Goal: Feedback & Contribution: Submit feedback/report problem

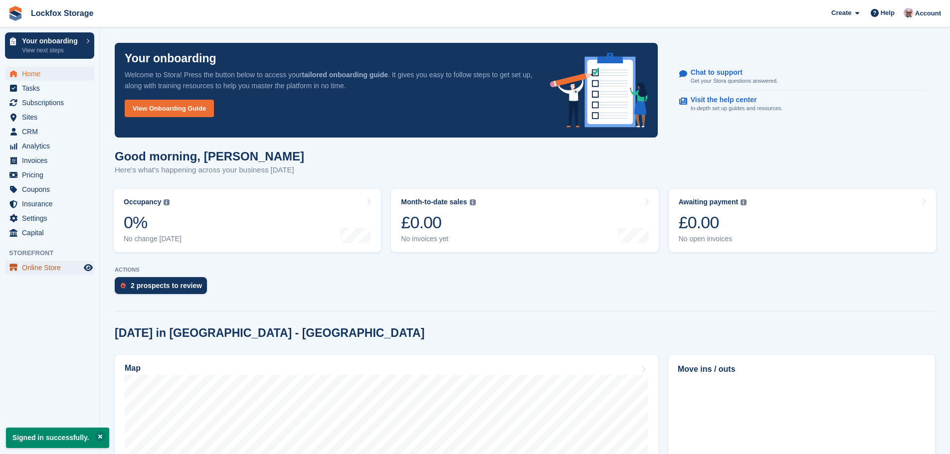
click at [69, 268] on span "Online Store" at bounding box center [52, 268] width 60 height 14
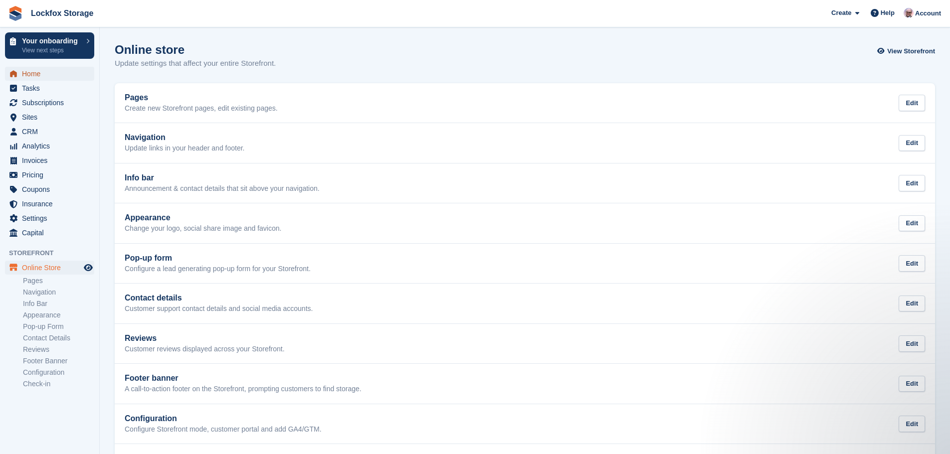
click at [48, 68] on span "Home" at bounding box center [52, 74] width 60 height 14
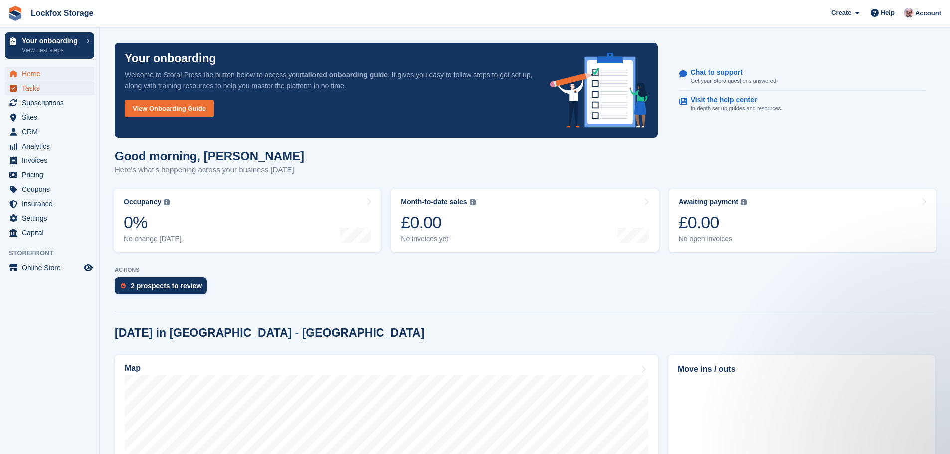
click at [42, 85] on span "Tasks" at bounding box center [52, 88] width 60 height 14
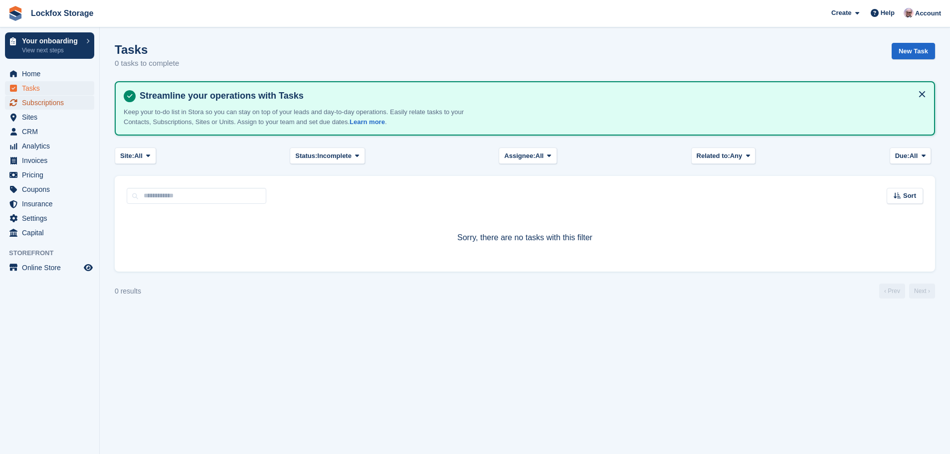
click at [50, 106] on span "Subscriptions" at bounding box center [52, 103] width 60 height 14
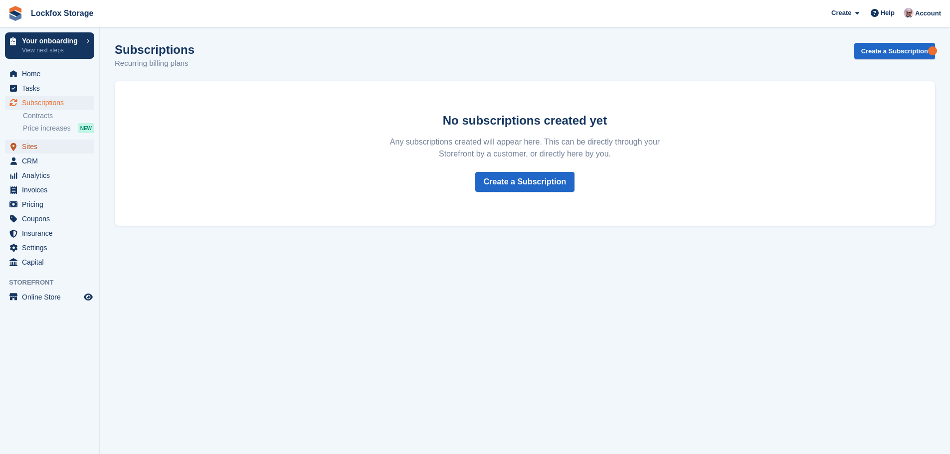
click at [31, 149] on span "Sites" at bounding box center [52, 147] width 60 height 14
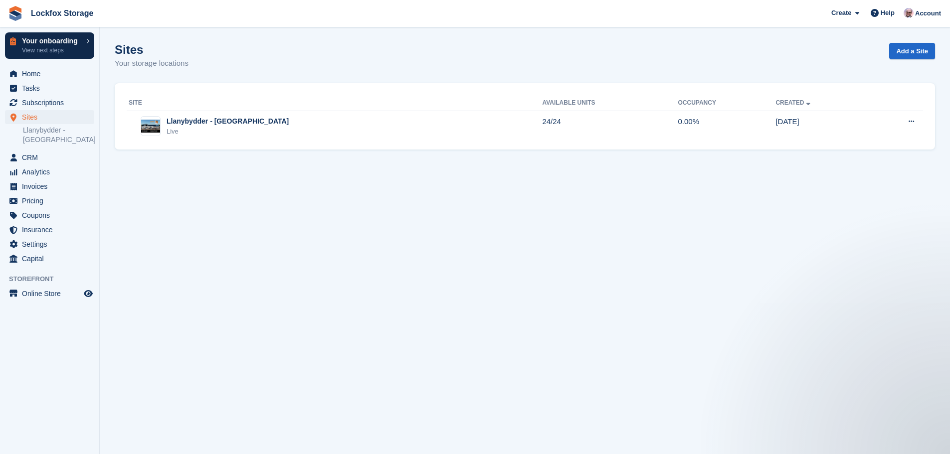
click at [52, 37] on p "Your onboarding" at bounding box center [51, 40] width 59 height 7
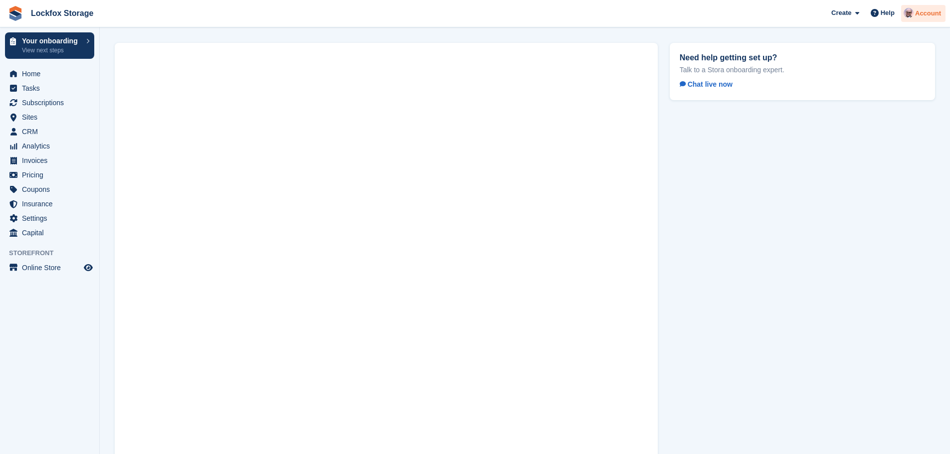
click at [931, 15] on span "Account" at bounding box center [928, 13] width 26 height 10
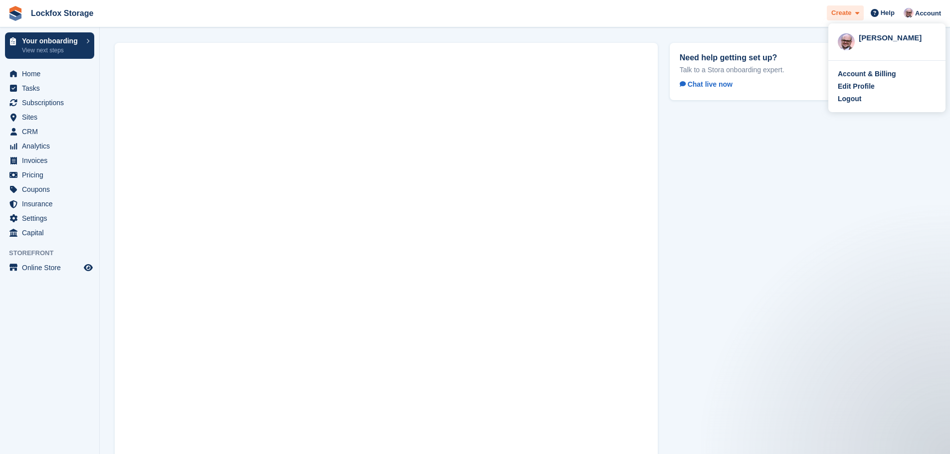
click at [854, 15] on span at bounding box center [855, 12] width 8 height 11
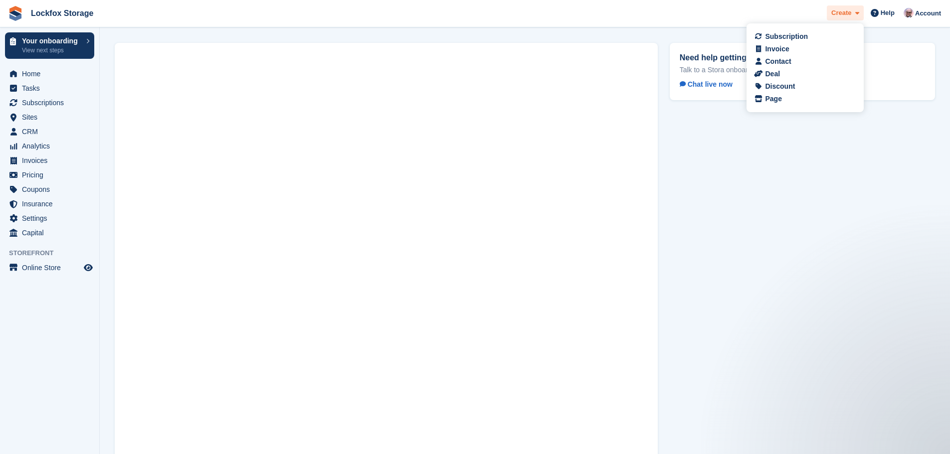
click at [854, 15] on span at bounding box center [855, 12] width 8 height 11
click at [41, 191] on span "Coupons" at bounding box center [52, 189] width 60 height 14
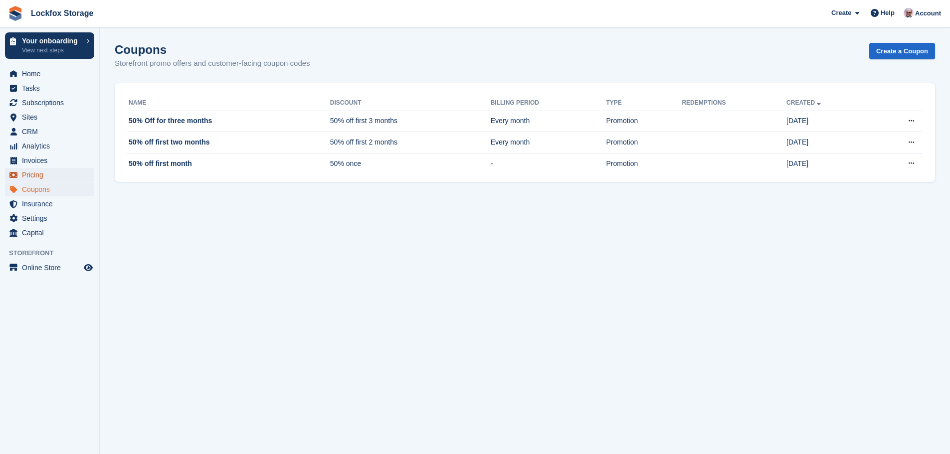
click at [53, 170] on span "Pricing" at bounding box center [52, 175] width 60 height 14
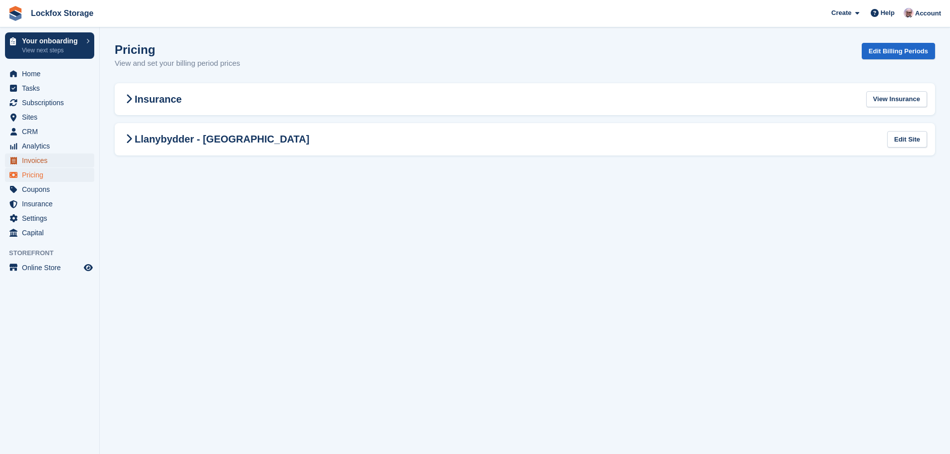
click at [61, 155] on span "Invoices" at bounding box center [52, 161] width 60 height 14
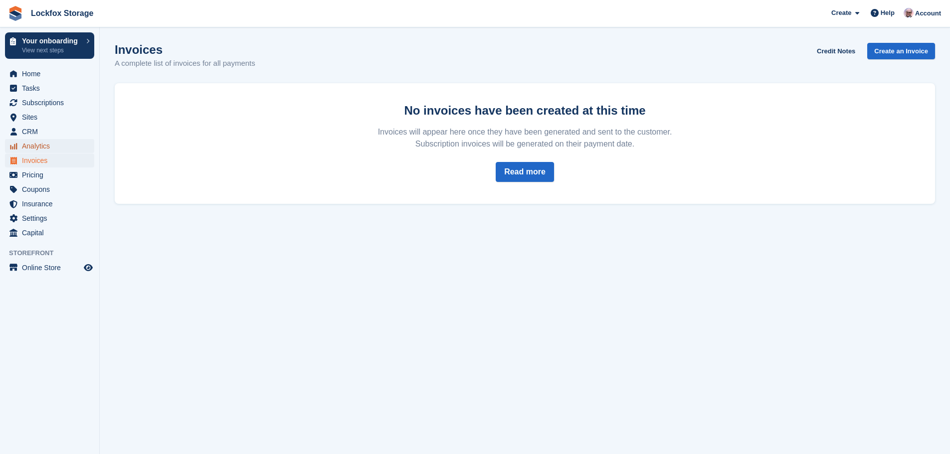
click at [69, 143] on span "Analytics" at bounding box center [52, 146] width 60 height 14
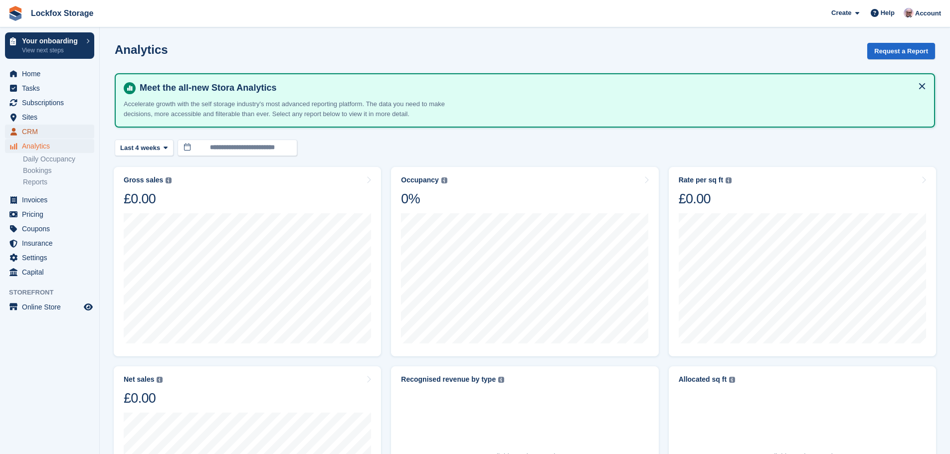
click at [73, 126] on span "CRM" at bounding box center [52, 132] width 60 height 14
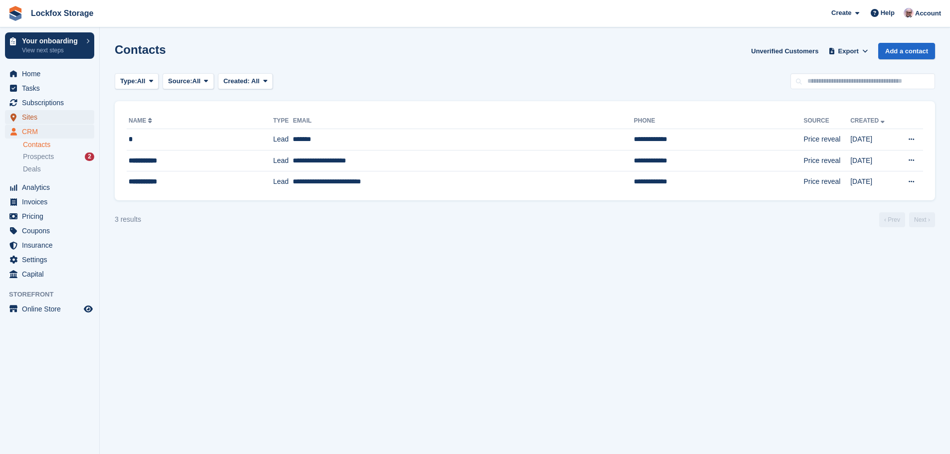
click at [73, 115] on span "Sites" at bounding box center [52, 117] width 60 height 14
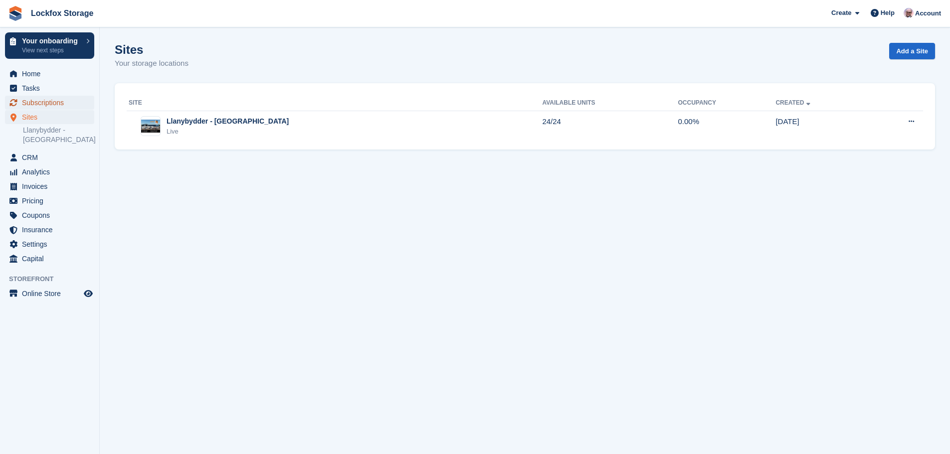
click at [72, 99] on span "Subscriptions" at bounding box center [52, 103] width 60 height 14
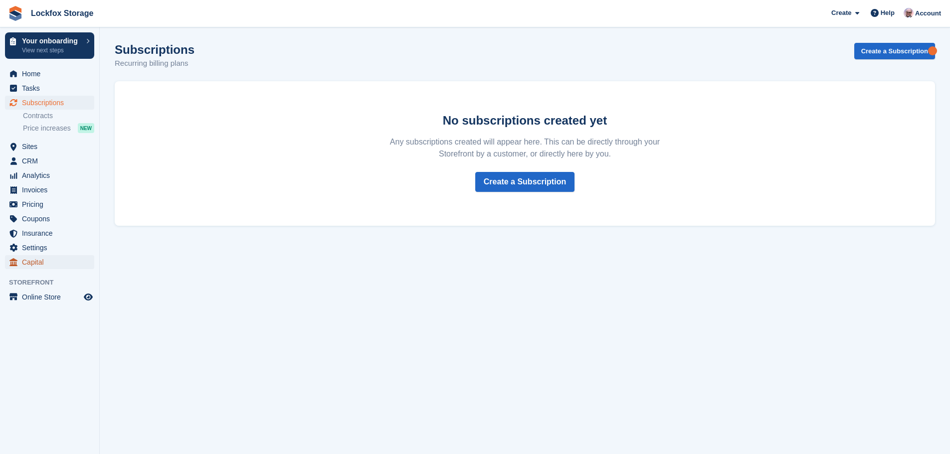
click at [48, 257] on span "Capital" at bounding box center [52, 262] width 60 height 14
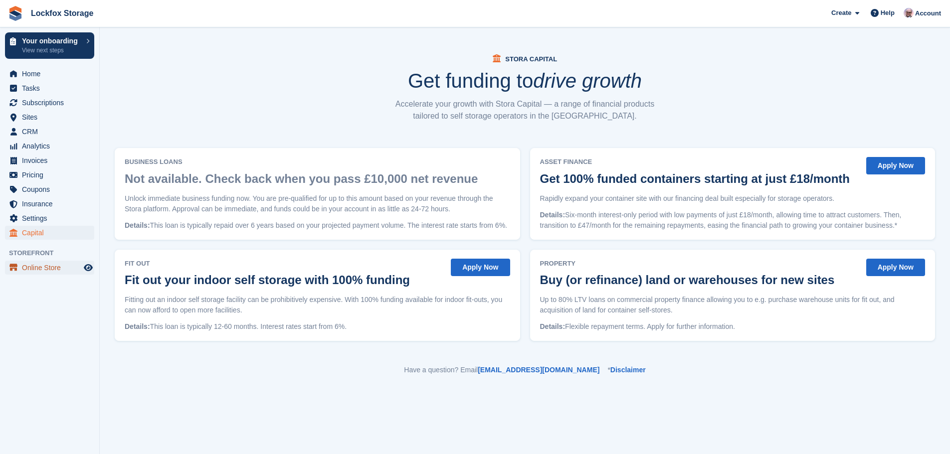
click at [54, 263] on span "Online Store" at bounding box center [52, 268] width 60 height 14
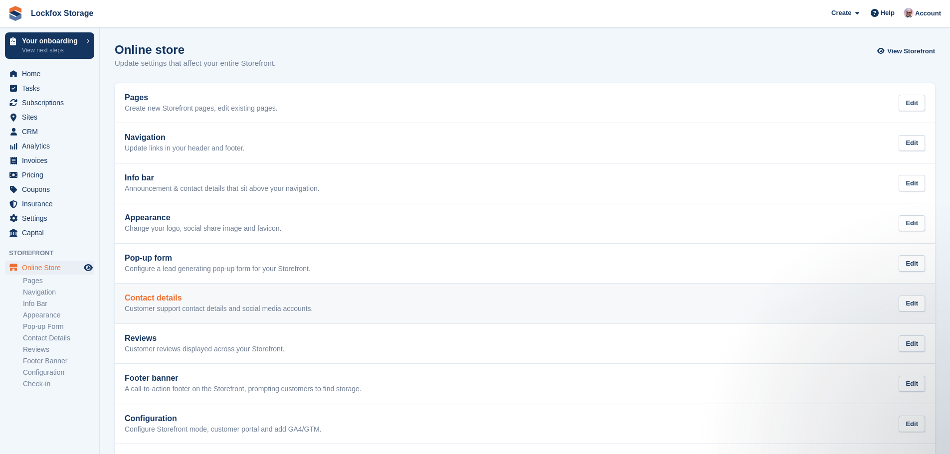
scroll to position [45, 0]
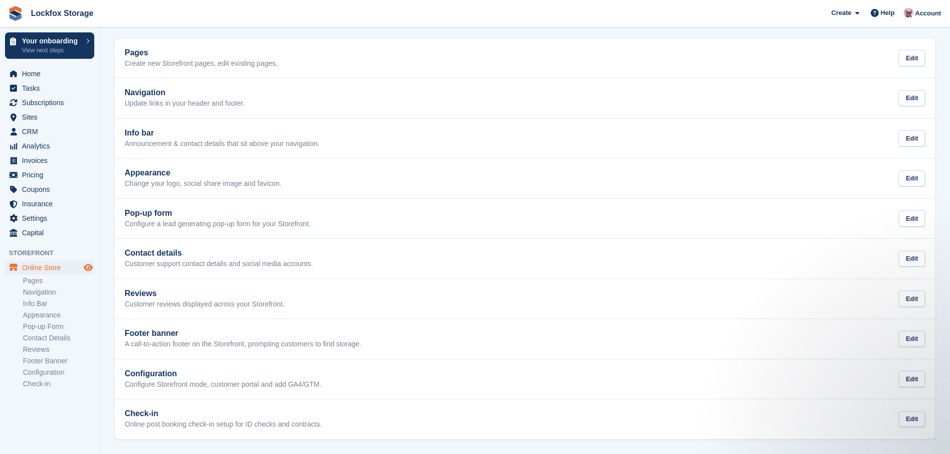
click at [86, 270] on icon "Preview store" at bounding box center [88, 268] width 9 height 8
click at [42, 78] on span "Home" at bounding box center [52, 74] width 60 height 14
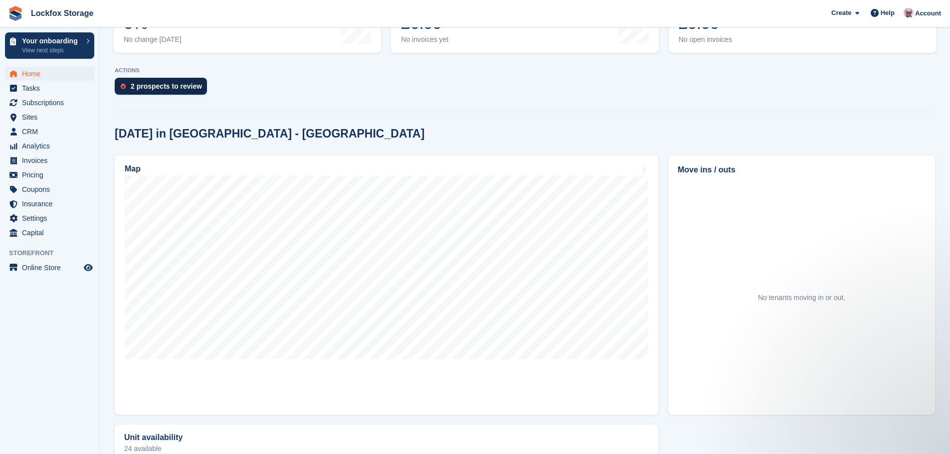
scroll to position [100, 0]
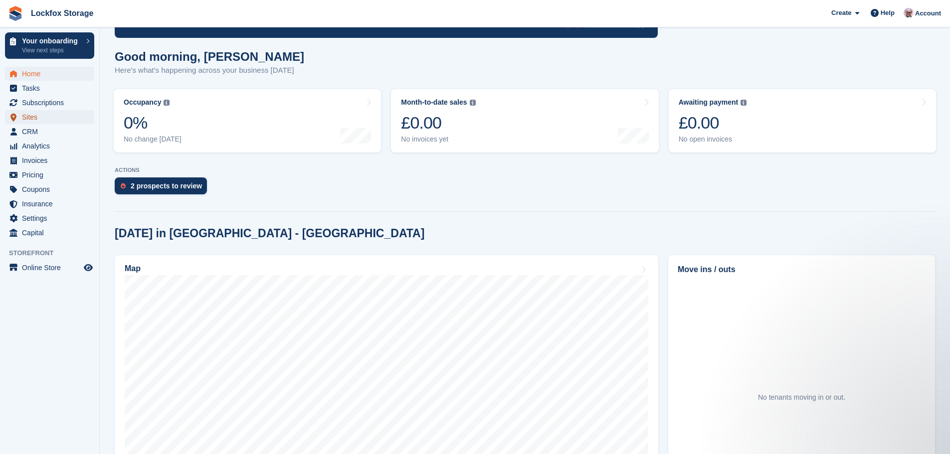
click at [45, 118] on span "Sites" at bounding box center [52, 117] width 60 height 14
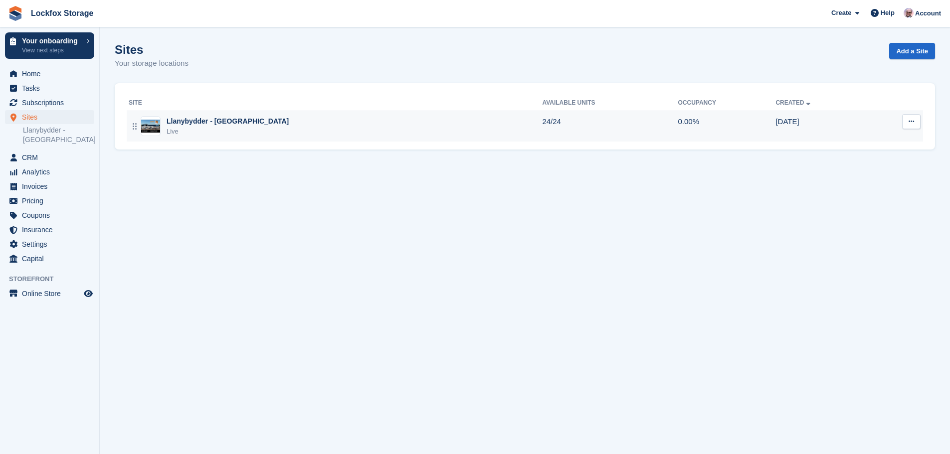
click at [223, 130] on div "Live" at bounding box center [227, 132] width 122 height 10
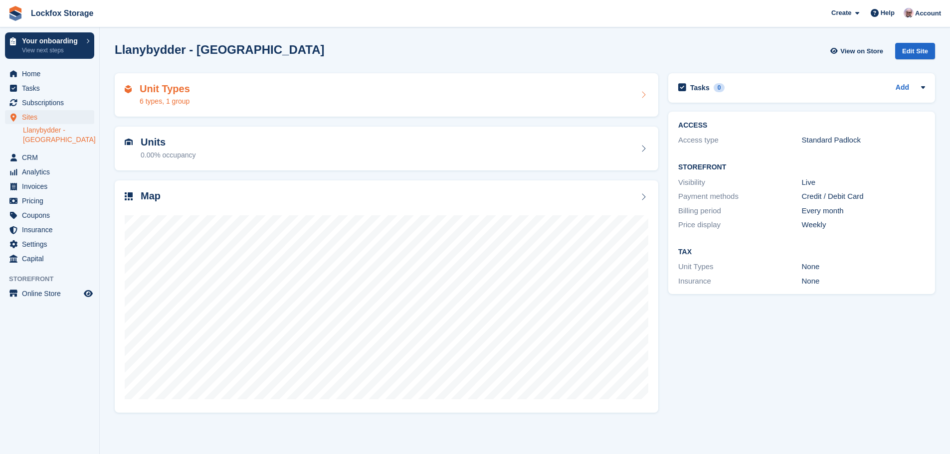
click at [230, 105] on div "Unit Types 6 types, 1 group" at bounding box center [386, 95] width 523 height 24
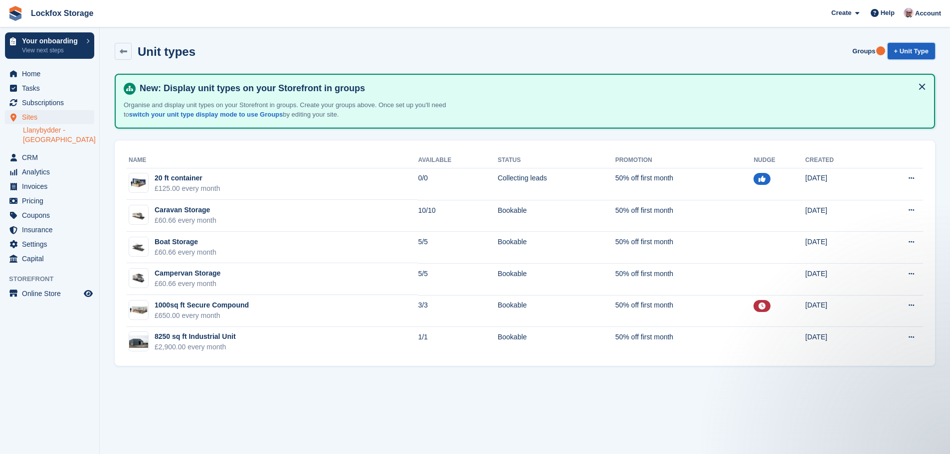
click at [914, 54] on link "+ Unit Type" at bounding box center [910, 51] width 47 height 16
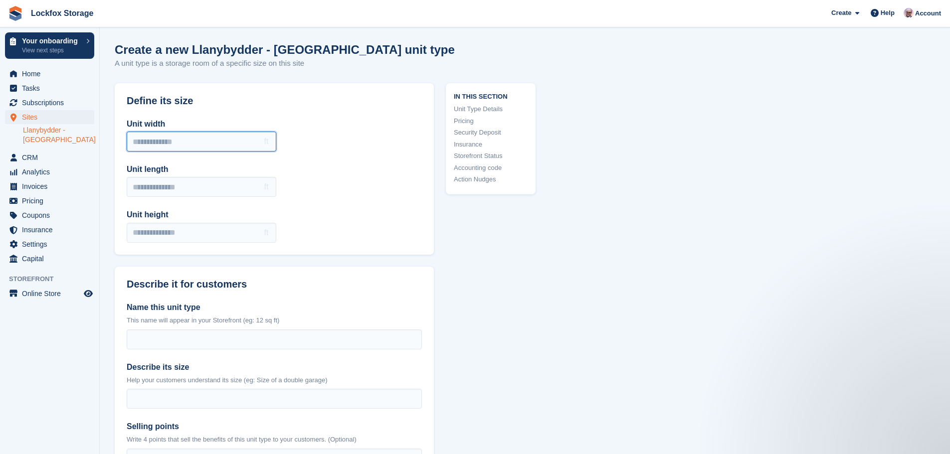
click at [182, 147] on input "Unit width" at bounding box center [202, 142] width 150 height 20
type input "**"
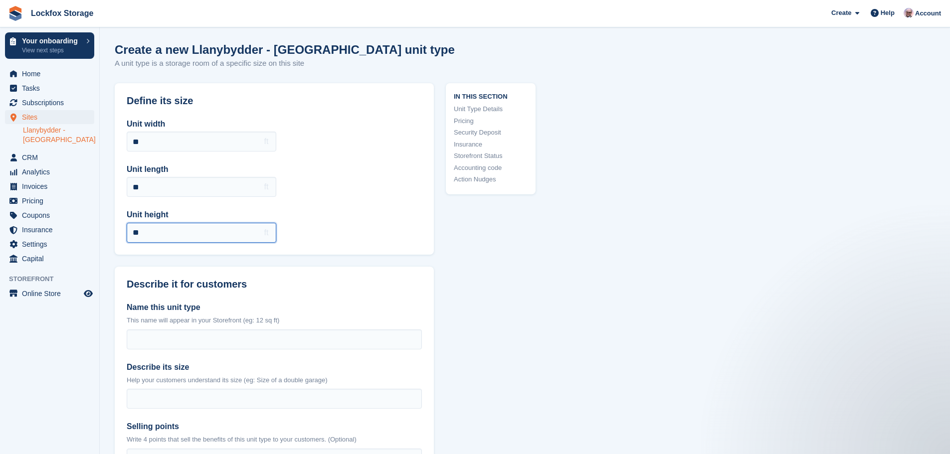
scroll to position [100, 0]
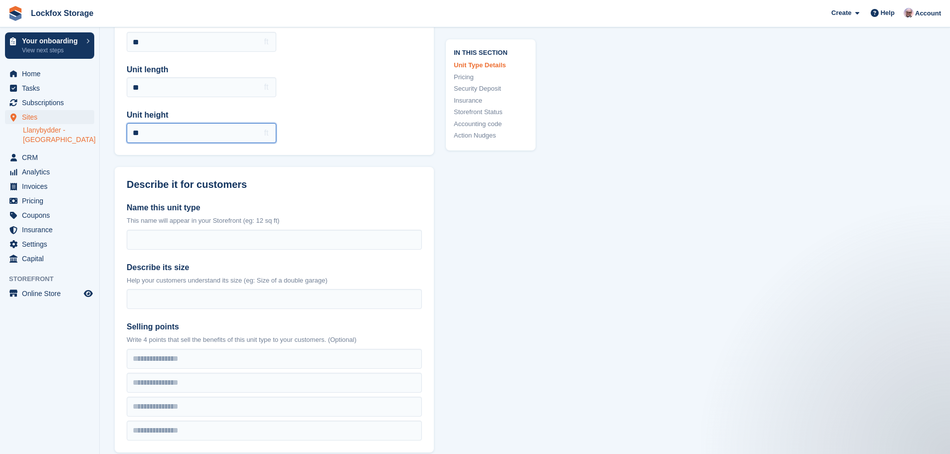
type input "**"
click at [207, 257] on div "Name this unit type This name will appear in your Storefront (eg: 12 sq ft) Des…" at bounding box center [274, 321] width 319 height 263
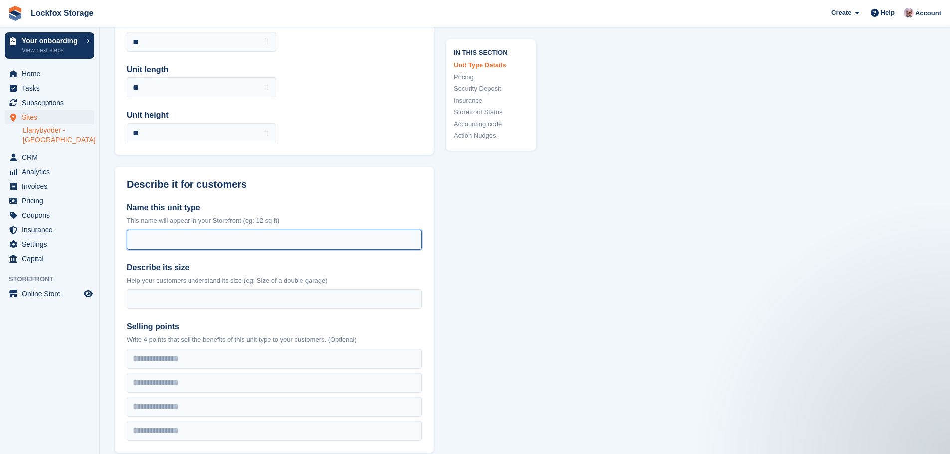
click at [209, 247] on input "Name this unit type" at bounding box center [274, 240] width 295 height 20
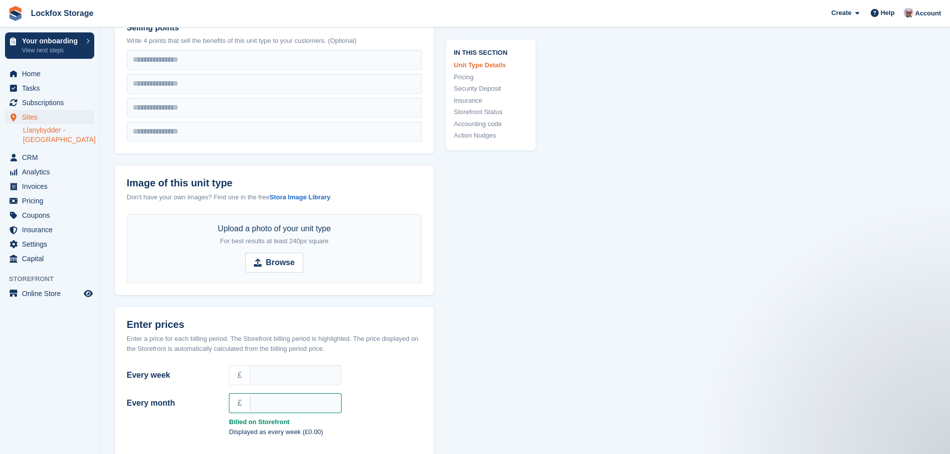
scroll to position [548, 0]
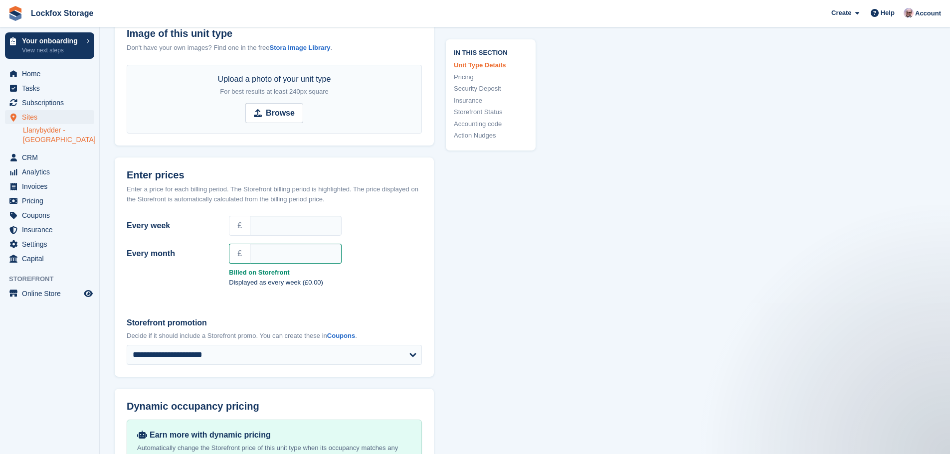
type input "****"
click at [305, 256] on input "Every month" at bounding box center [296, 254] width 92 height 20
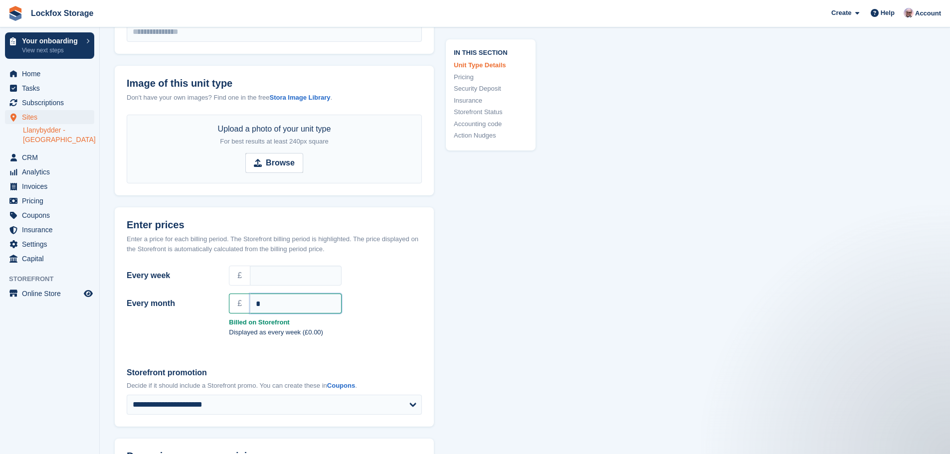
type input "*"
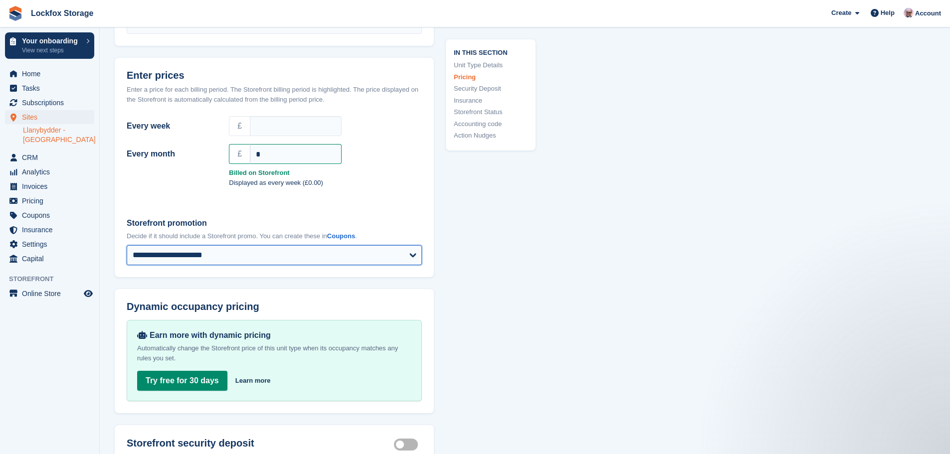
click at [349, 263] on select "**********" at bounding box center [274, 255] width 295 height 20
click at [360, 253] on select "**********" at bounding box center [274, 255] width 295 height 20
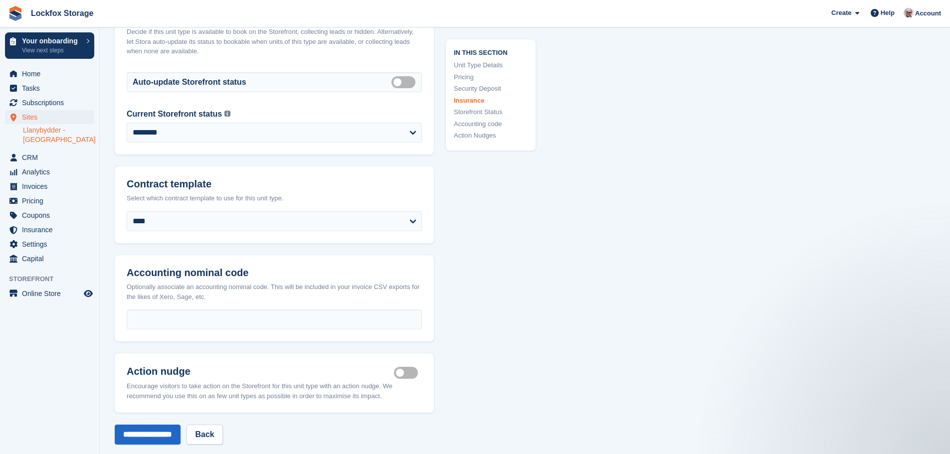
scroll to position [1446, 0]
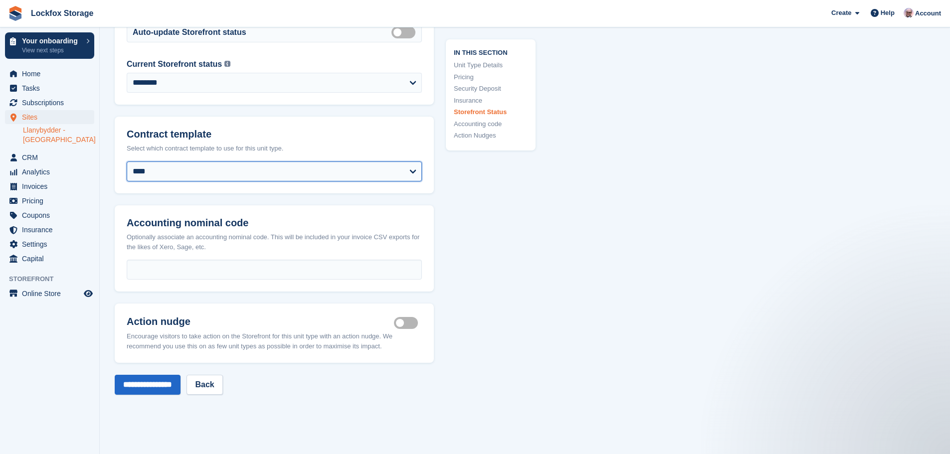
click at [337, 173] on select "**********" at bounding box center [274, 171] width 295 height 20
select select "***"
click at [127, 161] on select "**********" at bounding box center [274, 171] width 295 height 20
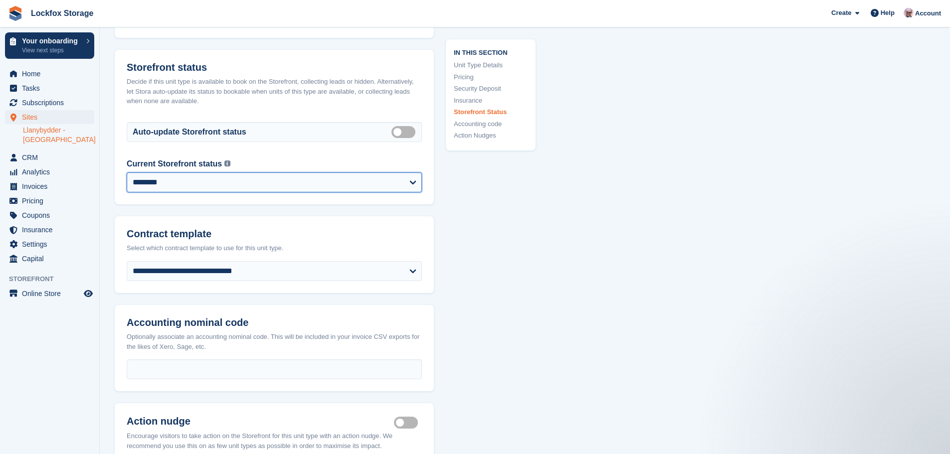
click at [298, 178] on select "**********" at bounding box center [274, 182] width 295 height 20
click at [333, 184] on select "**********" at bounding box center [274, 182] width 295 height 20
drag, startPoint x: 332, startPoint y: 183, endPoint x: 339, endPoint y: 185, distance: 6.9
click at [332, 183] on select "**********" at bounding box center [274, 182] width 295 height 20
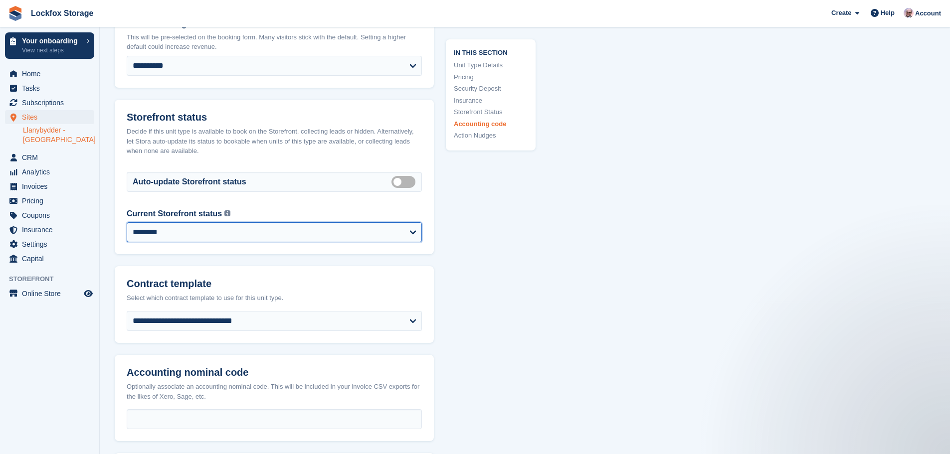
scroll to position [1636, 0]
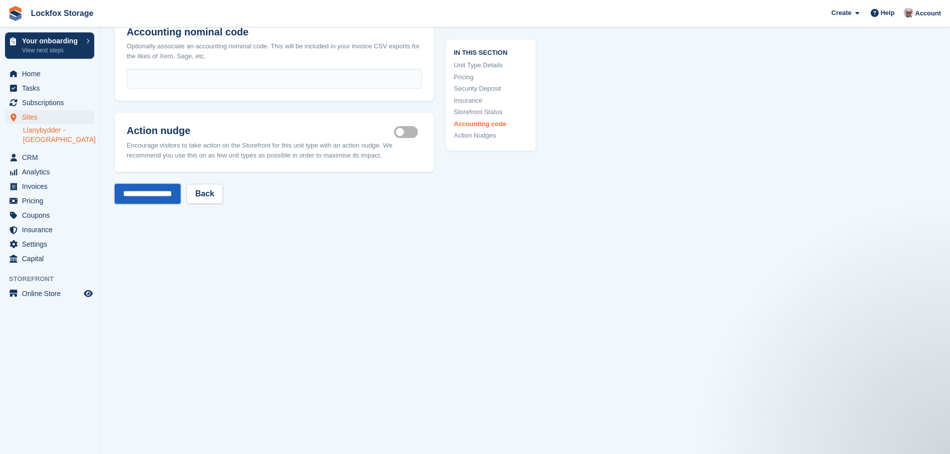
click at [180, 197] on input "**********" at bounding box center [148, 194] width 66 height 20
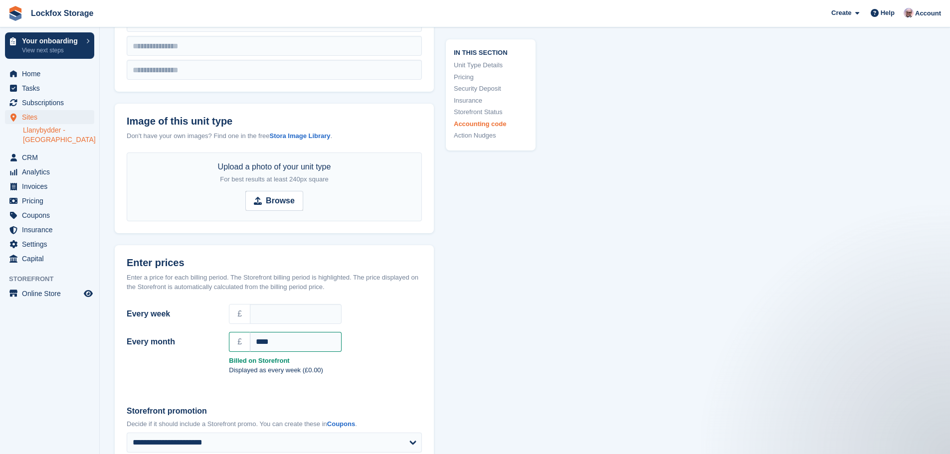
scroll to position [291, 0]
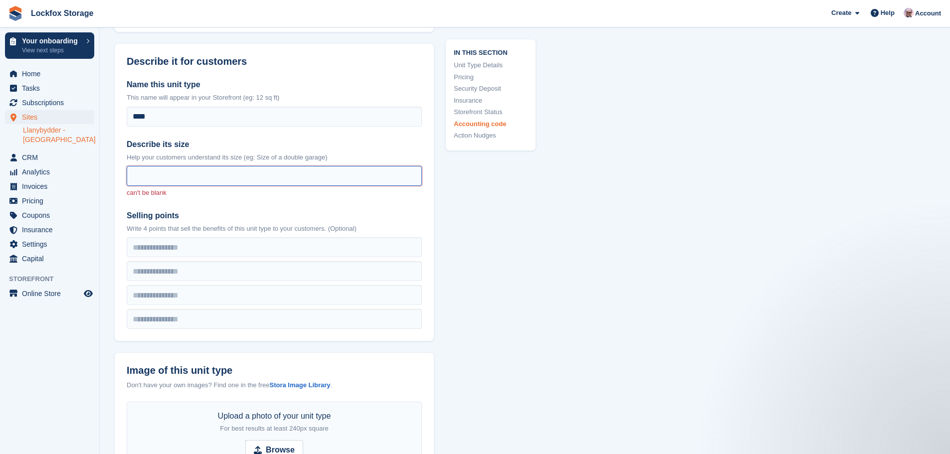
click at [271, 178] on input "Describe its size" at bounding box center [274, 176] width 295 height 20
type input "****"
click at [397, 160] on p "Help your customers understand its size (eg: Size of a double garage)" at bounding box center [274, 158] width 295 height 10
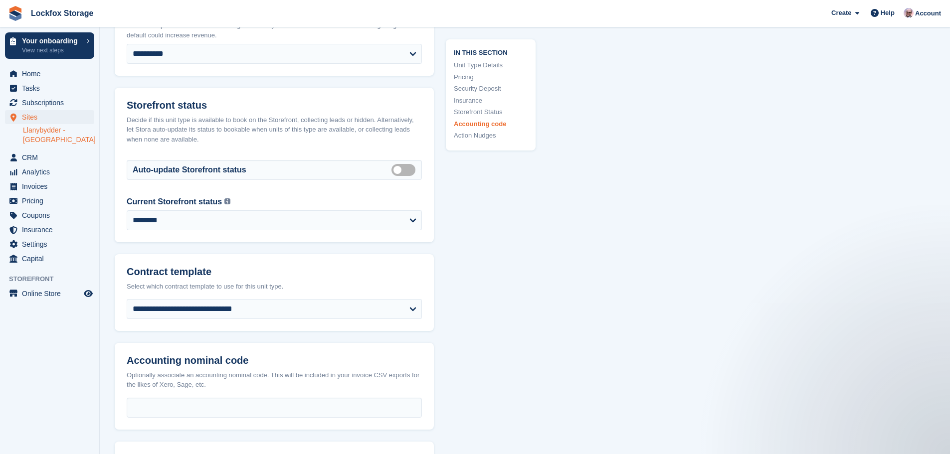
scroll to position [1716, 0]
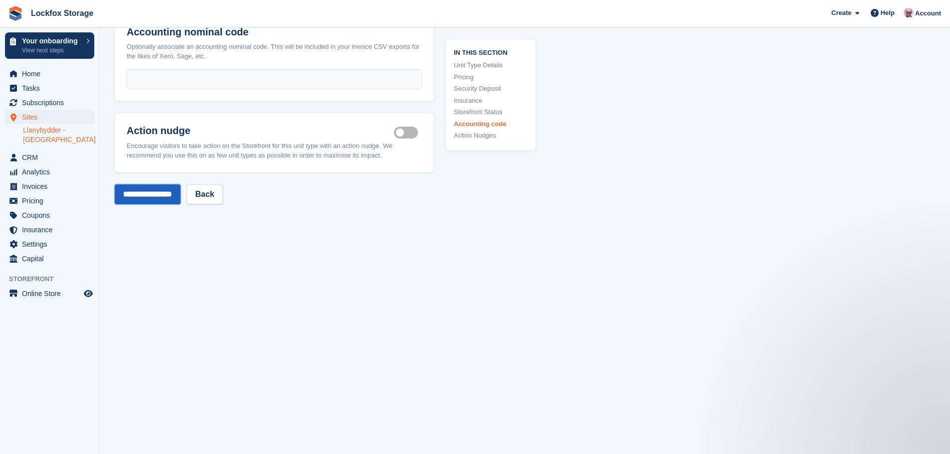
click at [154, 193] on input "**********" at bounding box center [148, 194] width 66 height 20
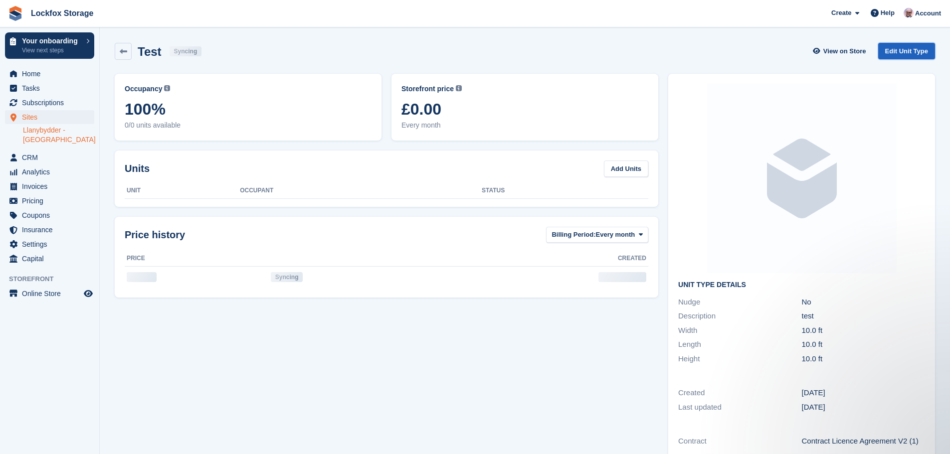
click at [898, 51] on link "Edit Unit Type" at bounding box center [906, 51] width 57 height 16
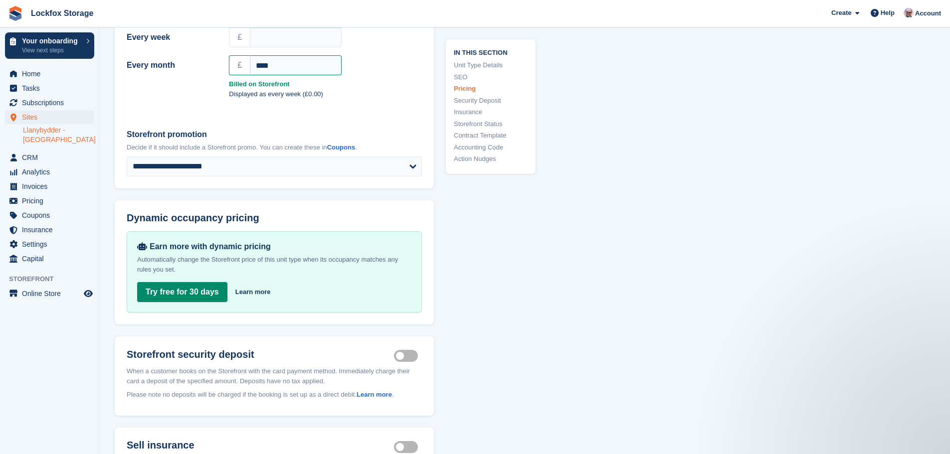
scroll to position [997, 0]
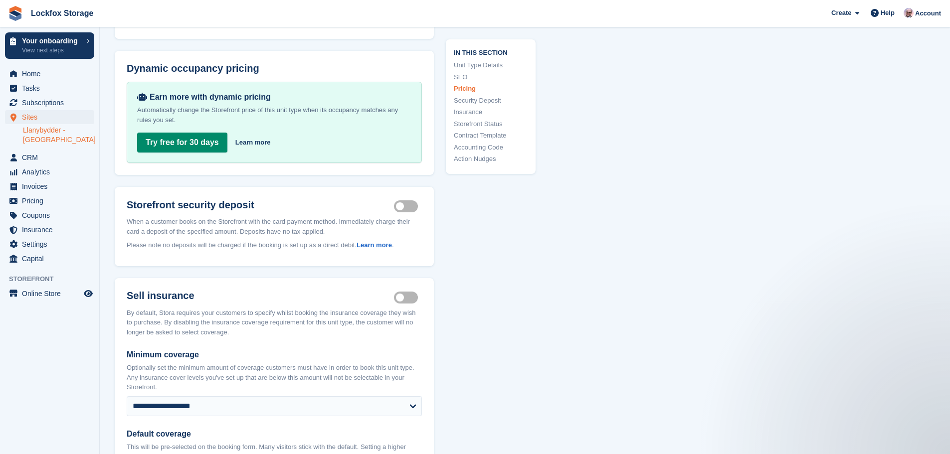
click at [411, 297] on label "Insurance coverage required" at bounding box center [408, 297] width 28 height 1
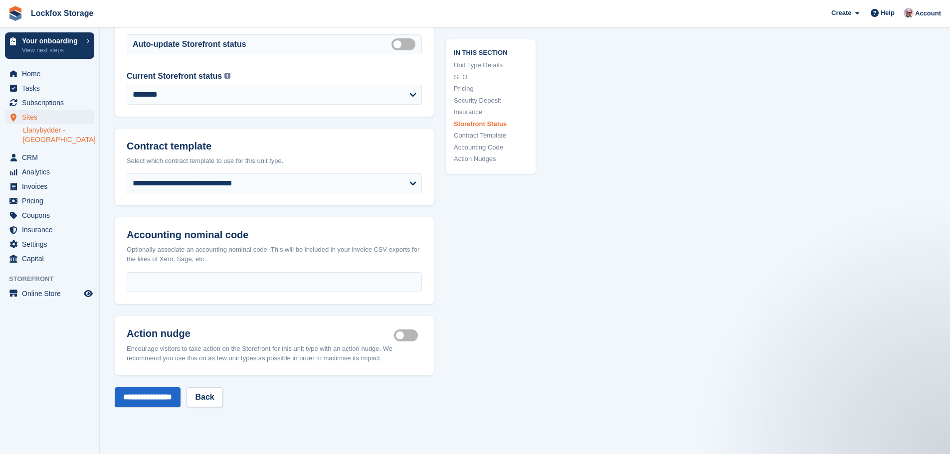
scroll to position [1495, 0]
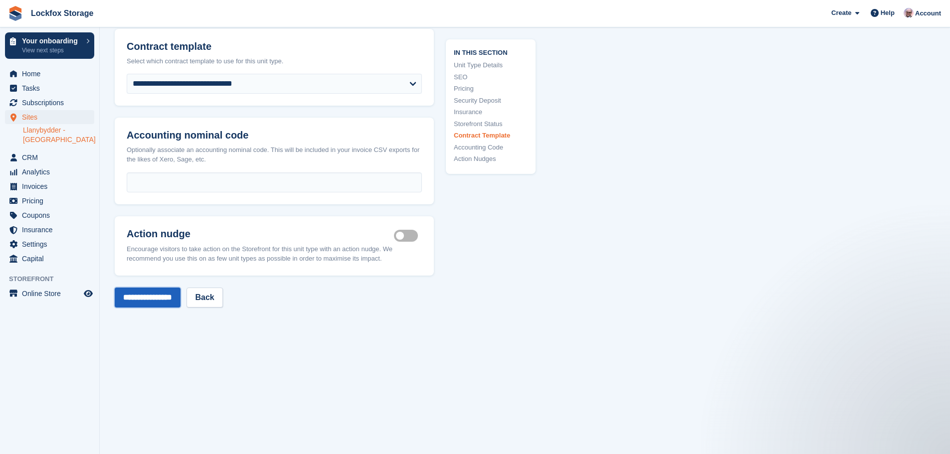
click at [180, 288] on input "**********" at bounding box center [148, 298] width 66 height 20
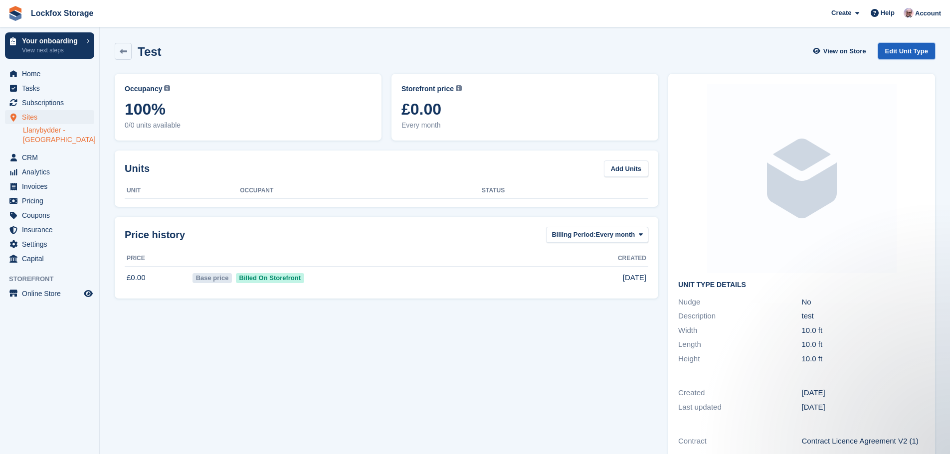
click at [882, 47] on link "Edit Unit Type" at bounding box center [906, 51] width 57 height 16
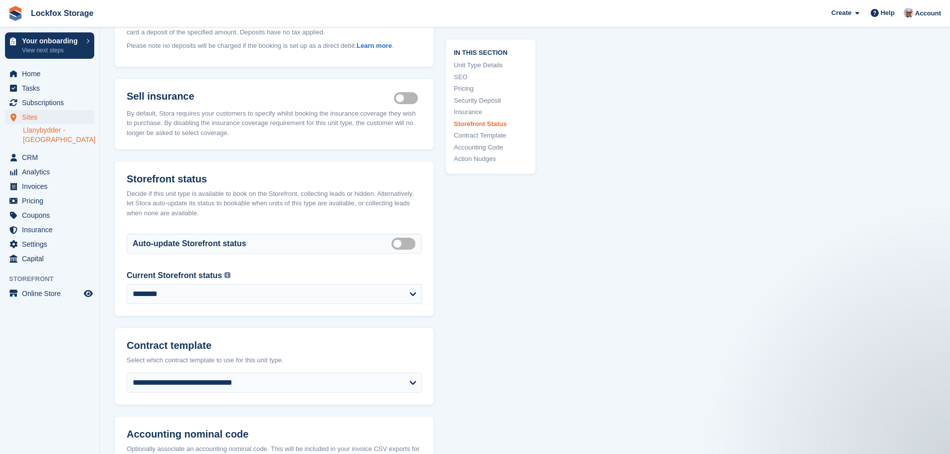
scroll to position [1296, 0]
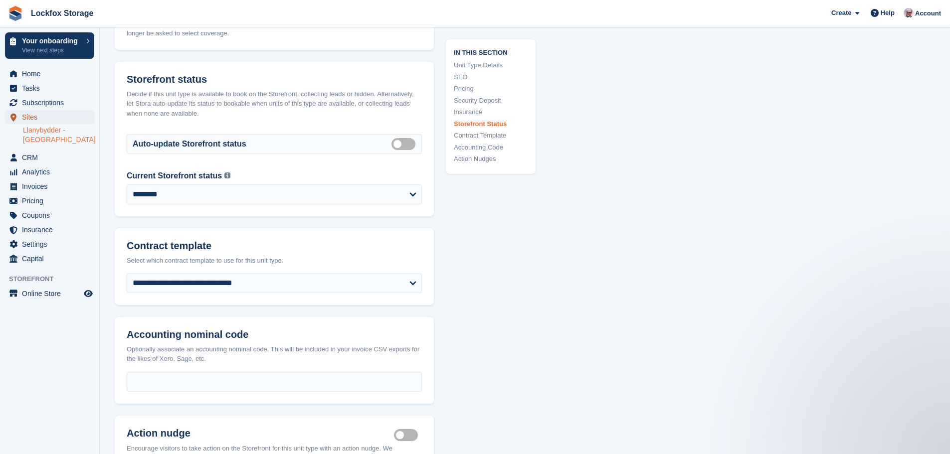
click at [45, 122] on span "Sites" at bounding box center [52, 117] width 60 height 14
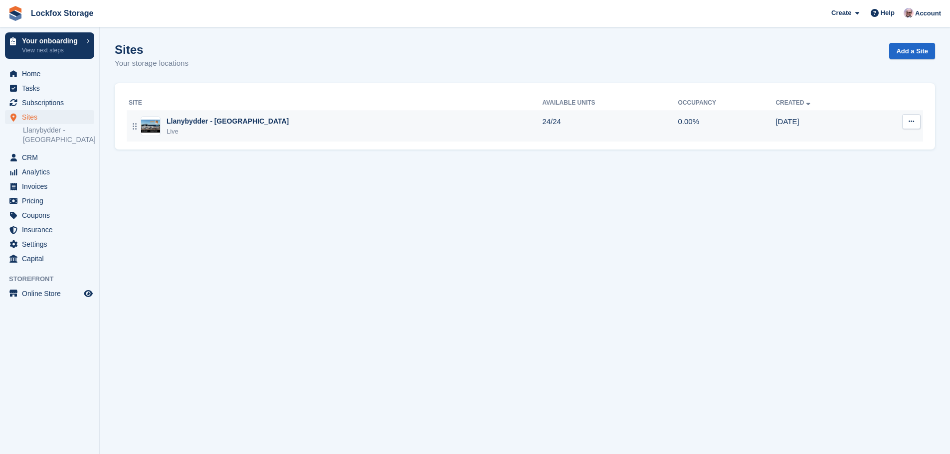
click at [650, 127] on td "24/24" at bounding box center [610, 126] width 136 height 31
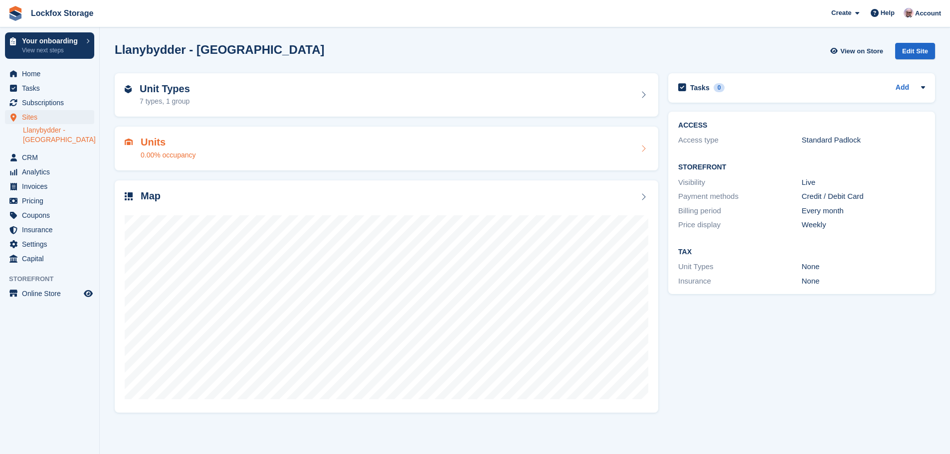
click at [413, 154] on div "Units 0.00% occupancy" at bounding box center [386, 149] width 523 height 24
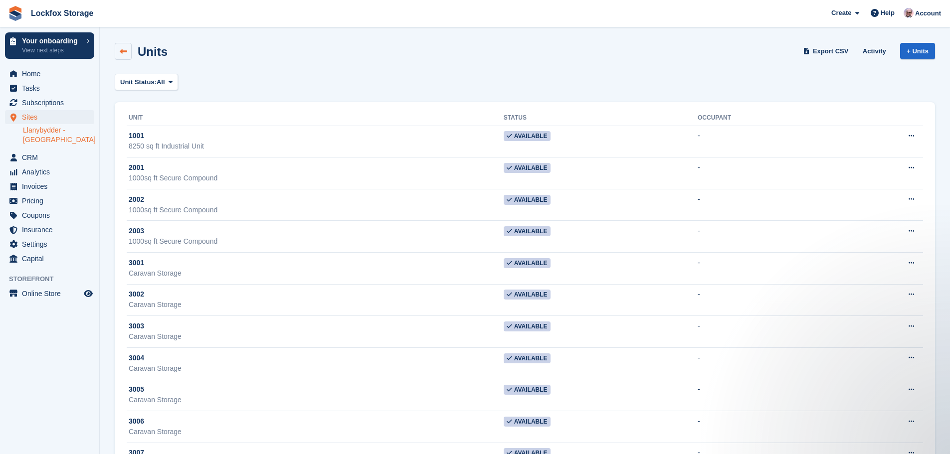
click at [129, 49] on link at bounding box center [123, 51] width 17 height 17
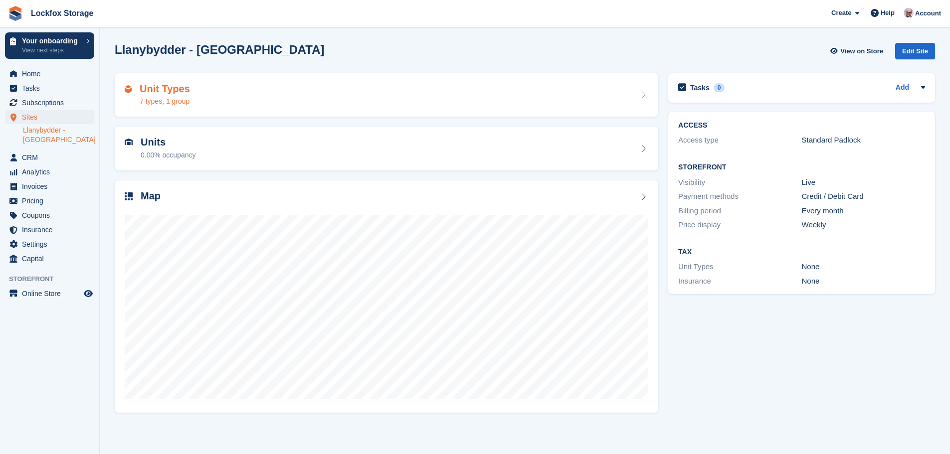
click at [293, 101] on div "Unit Types 7 types, 1 group" at bounding box center [386, 95] width 523 height 24
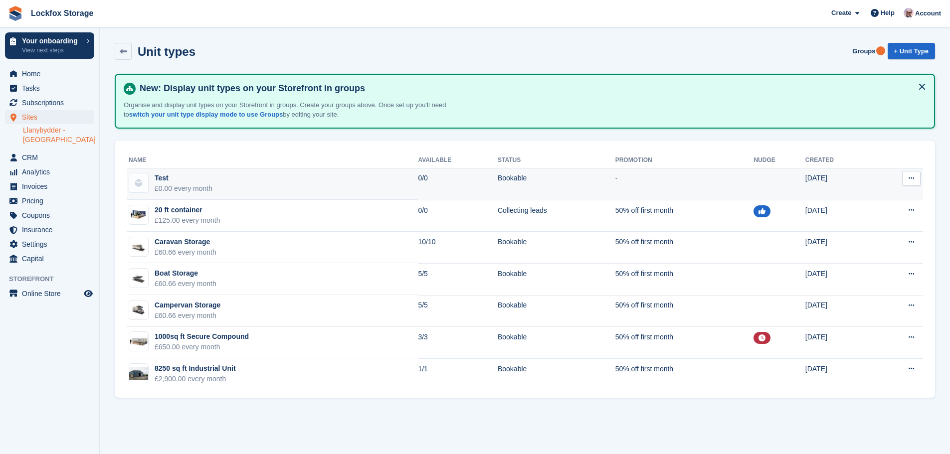
click at [906, 176] on button at bounding box center [911, 178] width 18 height 15
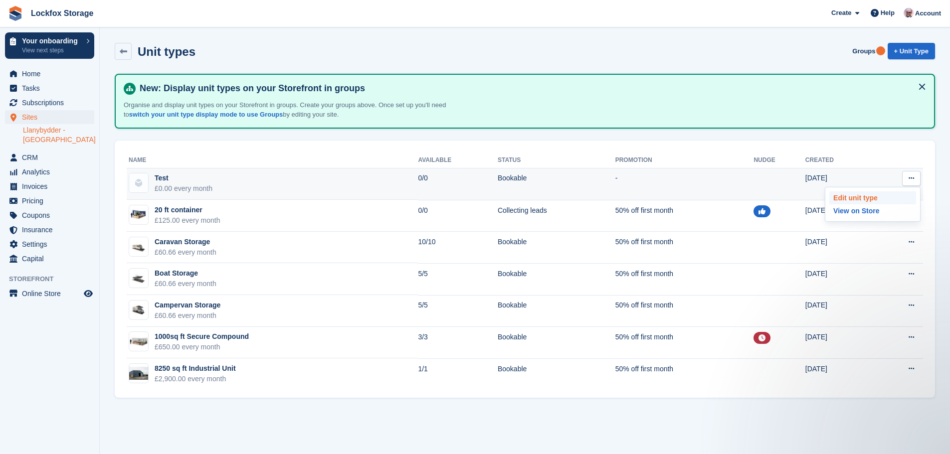
click at [849, 197] on p "Edit unit type" at bounding box center [872, 197] width 87 height 13
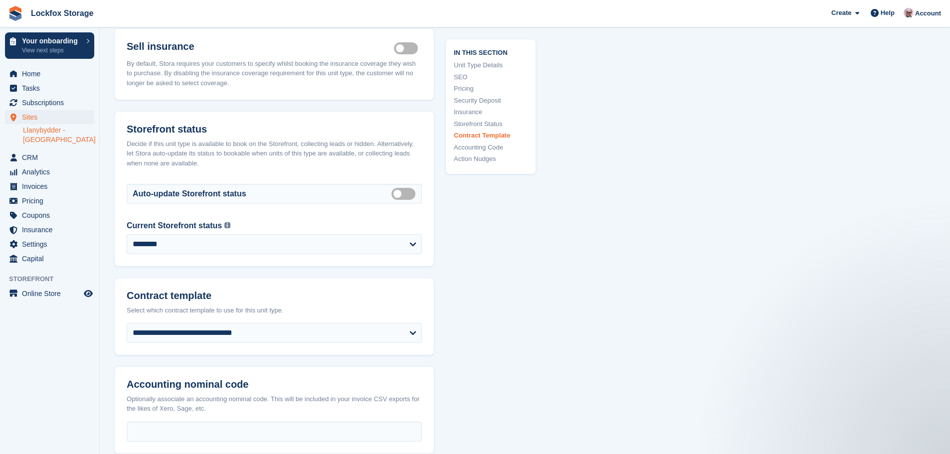
scroll to position [1495, 0]
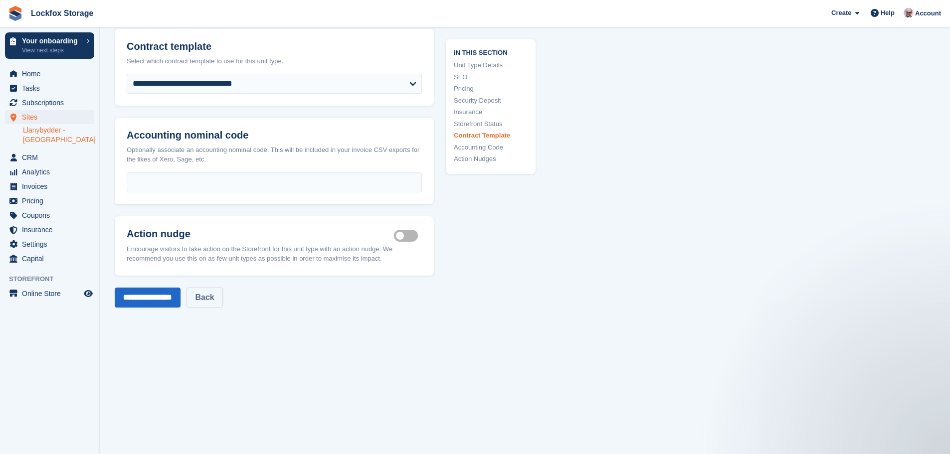
click at [222, 288] on link "Back" at bounding box center [204, 298] width 36 height 20
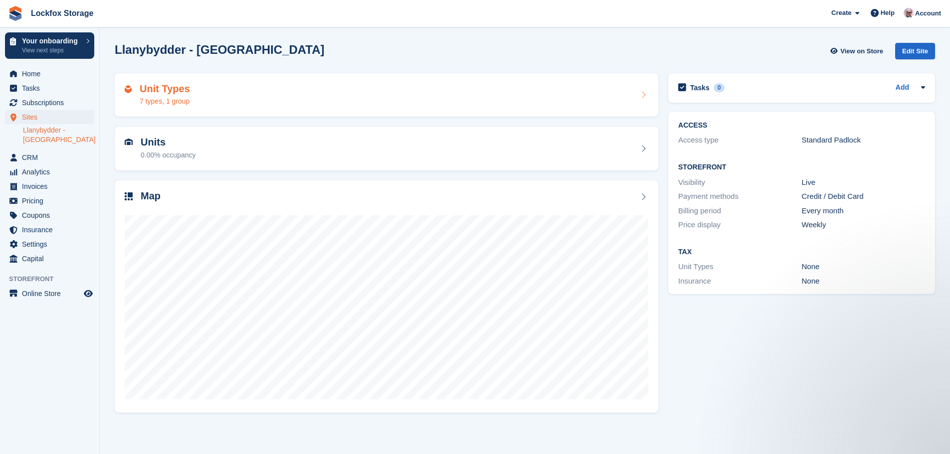
click at [186, 95] on div "Unit Types 7 types, 1 group" at bounding box center [165, 95] width 50 height 24
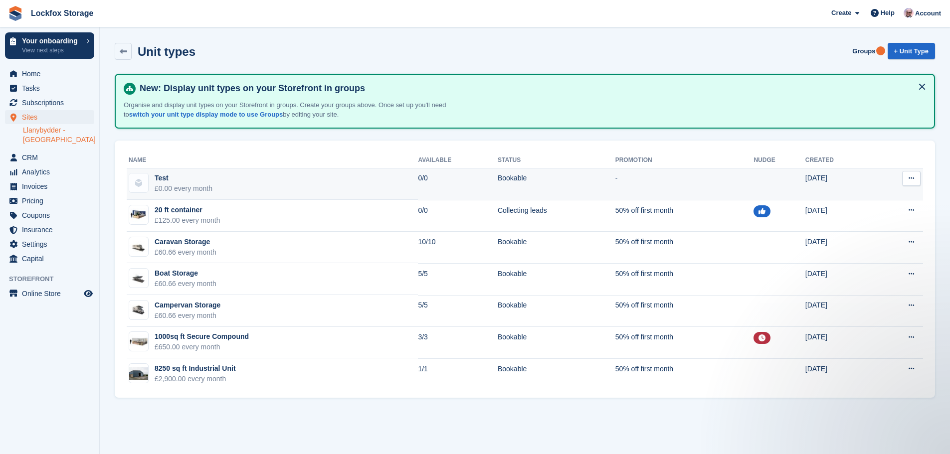
click at [915, 175] on button at bounding box center [911, 178] width 18 height 15
click at [886, 198] on p "Edit unit type" at bounding box center [872, 197] width 87 height 13
click at [862, 214] on p "View on Store" at bounding box center [872, 210] width 87 height 13
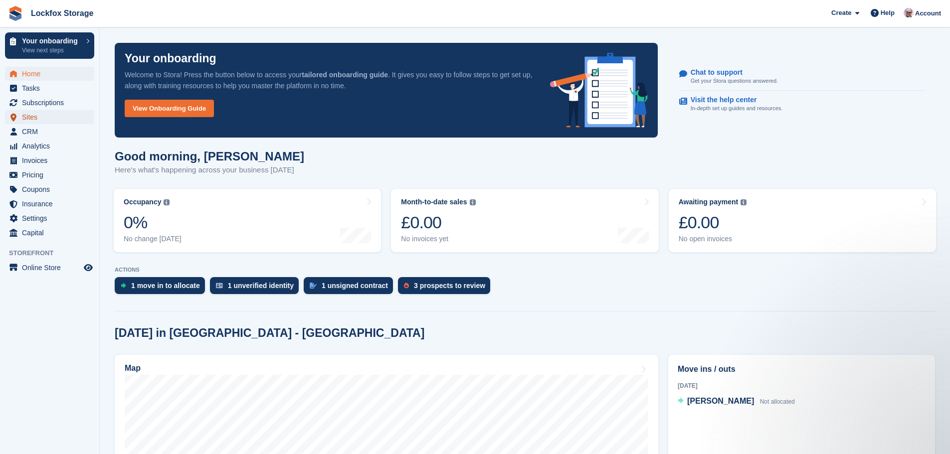
click at [61, 112] on span "Sites" at bounding box center [52, 117] width 60 height 14
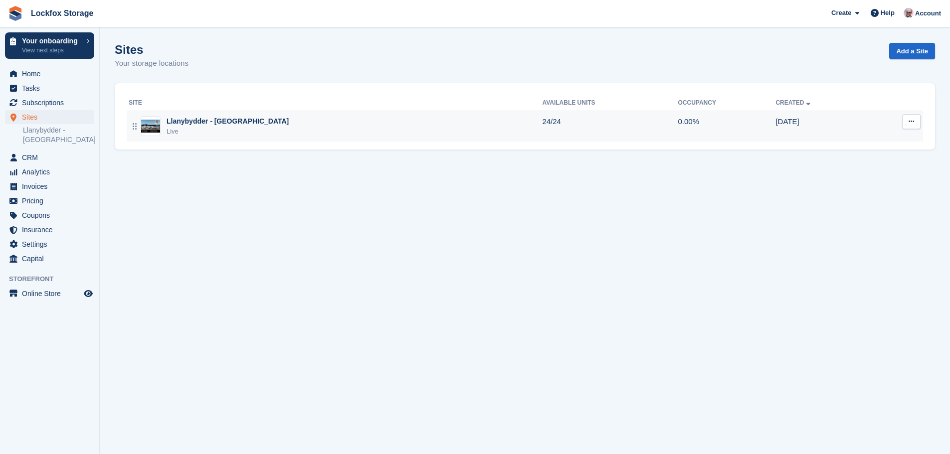
click at [918, 122] on button at bounding box center [911, 121] width 18 height 15
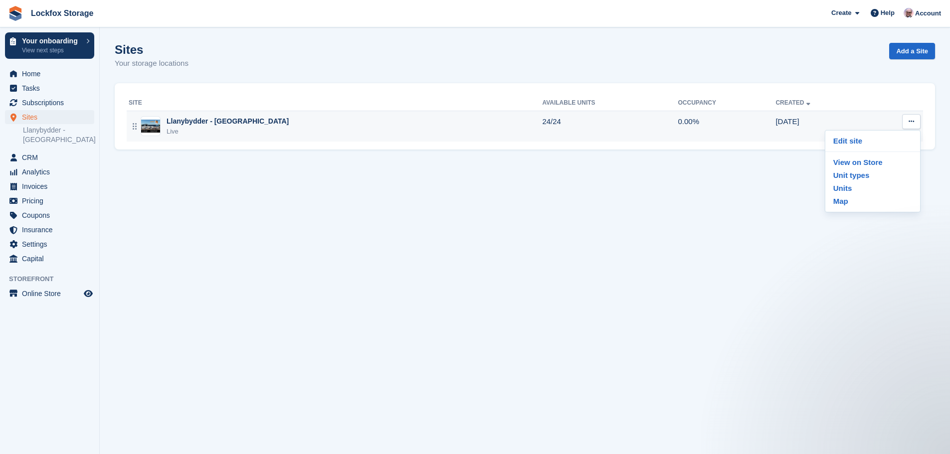
click at [917, 121] on button at bounding box center [911, 121] width 18 height 15
click at [718, 120] on td "0.00%" at bounding box center [727, 126] width 98 height 31
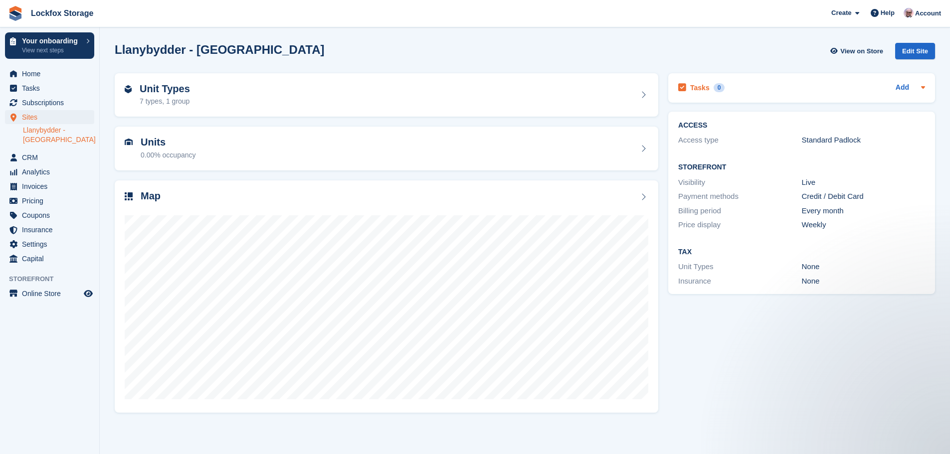
click at [688, 90] on div "Tasks 0" at bounding box center [701, 87] width 46 height 13
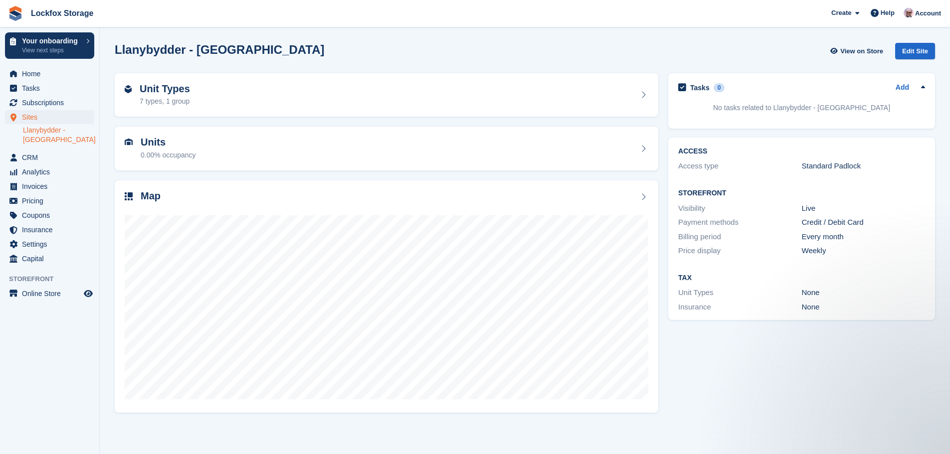
click at [719, 79] on div "Tasks 0 Add No tasks related to Llanybydder - Carmarthenshire" at bounding box center [801, 100] width 267 height 55
click at [624, 94] on div "Unit Types 7 types, 1 group" at bounding box center [386, 95] width 523 height 24
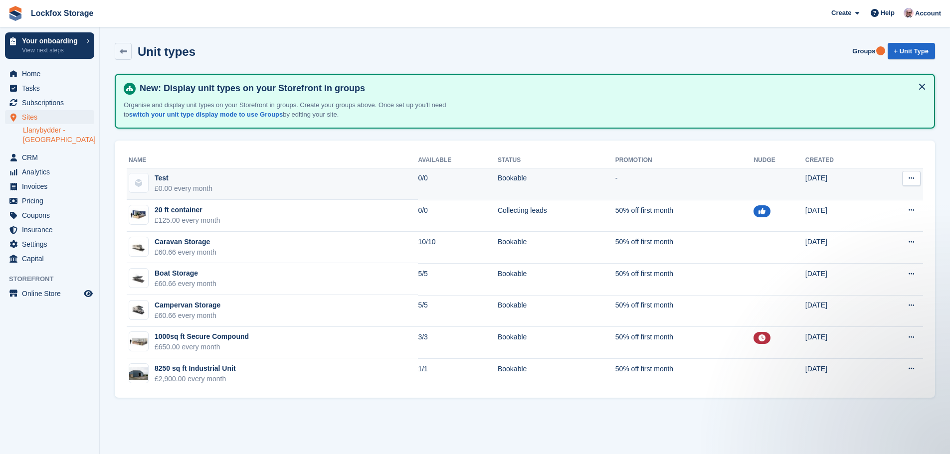
click at [907, 177] on button at bounding box center [911, 178] width 18 height 15
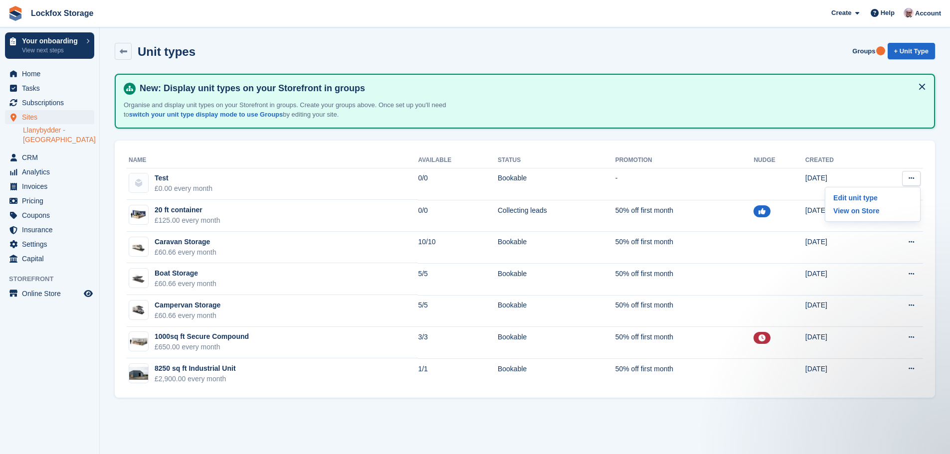
click at [787, 415] on section "Unit types Groups + Unit Type New: Display unit types on your Storefront in gro…" at bounding box center [525, 227] width 850 height 454
click at [925, 89] on button at bounding box center [922, 87] width 16 height 16
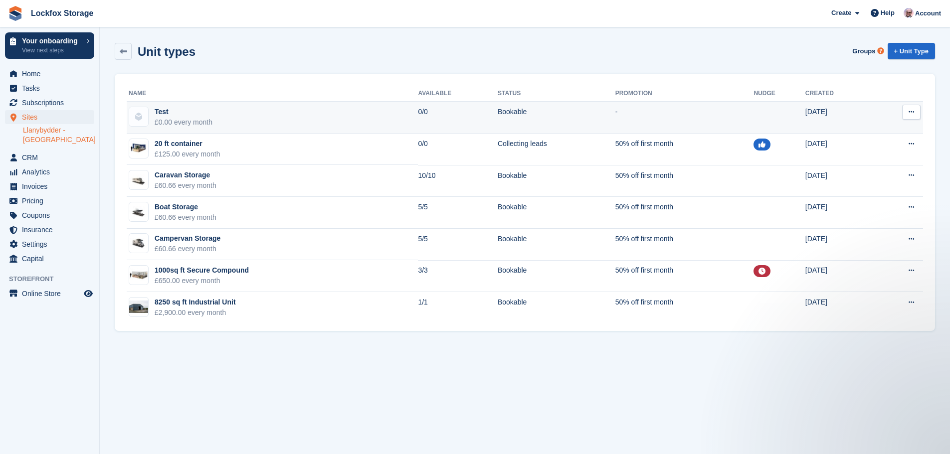
click at [913, 114] on icon at bounding box center [910, 112] width 5 height 6
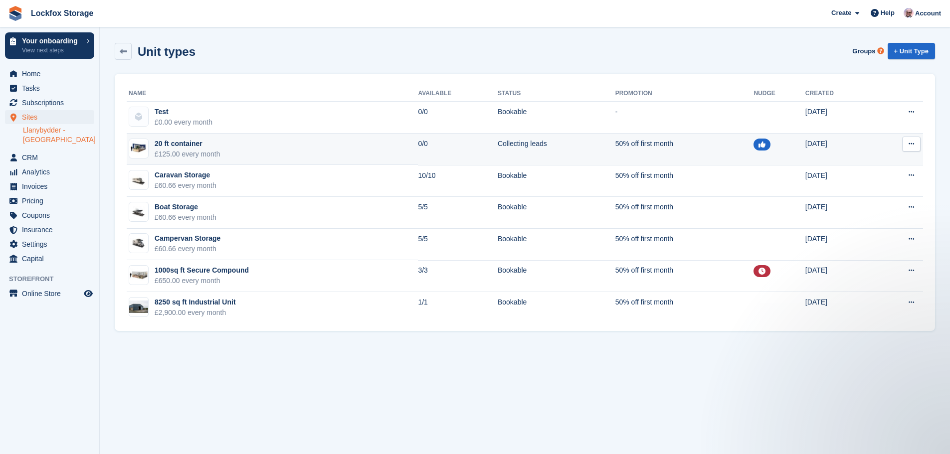
click at [911, 149] on button at bounding box center [911, 144] width 18 height 15
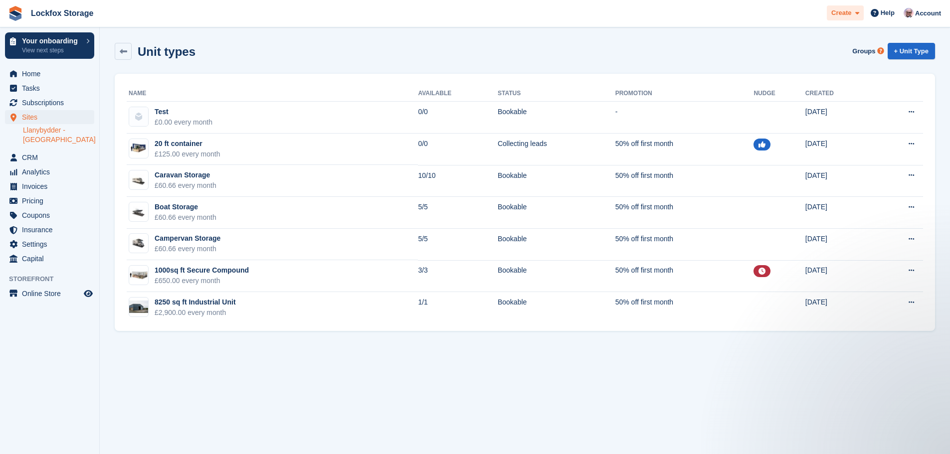
click at [853, 15] on span at bounding box center [855, 12] width 8 height 11
click at [926, 11] on span "Account" at bounding box center [928, 13] width 26 height 10
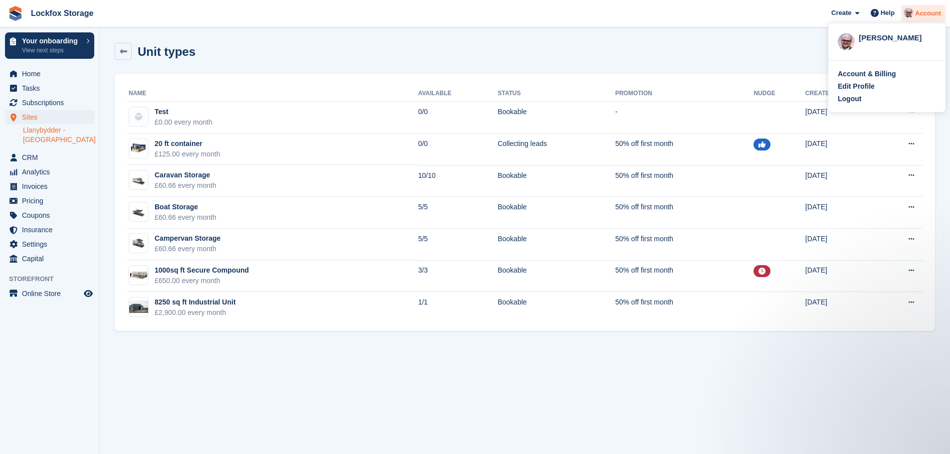
click at [926, 11] on span "Account" at bounding box center [928, 13] width 26 height 10
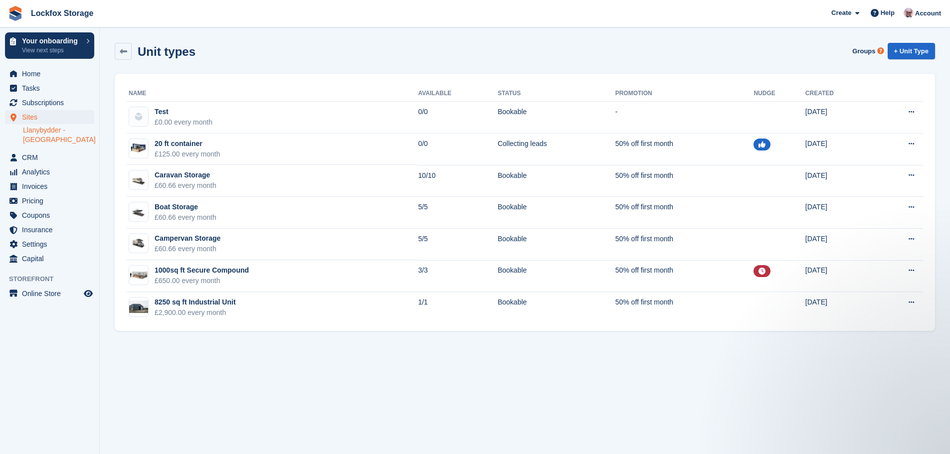
drag, startPoint x: 186, startPoint y: 115, endPoint x: 254, endPoint y: 61, distance: 87.3
click at [254, 61] on div "Unit types Groups + Unit Type" at bounding box center [525, 53] width 830 height 31
click at [59, 248] on span "Settings" at bounding box center [52, 244] width 60 height 14
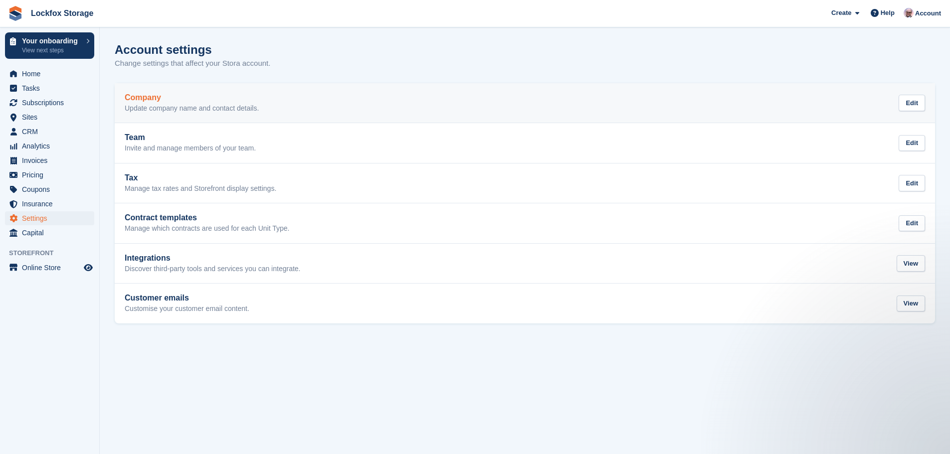
click at [172, 105] on p "Update company name and contact details." at bounding box center [192, 108] width 134 height 9
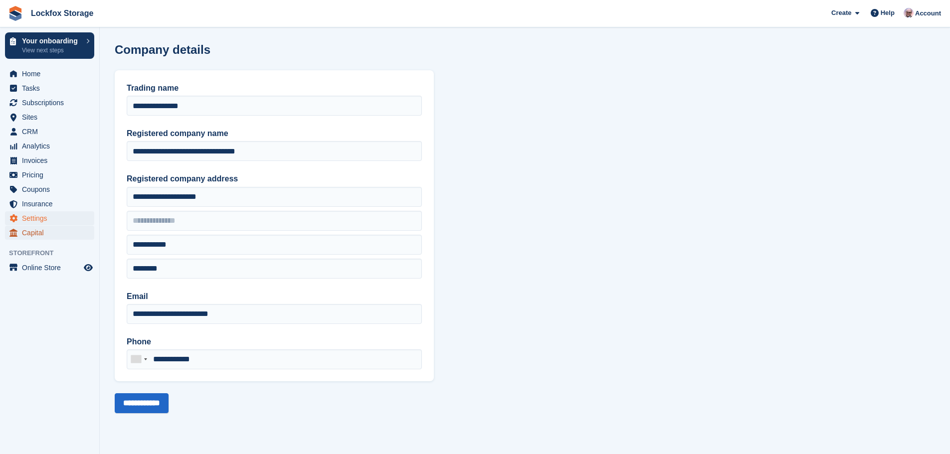
click at [54, 238] on span "Capital" at bounding box center [52, 233] width 60 height 14
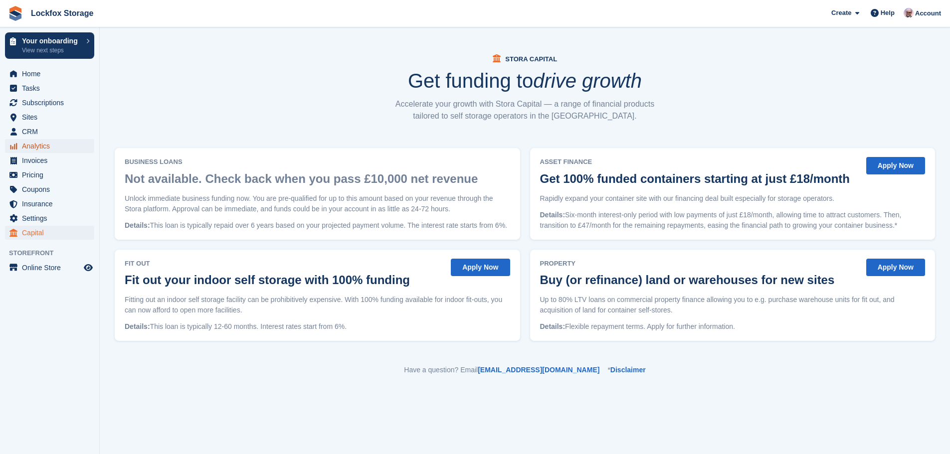
click at [69, 139] on span "Analytics" at bounding box center [52, 146] width 60 height 14
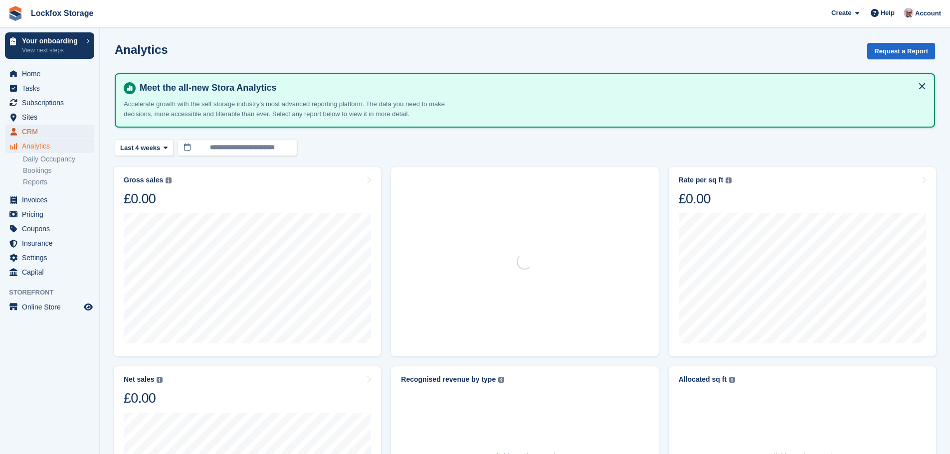
click at [69, 126] on span "CRM" at bounding box center [52, 132] width 60 height 14
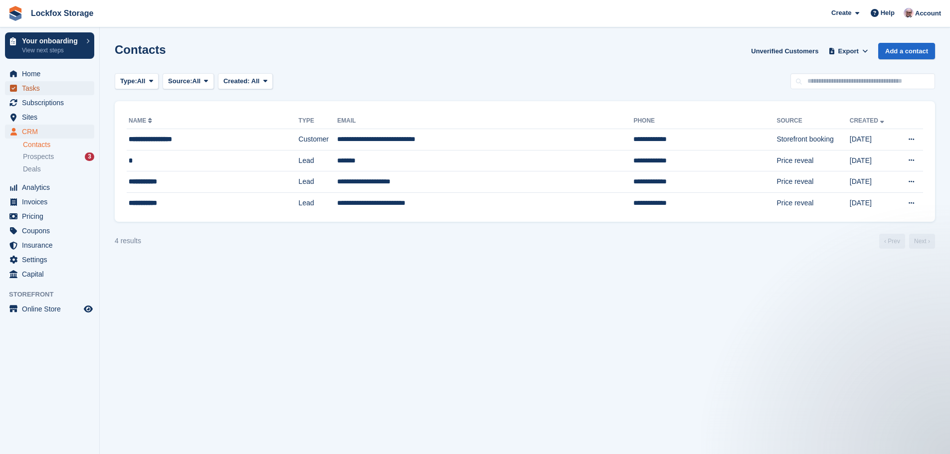
click at [42, 82] on span "Tasks" at bounding box center [52, 88] width 60 height 14
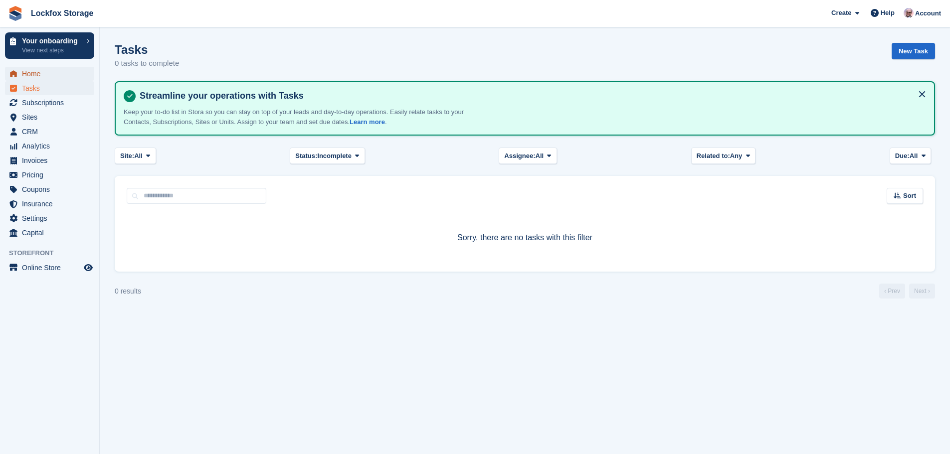
click at [48, 75] on span "Home" at bounding box center [52, 74] width 60 height 14
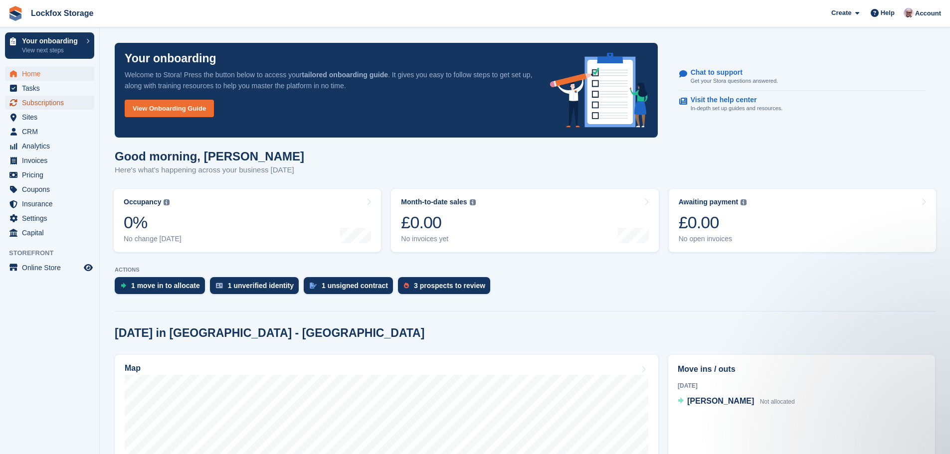
click at [50, 104] on span "Subscriptions" at bounding box center [52, 103] width 60 height 14
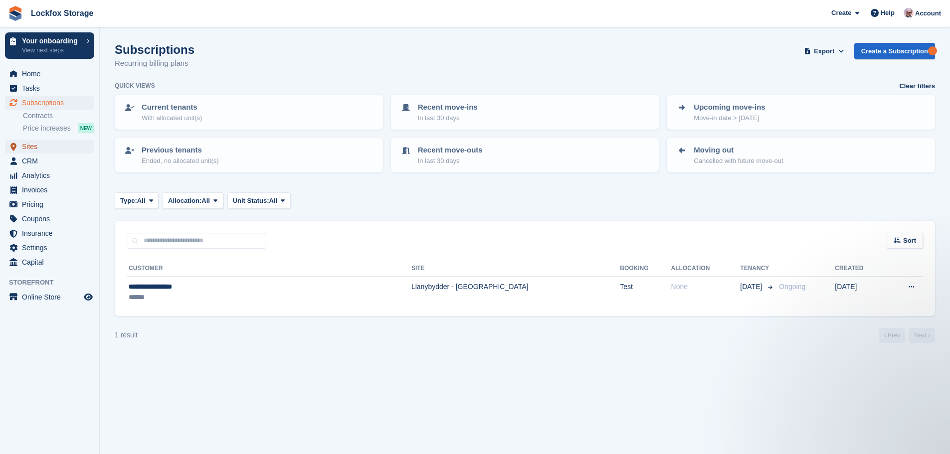
click at [50, 142] on span "Sites" at bounding box center [52, 147] width 60 height 14
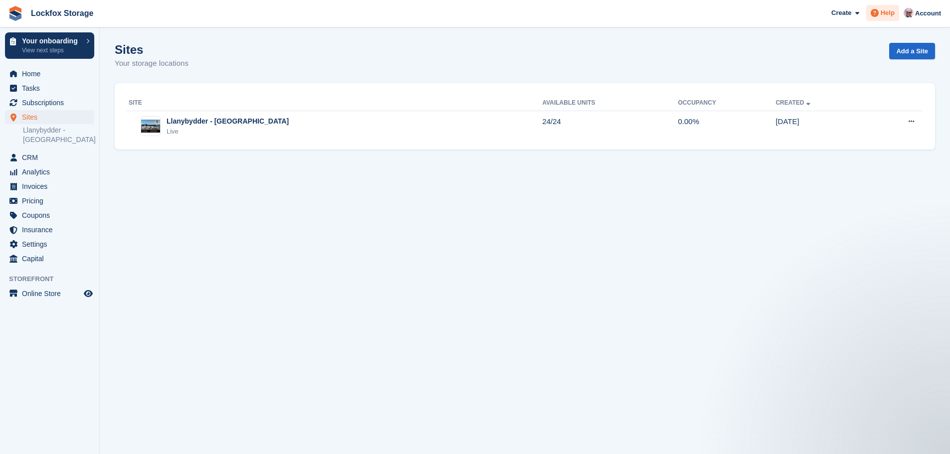
click at [891, 20] on div "Help" at bounding box center [882, 13] width 33 height 16
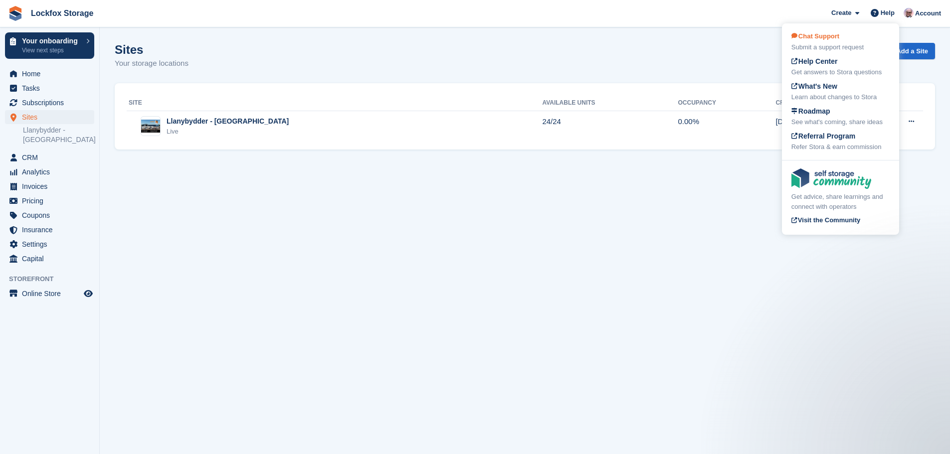
click at [838, 42] on div "Submit a support request" at bounding box center [840, 47] width 98 height 10
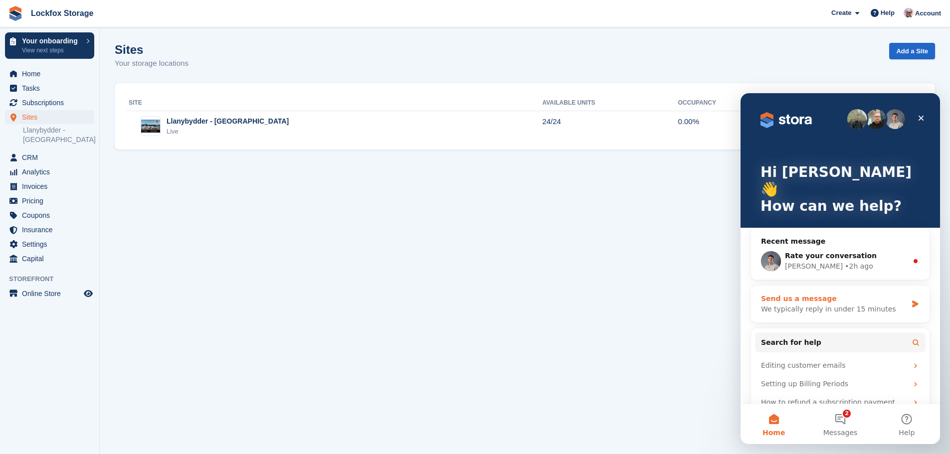
click at [827, 304] on div "We typically reply in under 15 minutes" at bounding box center [834, 309] width 146 height 10
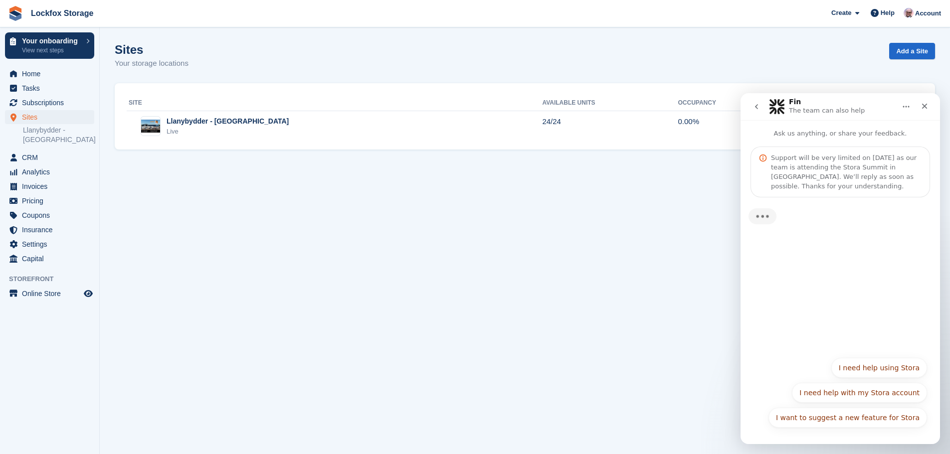
click at [875, 392] on div "I want to suggest a new feature for Stora I need help using Stora I need help w…" at bounding box center [839, 395] width 173 height 75
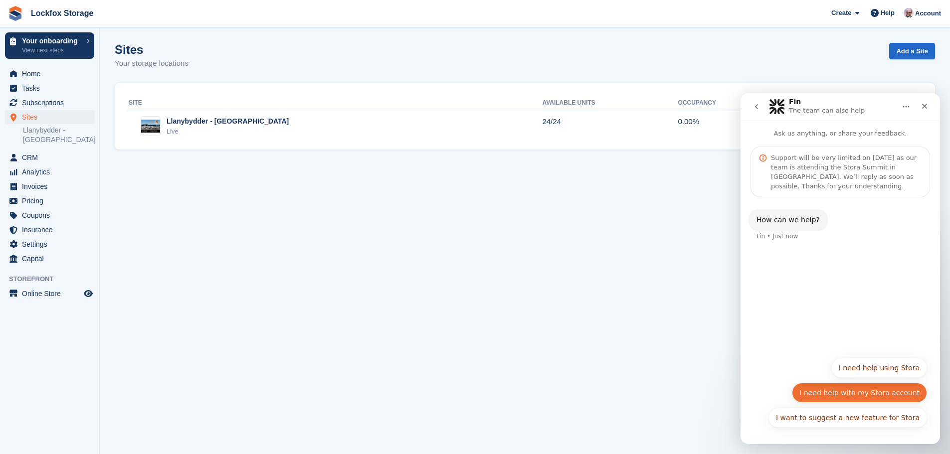
click at [885, 394] on button "I need help with my Stora account" at bounding box center [859, 393] width 135 height 20
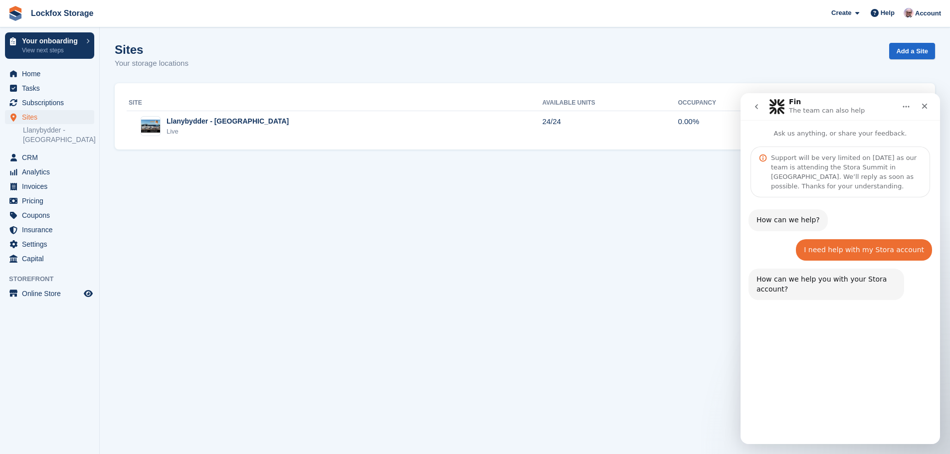
click at [887, 422] on button "Other account help" at bounding box center [885, 418] width 82 height 20
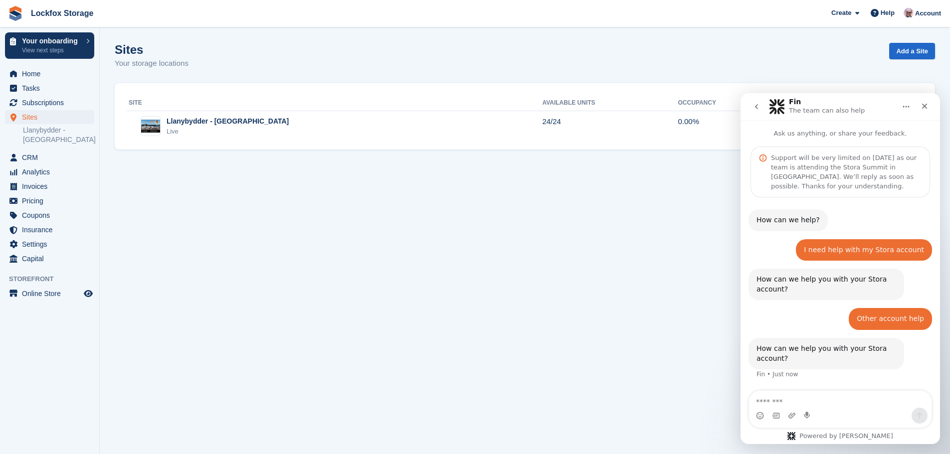
click at [849, 405] on textarea "Message…" at bounding box center [840, 399] width 182 height 17
type textarea "**********"
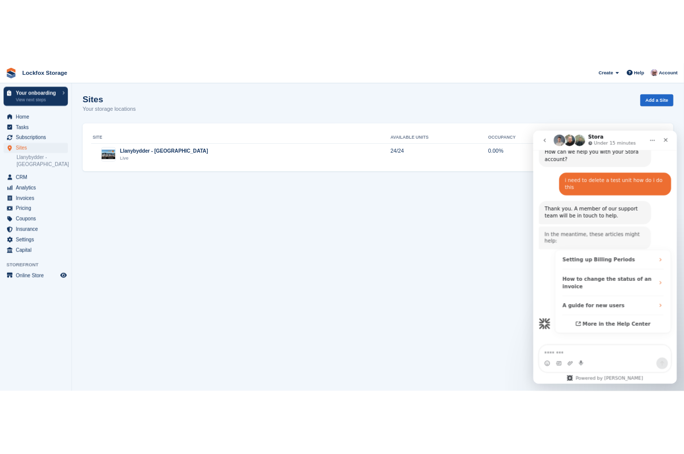
scroll to position [225, 0]
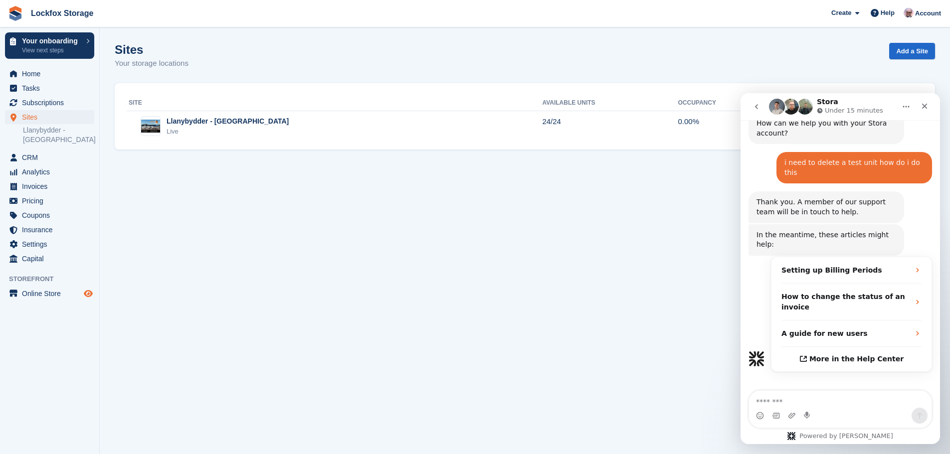
click at [90, 292] on icon "Preview store" at bounding box center [88, 294] width 9 height 8
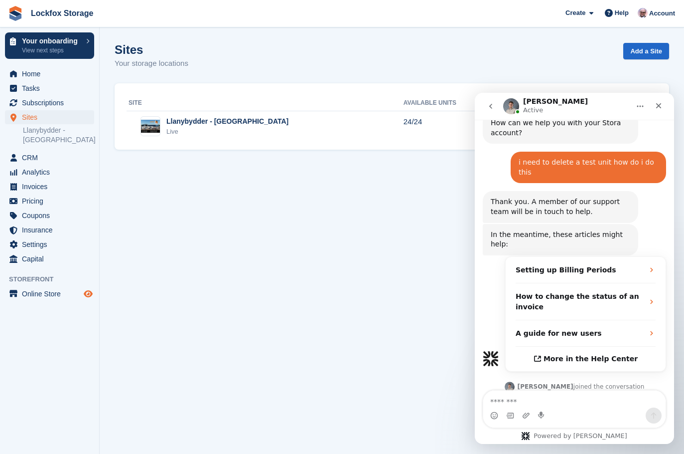
scroll to position [372, 0]
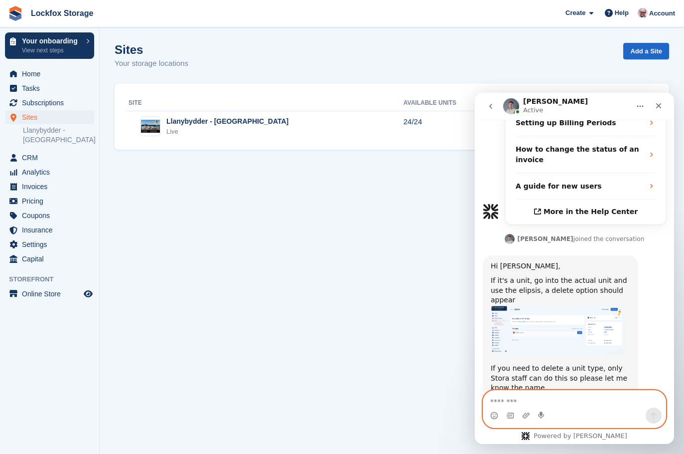
click at [580, 397] on textarea "Message…" at bounding box center [574, 398] width 182 height 17
click at [540, 309] on img "Bradley says…" at bounding box center [558, 329] width 134 height 48
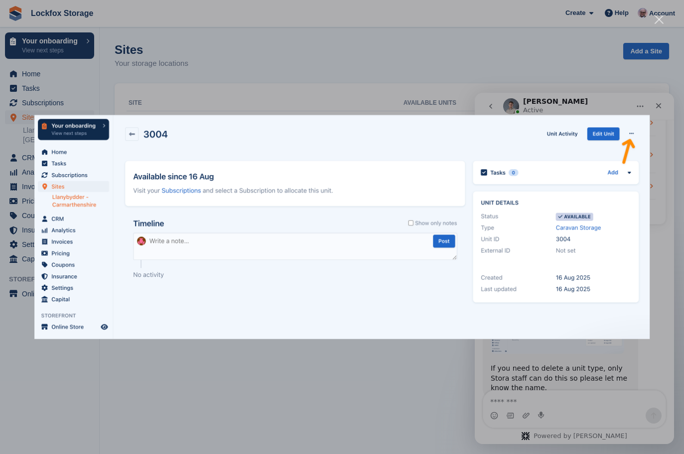
scroll to position [0, 0]
click at [332, 365] on div "Intercom messenger" at bounding box center [342, 227] width 684 height 454
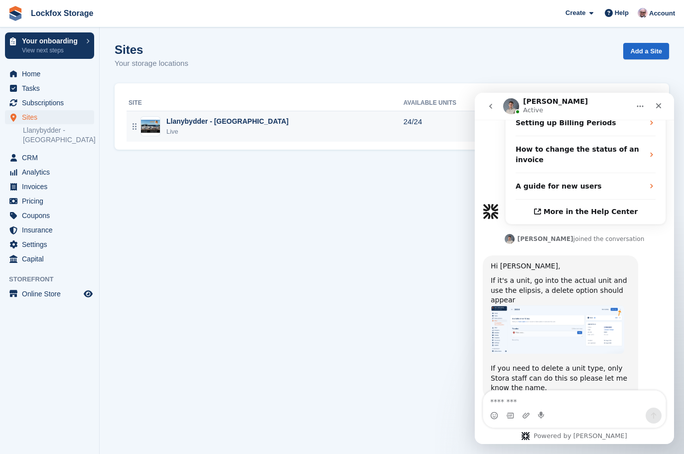
click at [241, 131] on div "Live" at bounding box center [227, 132] width 122 height 10
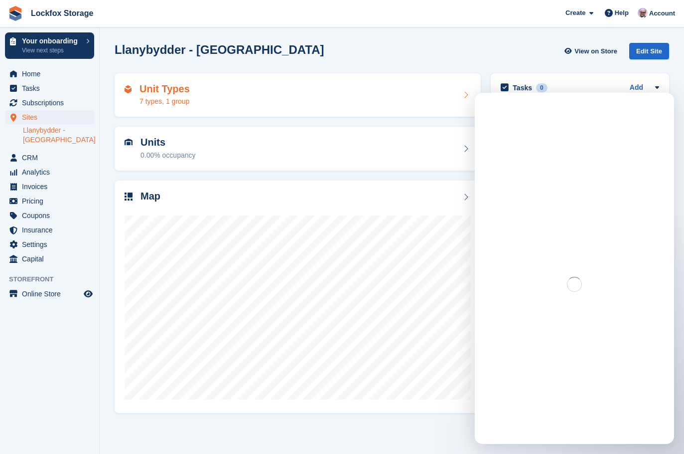
click at [294, 104] on div "Unit Types 7 types, 1 group" at bounding box center [298, 95] width 346 height 24
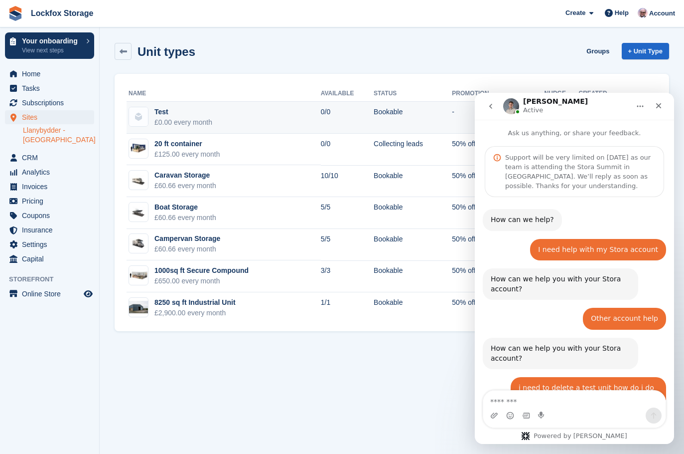
scroll to position [372, 0]
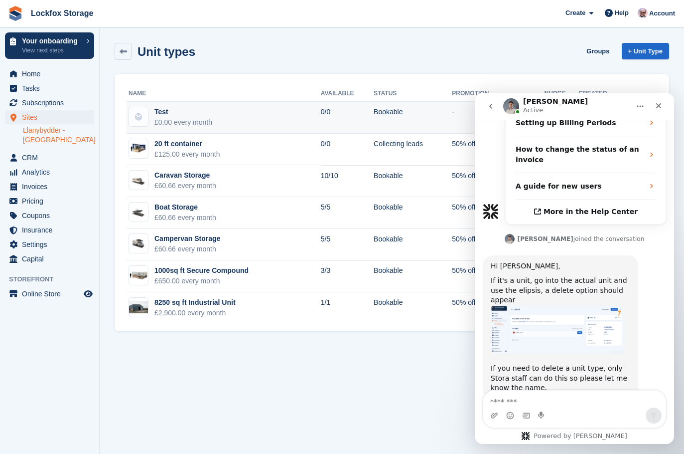
click at [375, 109] on td "Bookable" at bounding box center [413, 118] width 78 height 32
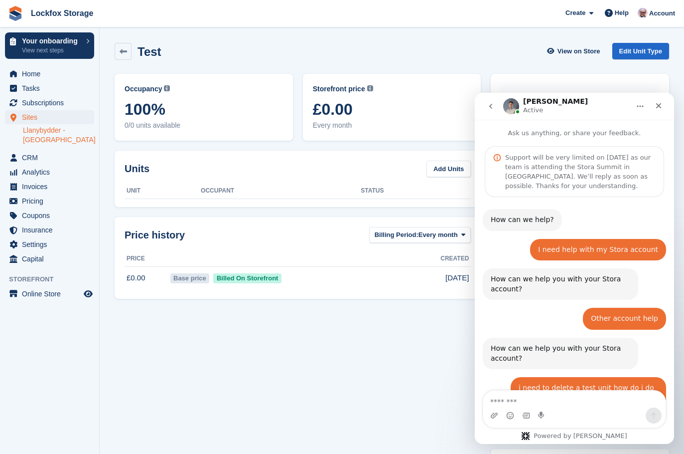
scroll to position [372, 0]
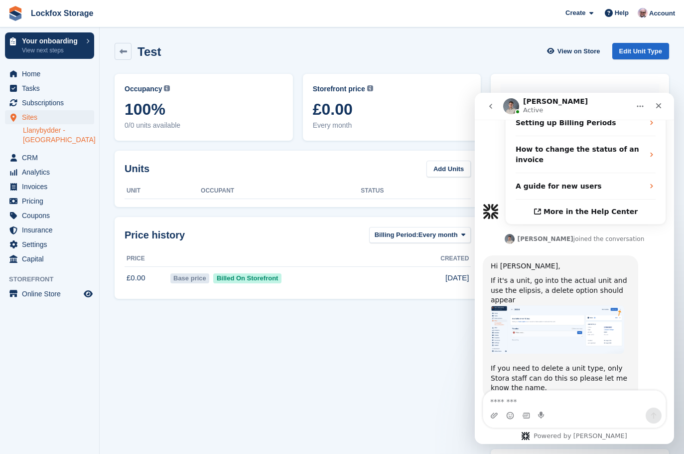
click at [637, 110] on button "Home" at bounding box center [640, 106] width 19 height 19
click at [607, 105] on div "[PERSON_NAME] Active" at bounding box center [566, 106] width 127 height 17
click at [499, 108] on button "go back" at bounding box center [491, 106] width 19 height 19
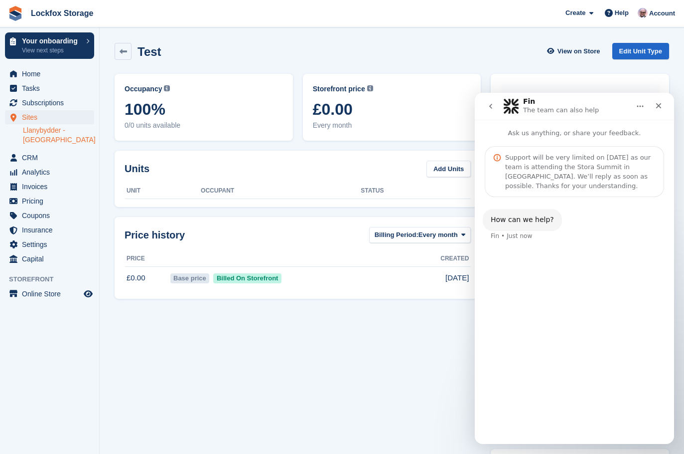
scroll to position [0, 0]
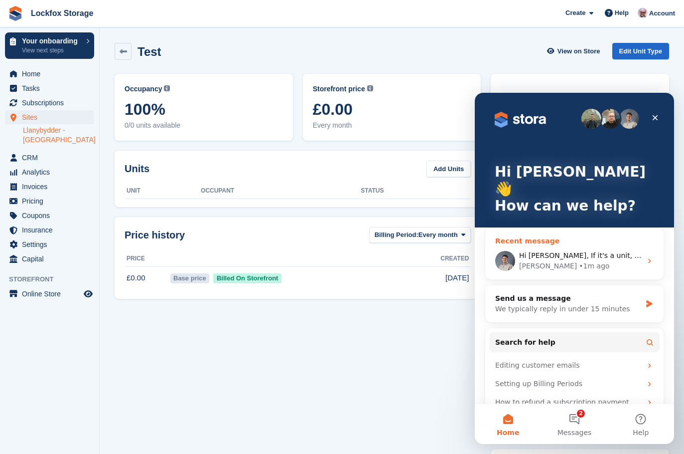
click at [588, 261] on div "[PERSON_NAME] • 1m ago" at bounding box center [580, 266] width 123 height 10
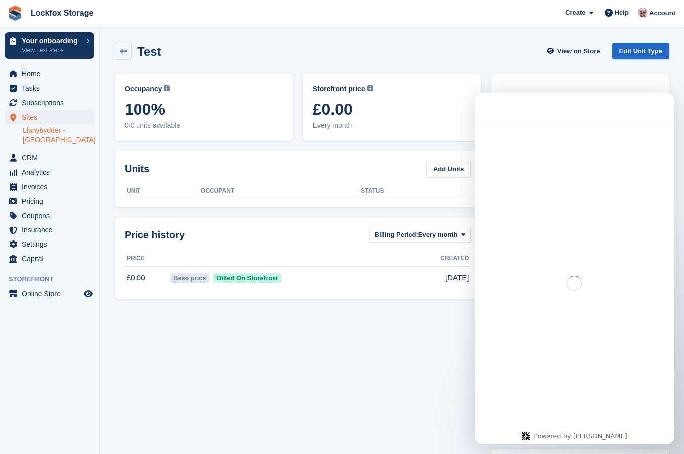
click at [435, 322] on div "Occupancy Current percentage of all currently allocated units of this unit type…" at bounding box center [298, 320] width 376 height 503
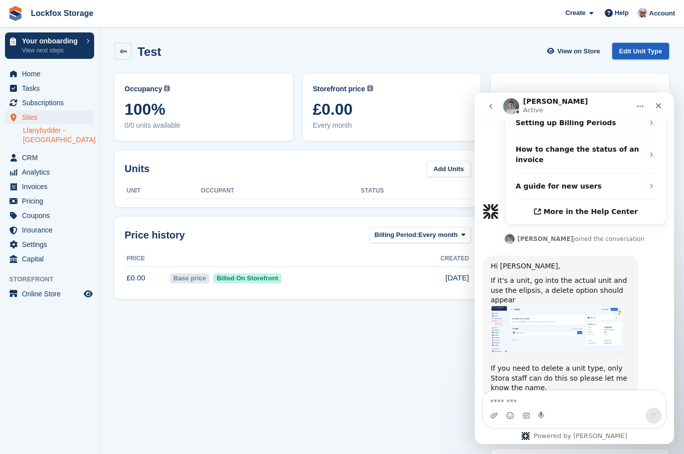
click at [666, 49] on link "Edit Unit Type" at bounding box center [641, 51] width 57 height 16
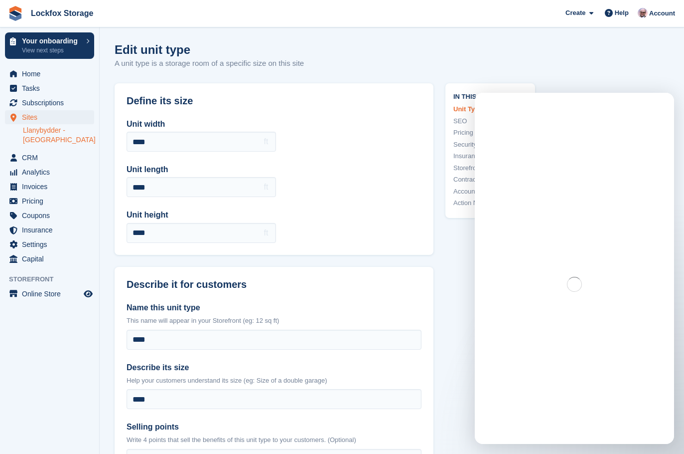
click at [439, 63] on div "Edit unit type A unit type is a storage room of a specific size on this site" at bounding box center [392, 62] width 555 height 38
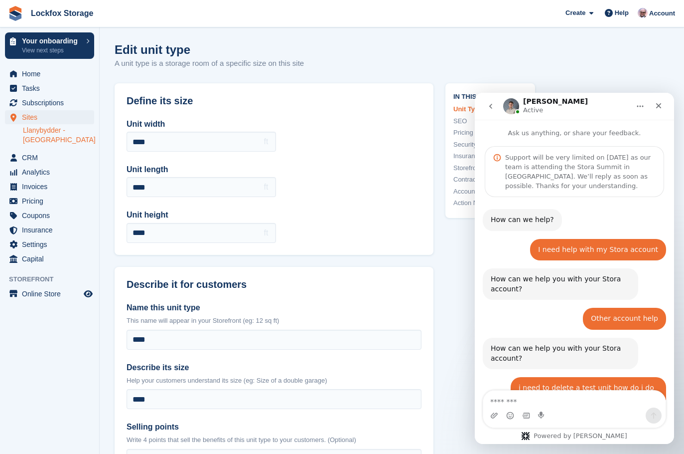
scroll to position [372, 0]
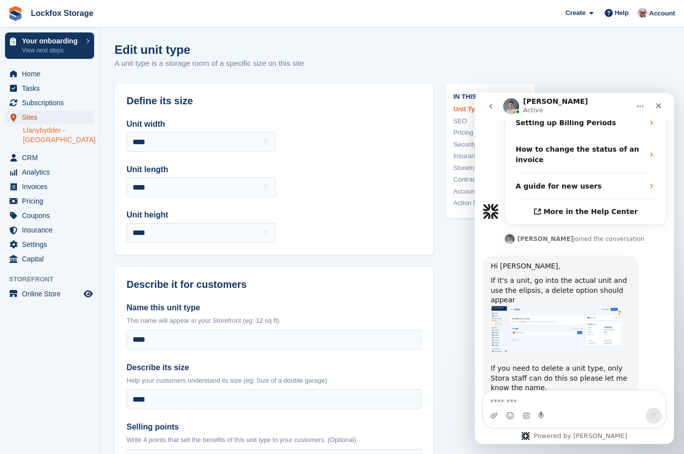
click at [54, 124] on span "Sites" at bounding box center [52, 117] width 60 height 14
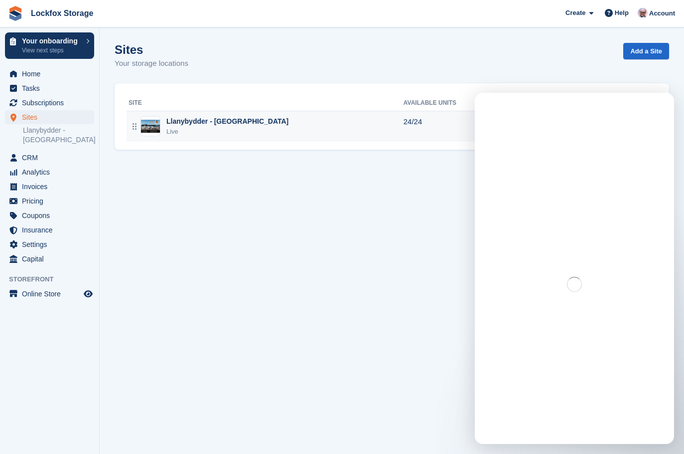
click at [159, 130] on img at bounding box center [150, 126] width 19 height 13
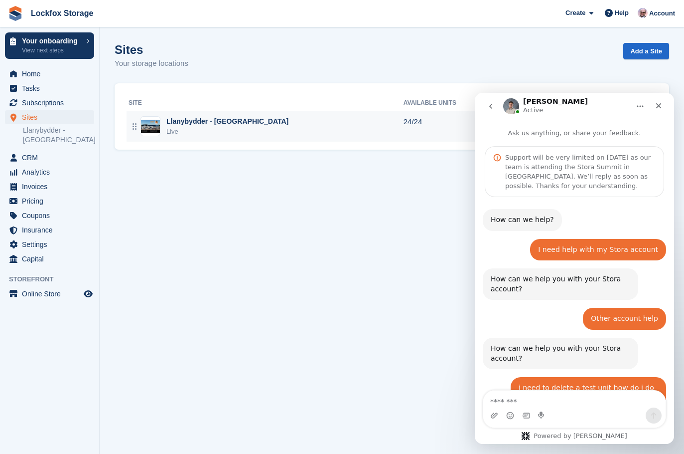
scroll to position [372, 0]
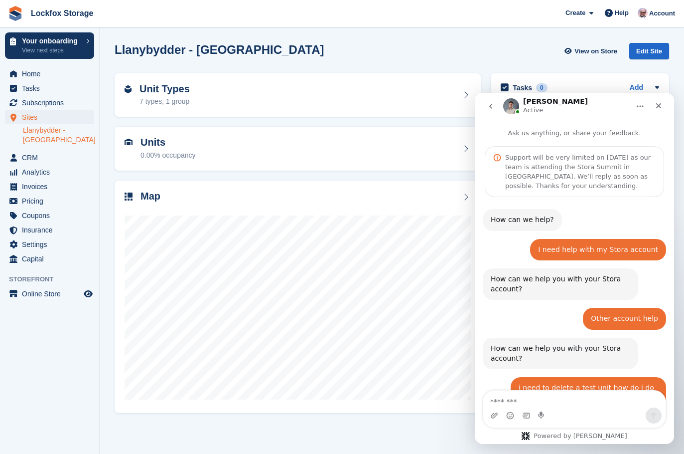
scroll to position [372, 0]
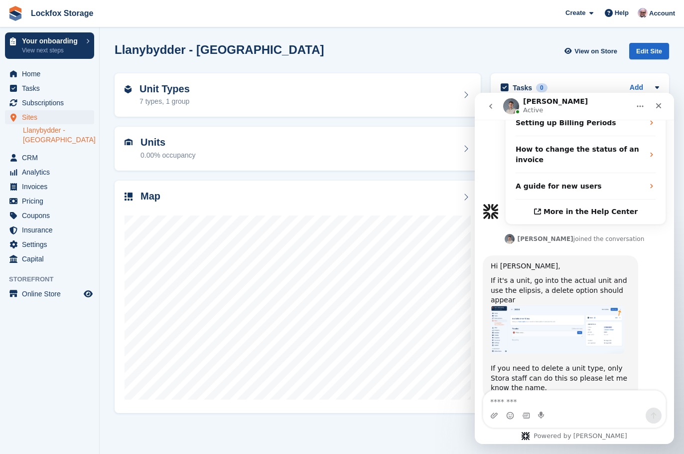
click at [554, 305] on img "Bradley says…" at bounding box center [558, 329] width 134 height 48
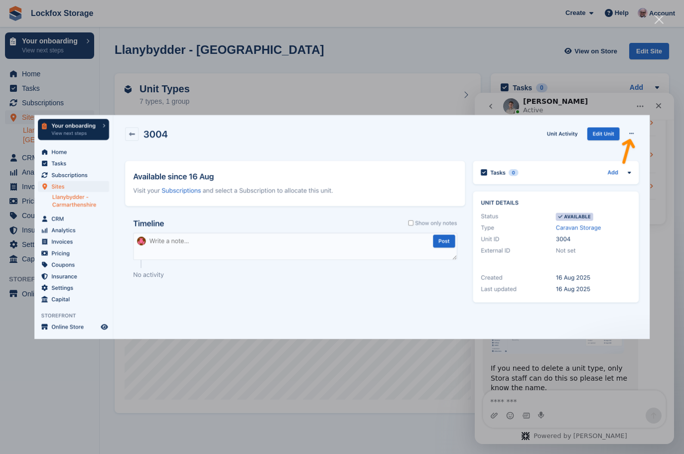
click at [266, 68] on div "Intercom messenger" at bounding box center [342, 227] width 684 height 454
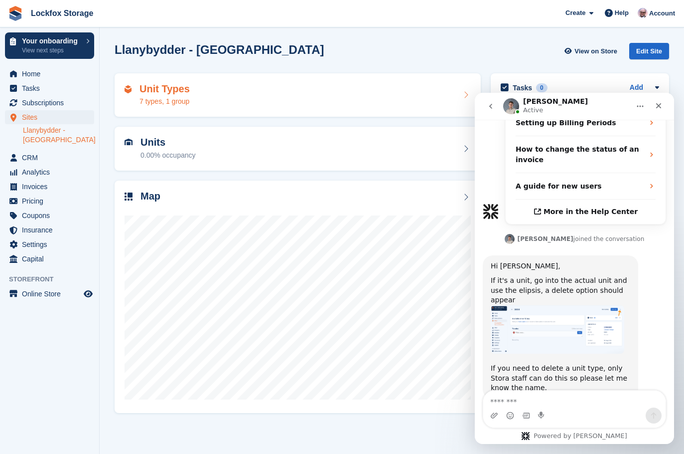
click at [235, 110] on div "Unit Types 7 types, 1 group" at bounding box center [298, 95] width 366 height 44
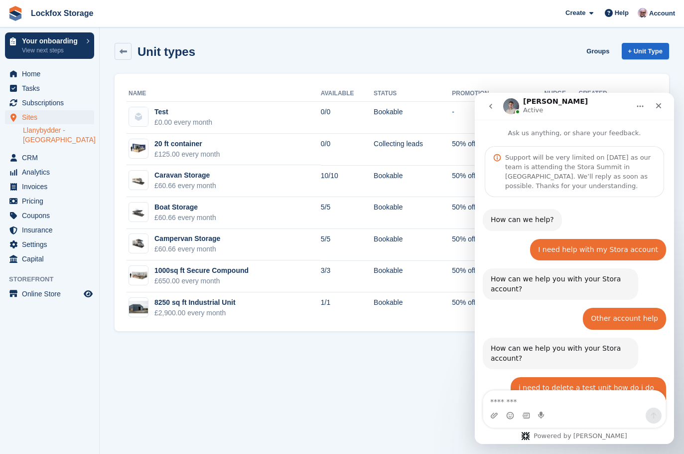
scroll to position [372, 0]
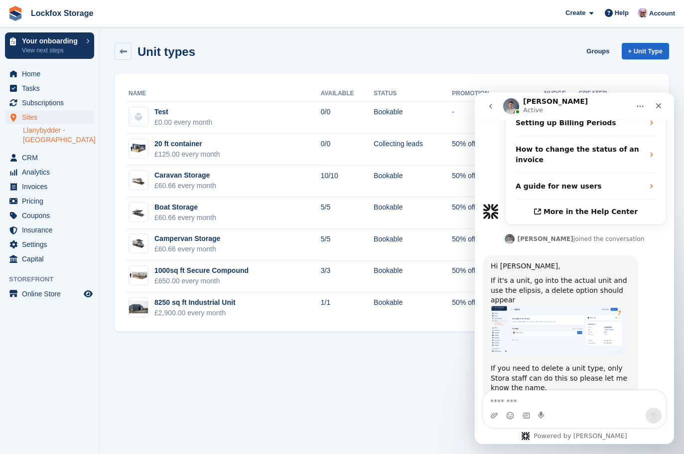
click at [640, 112] on button "Home" at bounding box center [640, 106] width 19 height 19
click at [618, 132] on div "Expand window" at bounding box center [614, 131] width 71 height 10
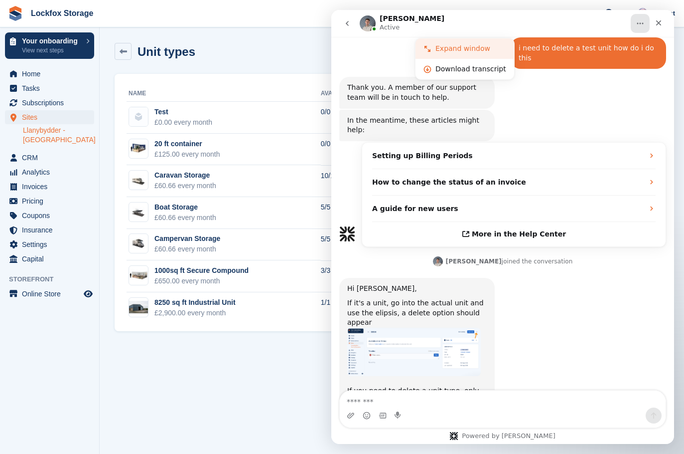
scroll to position [221, 0]
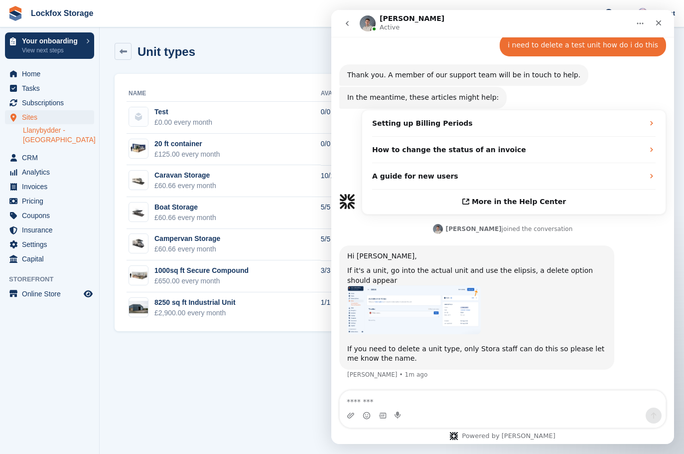
click at [641, 32] on button "Home" at bounding box center [640, 23] width 19 height 19
drag, startPoint x: 611, startPoint y: 51, endPoint x: 942, endPoint y: 62, distance: 331.1
click at [611, 51] on div "Collapse window" at bounding box center [614, 48] width 71 height 10
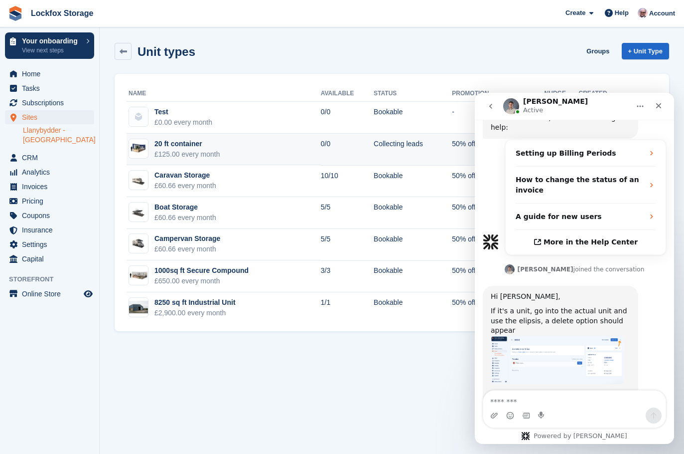
scroll to position [372, 0]
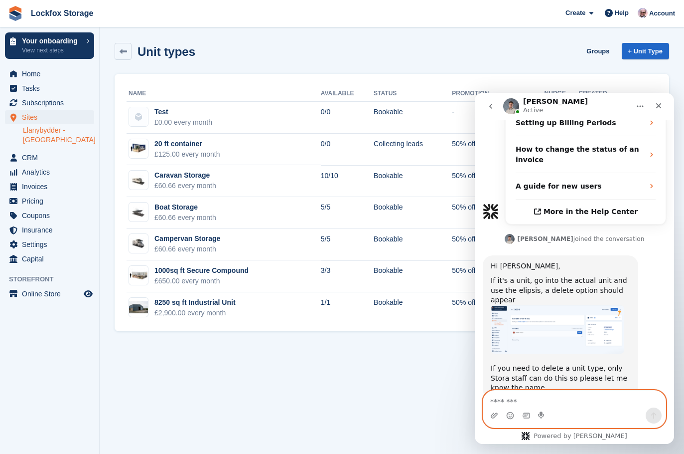
click at [536, 405] on textarea "Message…" at bounding box center [574, 398] width 182 height 17
type textarea "**********"
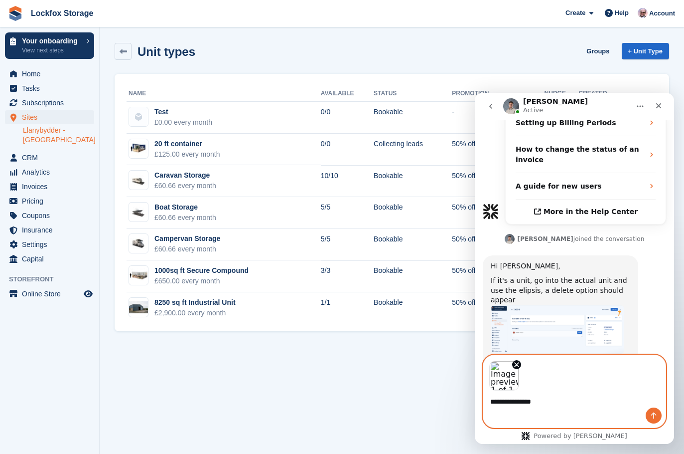
scroll to position [408, 0]
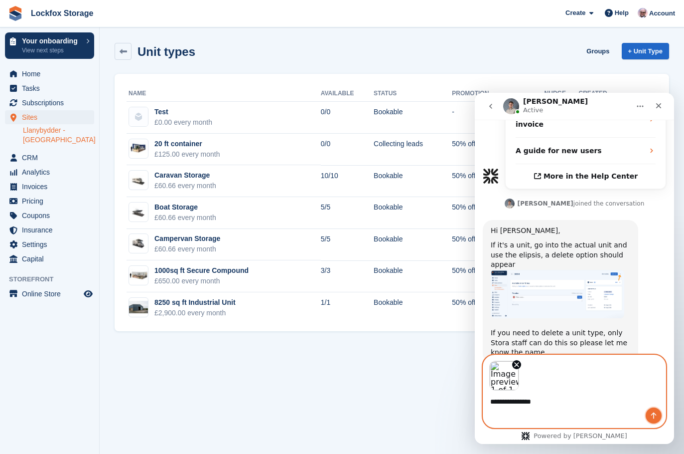
click at [655, 409] on button "Send a message…" at bounding box center [654, 415] width 16 height 16
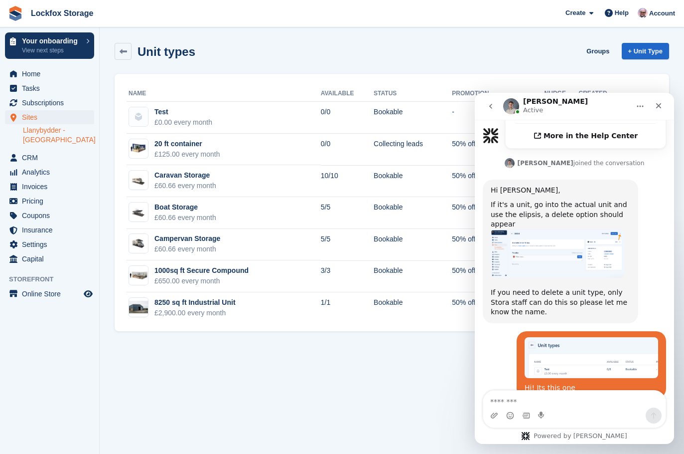
scroll to position [522, 0]
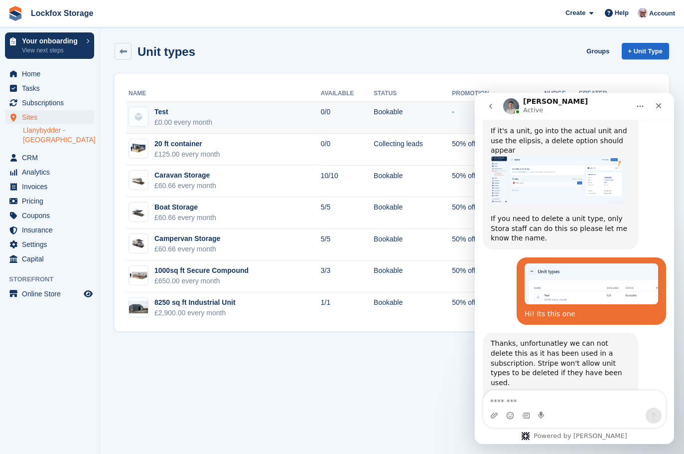
click at [207, 123] on div "£0.00 every month" at bounding box center [184, 122] width 58 height 10
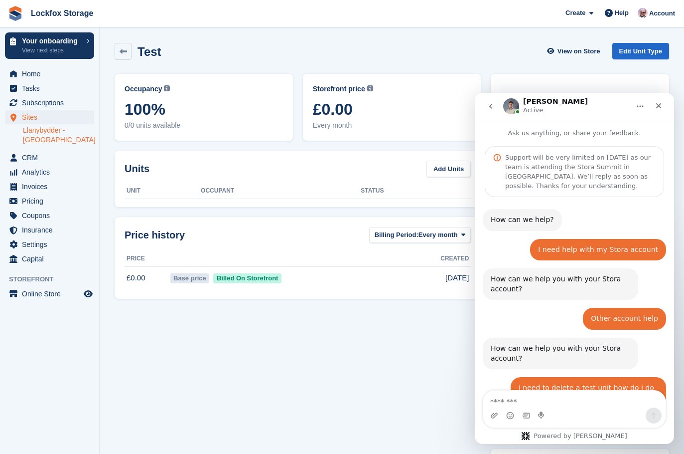
scroll to position [522, 0]
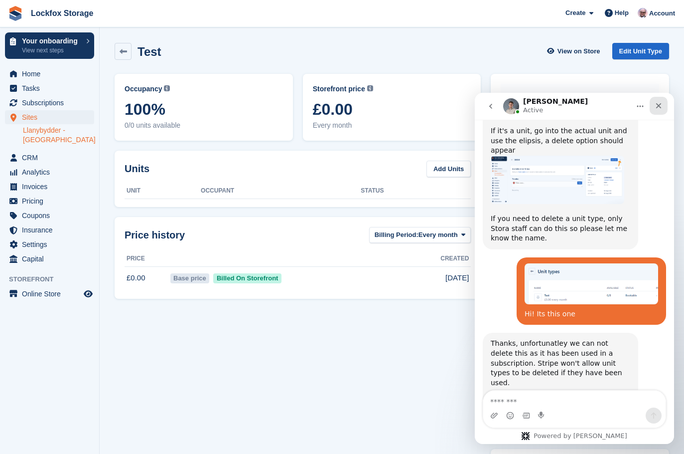
click at [655, 106] on icon "Close" at bounding box center [659, 106] width 8 height 8
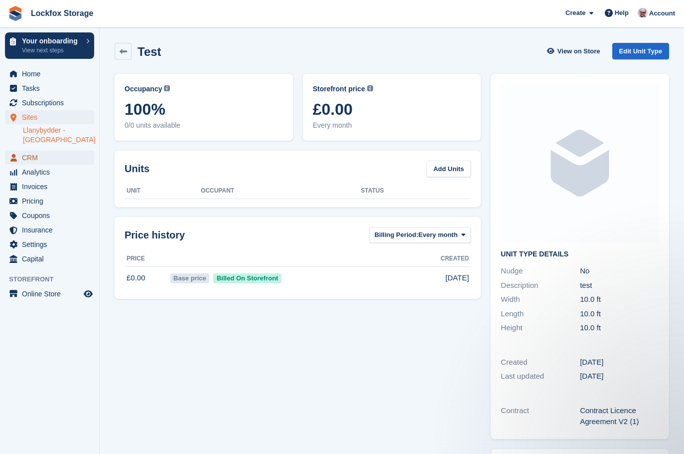
click at [57, 159] on span "CRM" at bounding box center [52, 158] width 60 height 14
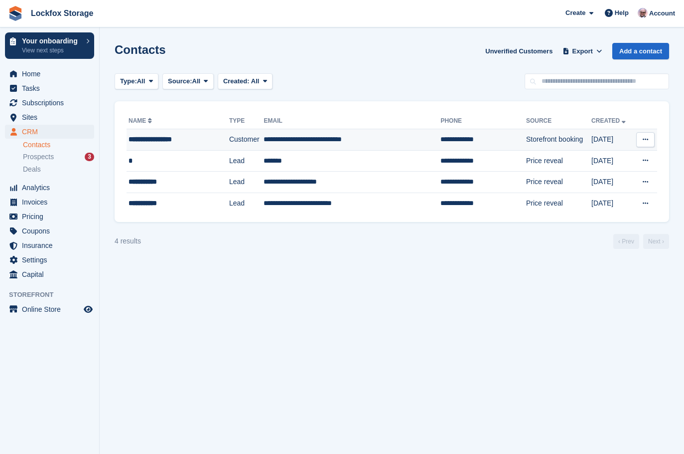
click at [277, 135] on td "**********" at bounding box center [352, 139] width 177 height 21
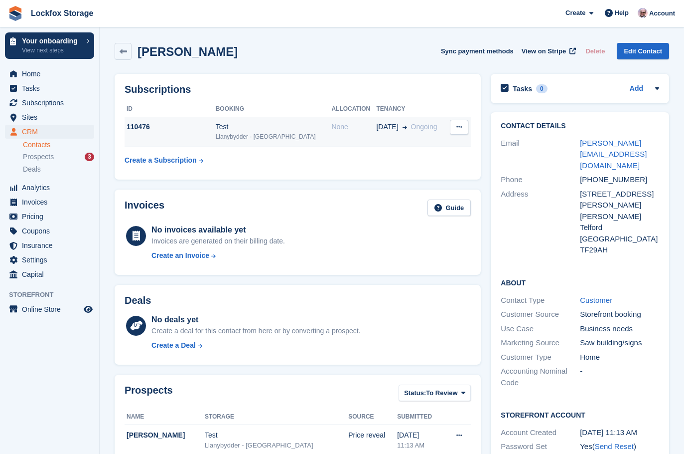
click at [459, 127] on icon at bounding box center [459, 127] width 5 height 6
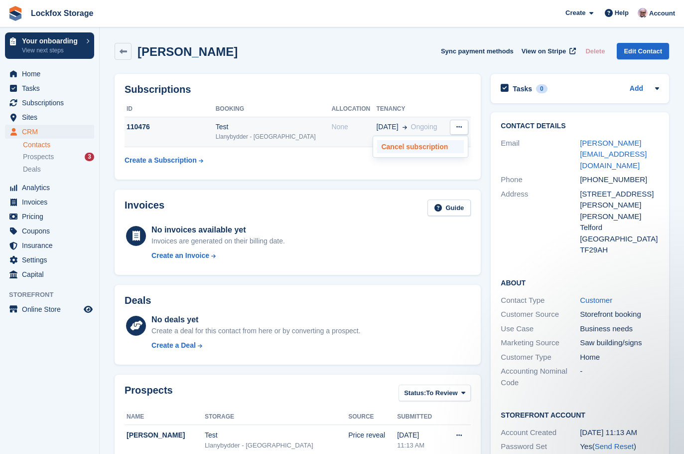
click at [400, 147] on p "Cancel subscription" at bounding box center [420, 146] width 87 height 13
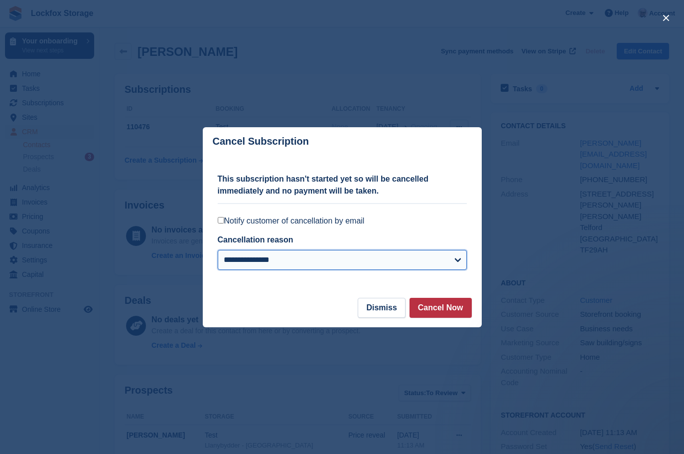
click at [298, 254] on select "**********" at bounding box center [342, 260] width 249 height 20
select select
click at [218, 250] on select "**********" at bounding box center [342, 260] width 249 height 20
click at [441, 310] on button "Cancel Now" at bounding box center [441, 308] width 62 height 20
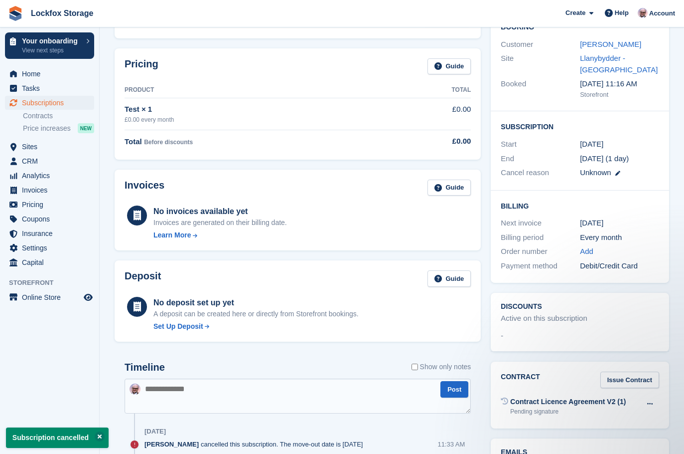
scroll to position [199, 0]
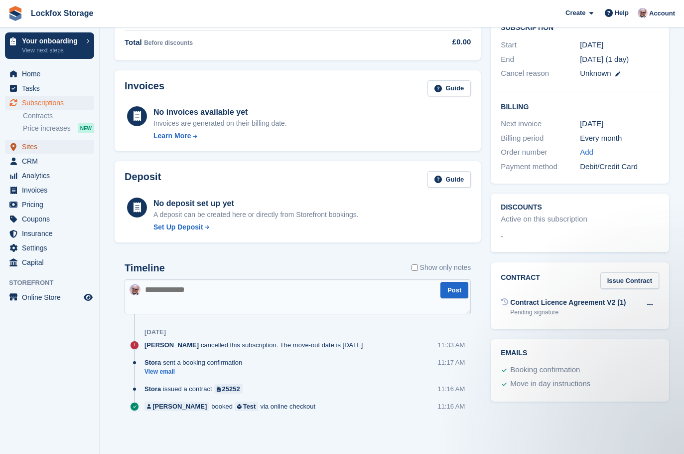
click at [46, 146] on span "Sites" at bounding box center [52, 147] width 60 height 14
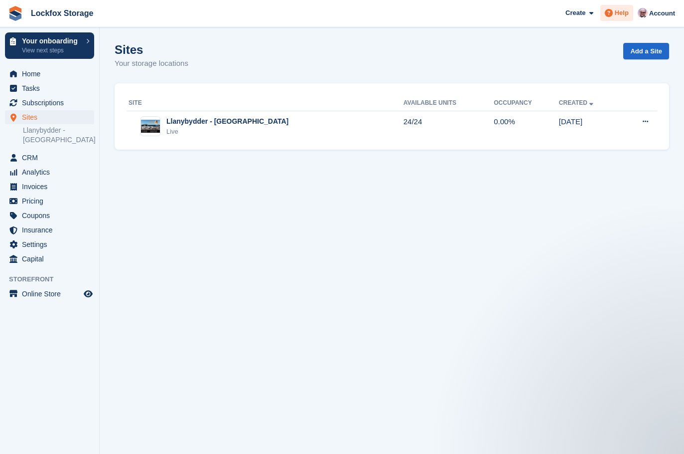
click at [626, 12] on span "Help" at bounding box center [622, 13] width 14 height 10
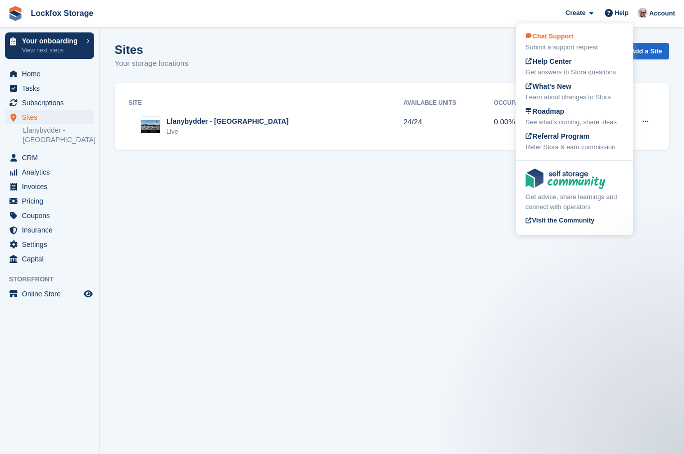
click at [574, 41] on div "Chat Support Submit a support request" at bounding box center [575, 41] width 98 height 21
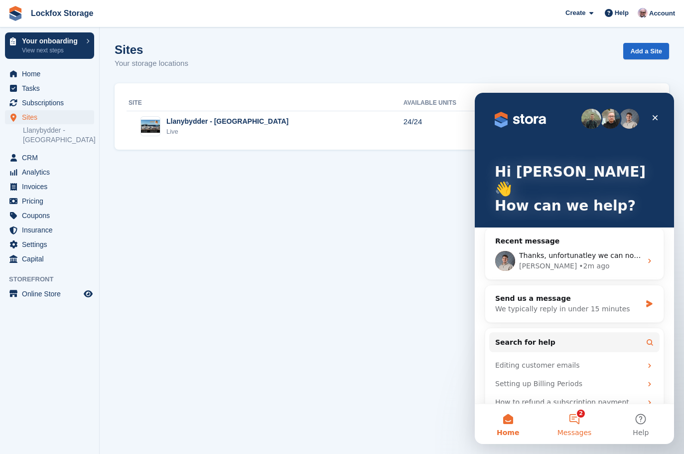
click at [578, 422] on button "2 Messages" at bounding box center [574, 424] width 66 height 40
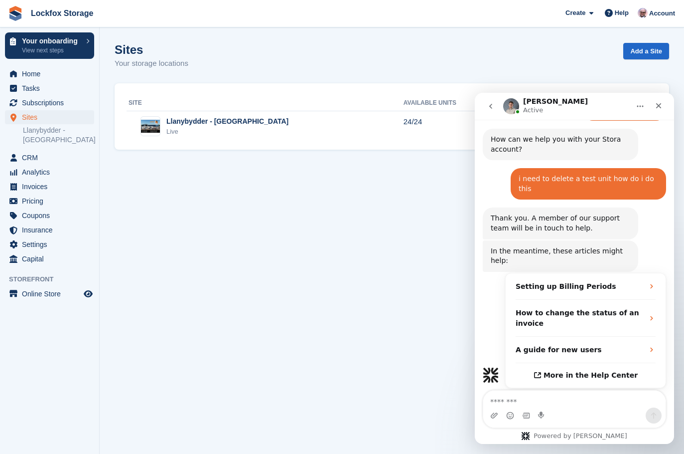
scroll to position [522, 0]
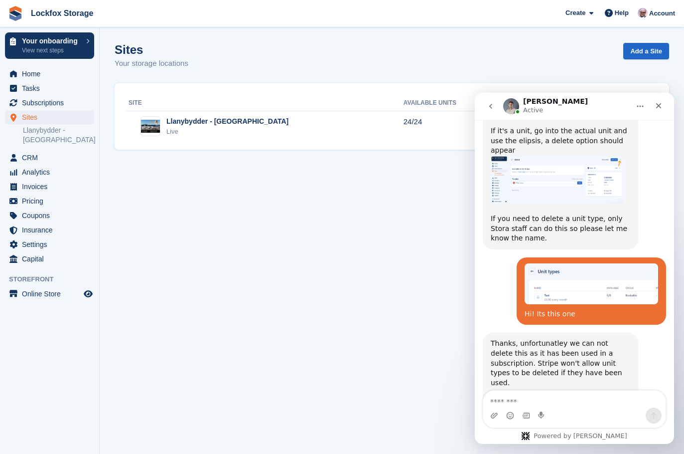
click at [569, 401] on textarea "Message…" at bounding box center [574, 398] width 182 height 17
click at [587, 338] on div "Thanks, unfortunatley we can not delete this as it has been used in a subscript…" at bounding box center [561, 362] width 140 height 49
copy div "subscription"
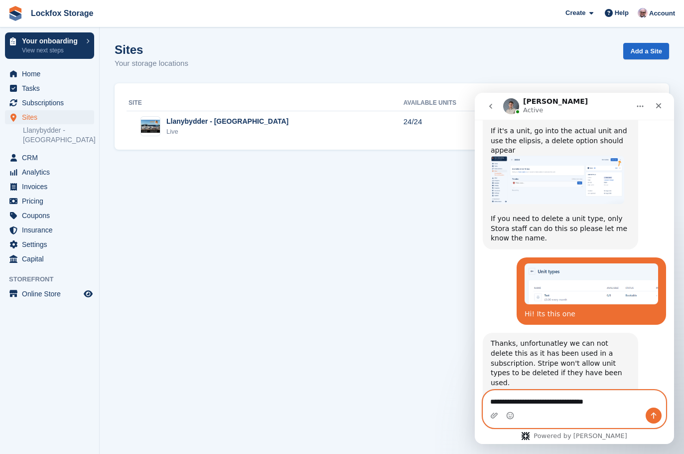
click at [598, 402] on textarea "**********" at bounding box center [574, 398] width 182 height 17
paste textarea "****"
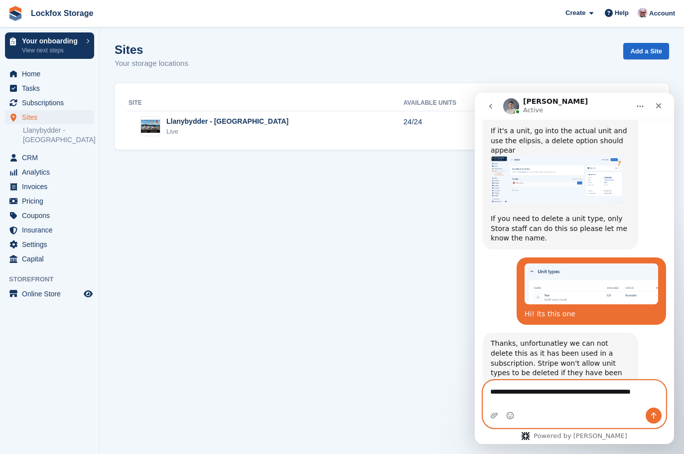
scroll to position [532, 0]
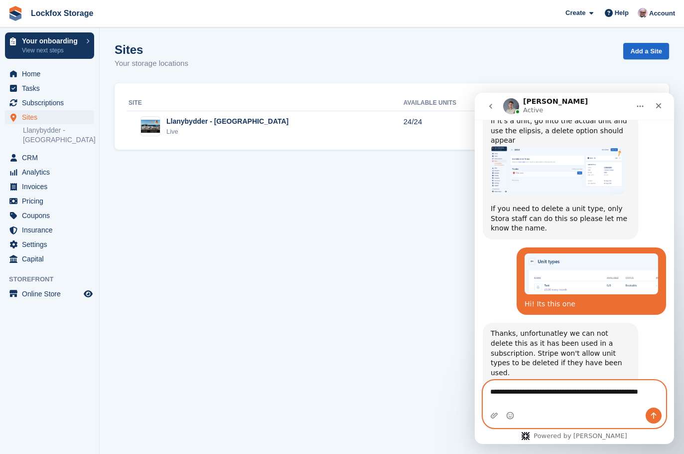
type textarea "**********"
click at [657, 410] on button "Send a message…" at bounding box center [654, 415] width 16 height 16
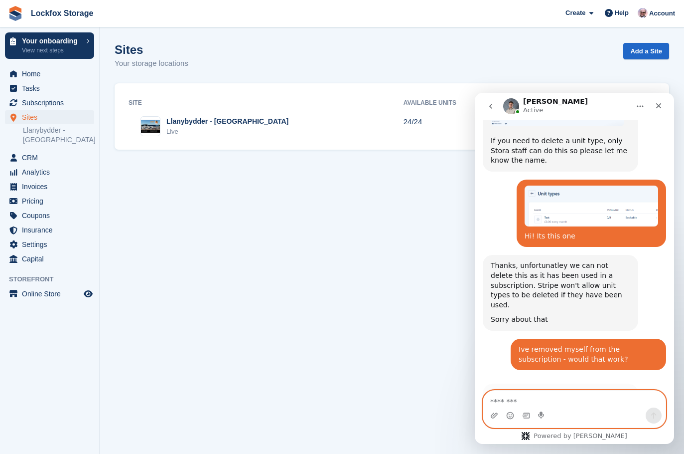
scroll to position [649, 0]
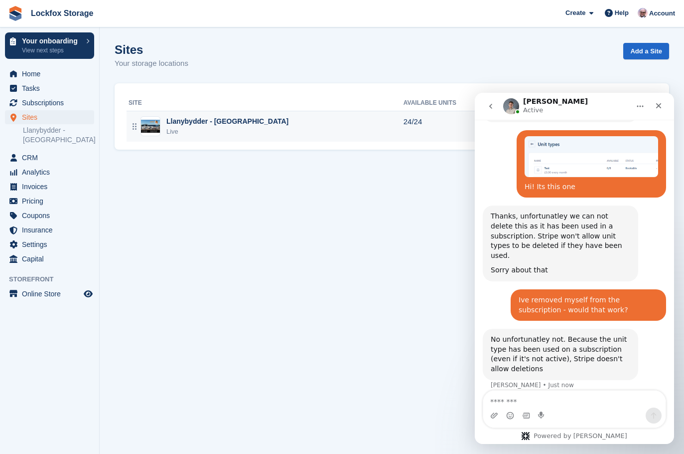
click at [371, 126] on div "Llanybydder - Carmarthenshire Live" at bounding box center [266, 126] width 275 height 20
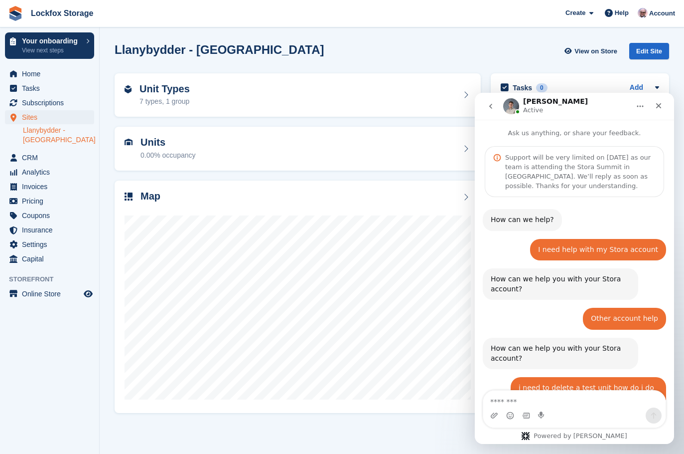
scroll to position [611, 0]
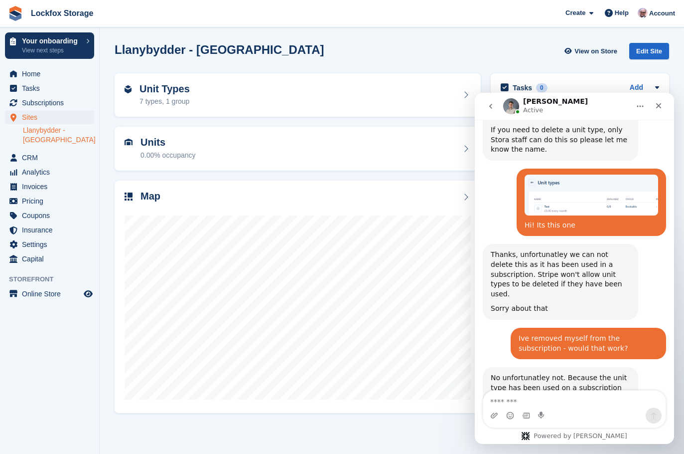
click at [495, 100] on button "go back" at bounding box center [491, 106] width 19 height 19
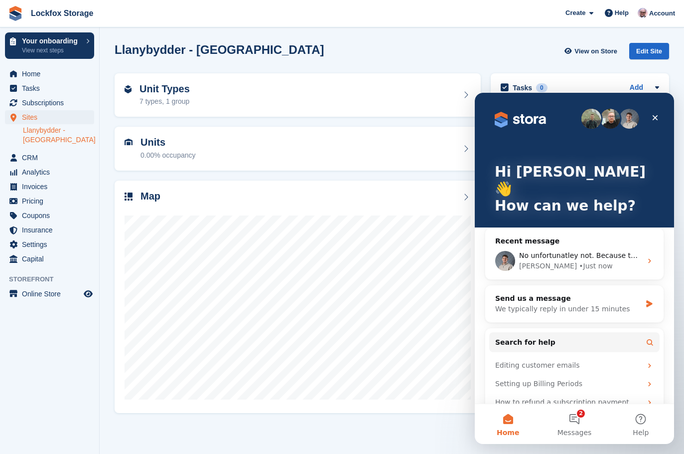
scroll to position [0, 0]
click at [660, 119] on div "Close" at bounding box center [655, 118] width 18 height 18
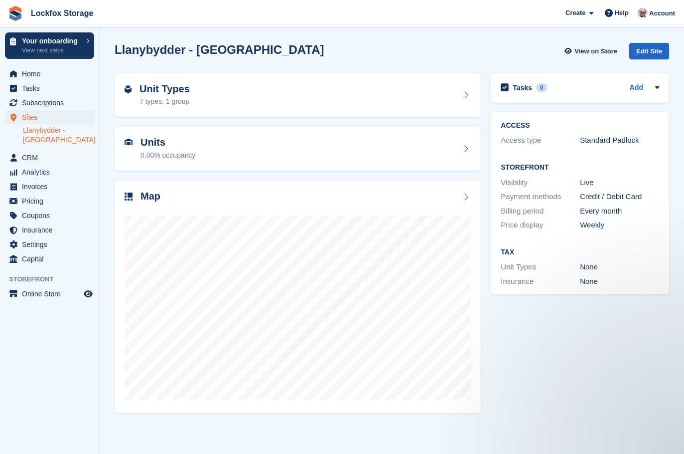
click at [57, 139] on link "Llanybydder - [GEOGRAPHIC_DATA]" at bounding box center [58, 135] width 71 height 19
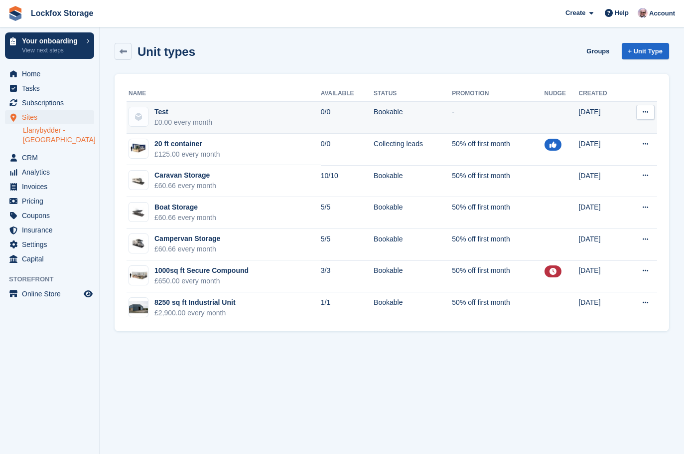
click at [651, 112] on button at bounding box center [646, 112] width 18 height 15
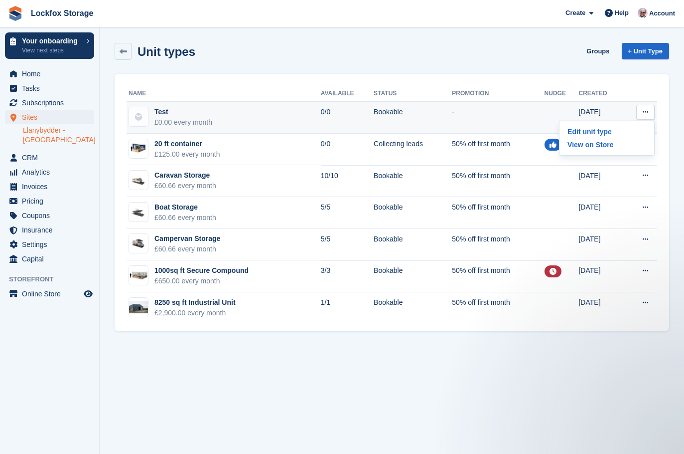
click at [646, 112] on icon at bounding box center [645, 112] width 5 height 6
click at [164, 127] on div "£0.00 every month" at bounding box center [184, 122] width 58 height 10
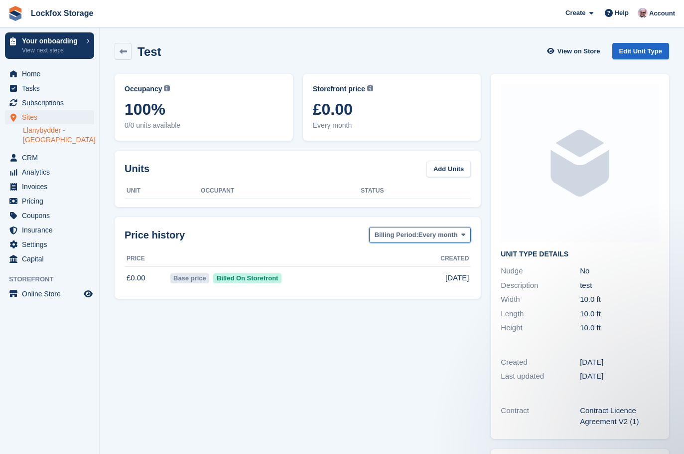
click at [460, 237] on span at bounding box center [464, 235] width 8 height 8
click at [129, 49] on link at bounding box center [123, 51] width 17 height 17
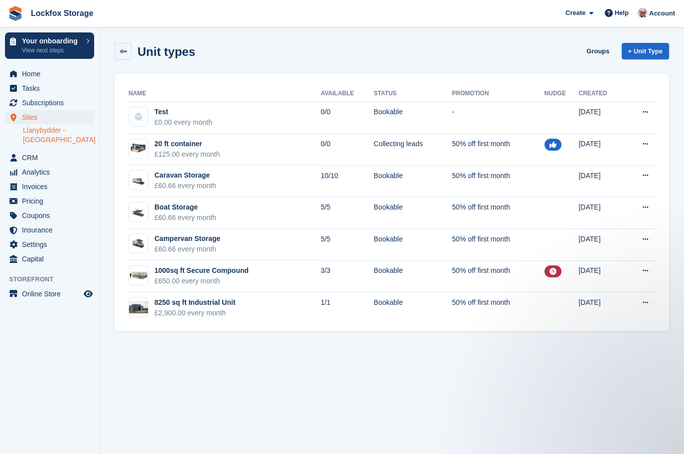
click at [658, 111] on div "Name Available Status Promotion Nudge Created Test £0.00 every month 0/0 Bookab…" at bounding box center [392, 202] width 555 height 257
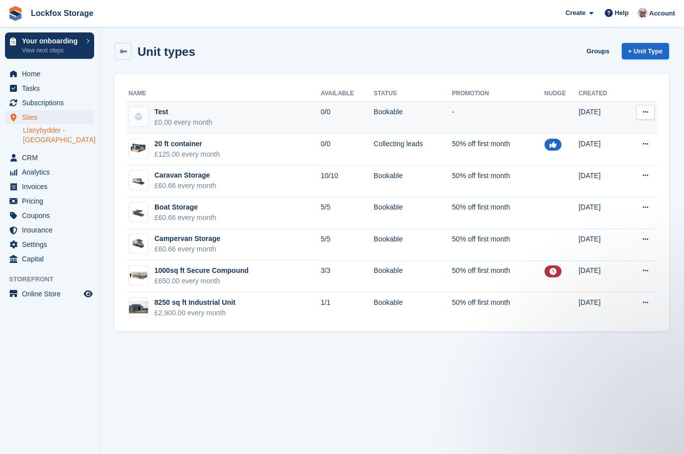
click at [650, 110] on button at bounding box center [646, 112] width 18 height 15
click at [619, 135] on p "Edit unit type" at bounding box center [607, 131] width 87 height 13
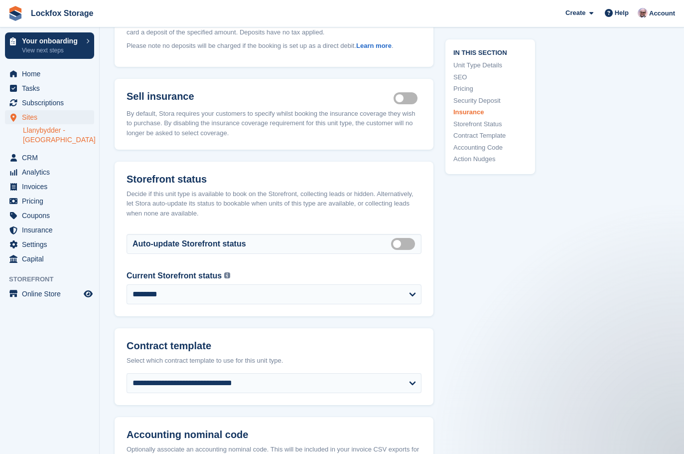
scroll to position [1495, 0]
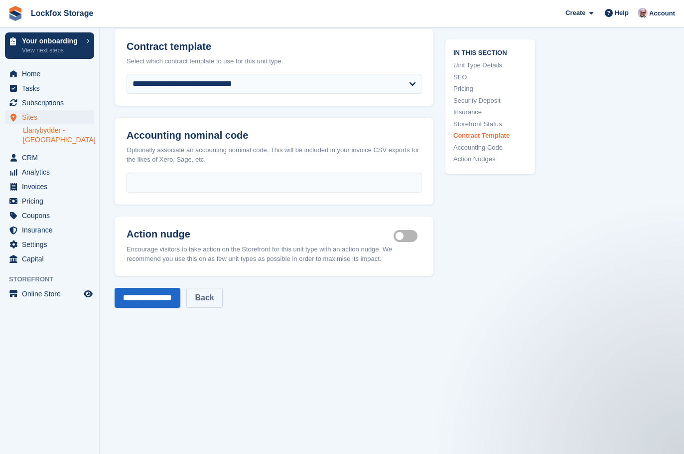
click at [222, 288] on link "Back" at bounding box center [204, 298] width 36 height 20
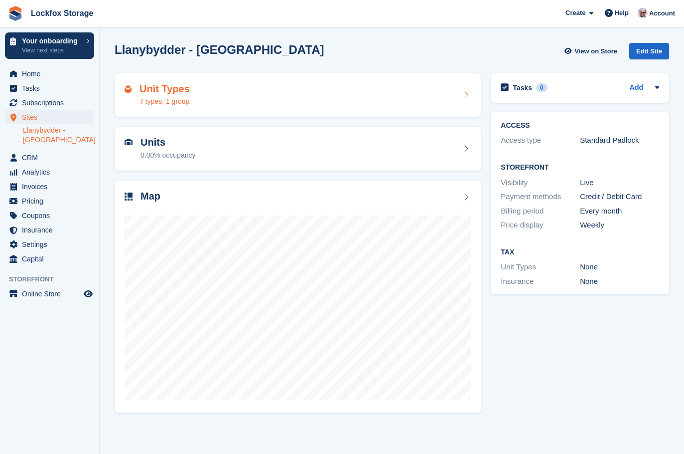
click at [190, 104] on div "Unit Types 7 types, 1 group" at bounding box center [298, 95] width 346 height 24
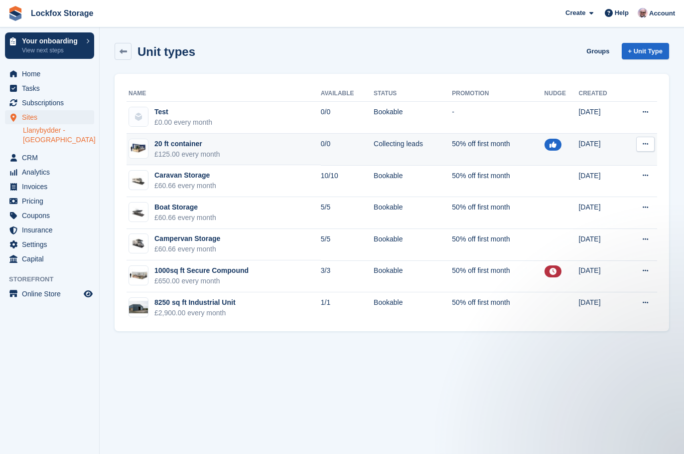
click at [213, 142] on div "20 ft container" at bounding box center [188, 144] width 66 height 10
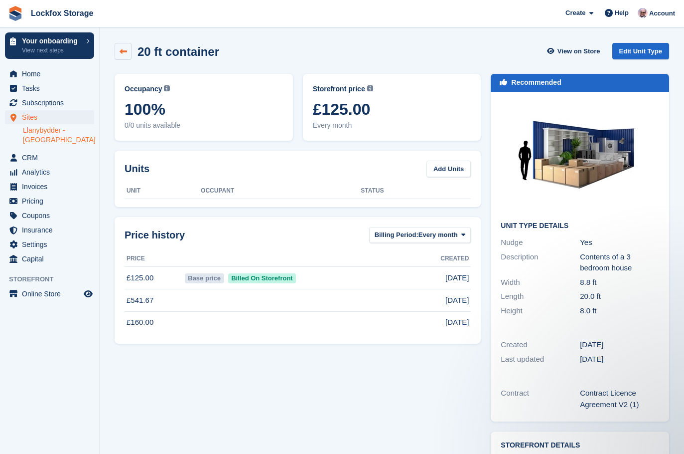
click at [126, 51] on icon at bounding box center [123, 51] width 7 height 7
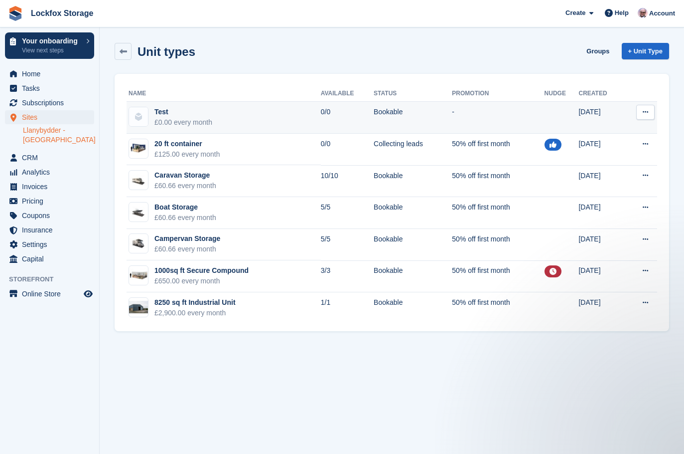
click at [190, 107] on div "Test" at bounding box center [184, 112] width 58 height 10
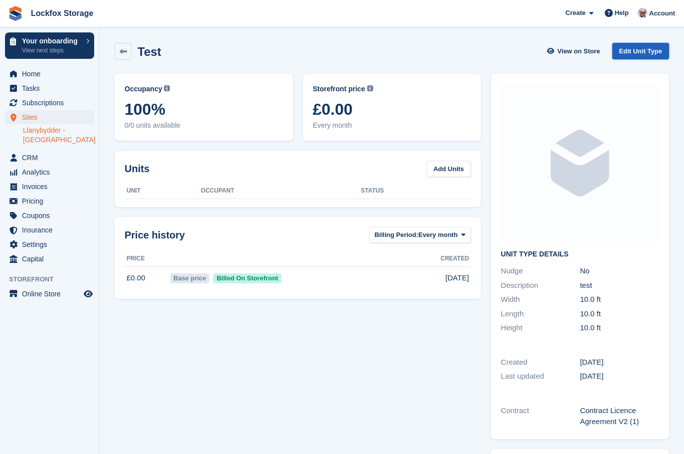
click at [642, 49] on link "Edit Unit Type" at bounding box center [641, 51] width 57 height 16
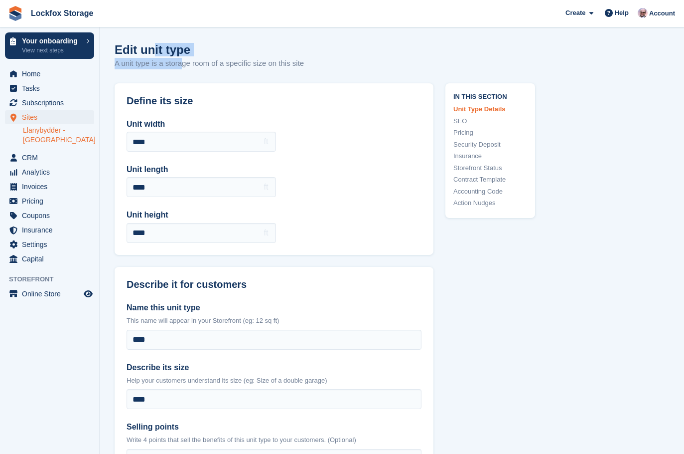
drag, startPoint x: 154, startPoint y: 57, endPoint x: 206, endPoint y: 58, distance: 51.8
click at [155, 57] on div "Edit unit type A unit type is a storage room of a specific size on this site" at bounding box center [209, 56] width 189 height 26
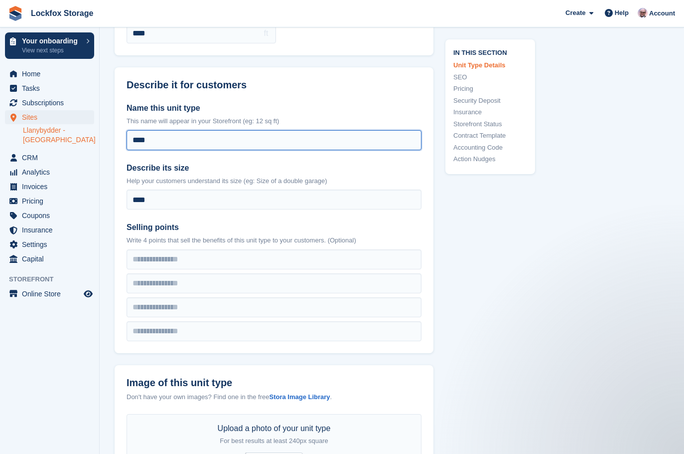
click at [172, 140] on input "****" at bounding box center [274, 140] width 295 height 20
drag, startPoint x: 172, startPoint y: 140, endPoint x: 88, endPoint y: 134, distance: 84.4
type input "**********"
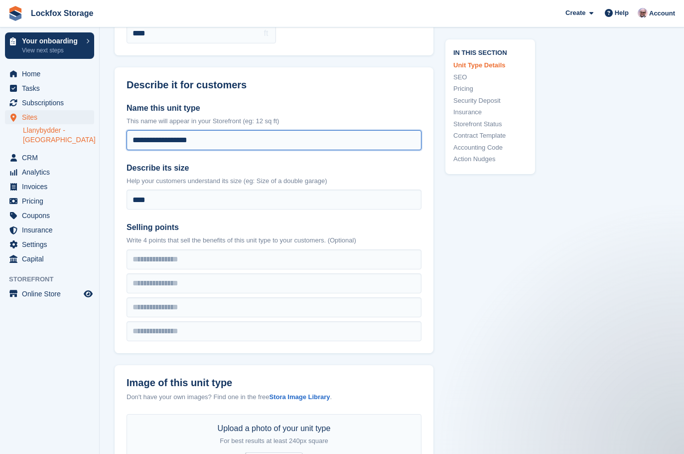
click at [158, 141] on input "**********" at bounding box center [274, 140] width 295 height 20
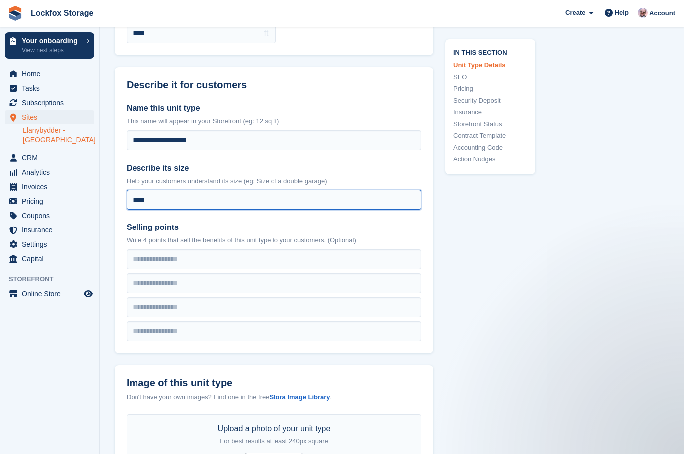
drag, startPoint x: 153, startPoint y: 205, endPoint x: 123, endPoint y: 199, distance: 30.5
click at [126, 200] on div "**********" at bounding box center [274, 221] width 319 height 263
paste input "*****"
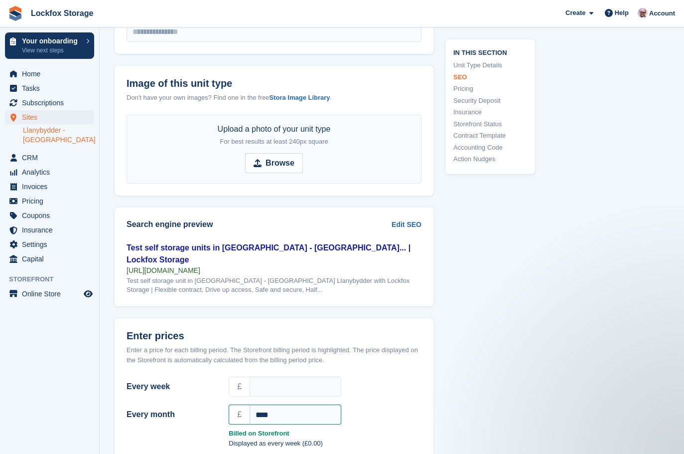
scroll to position [648, 0]
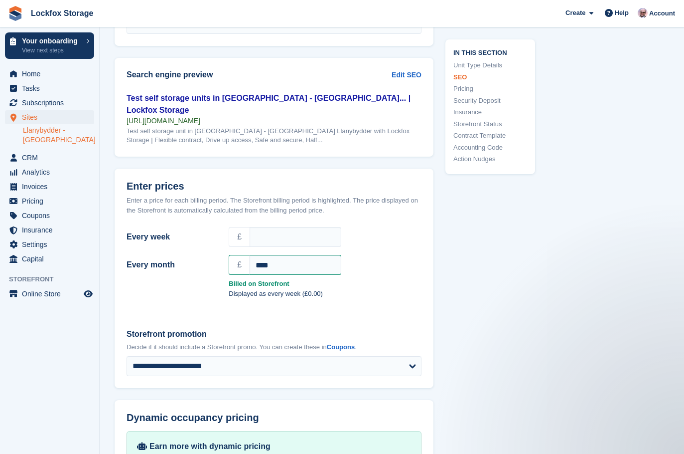
type input "*********"
click at [401, 168] on header "Enter prices Enter a price for each billing period. The Storefront billing peri…" at bounding box center [274, 195] width 319 height 55
click at [409, 75] on link "Edit SEO" at bounding box center [407, 75] width 30 height 10
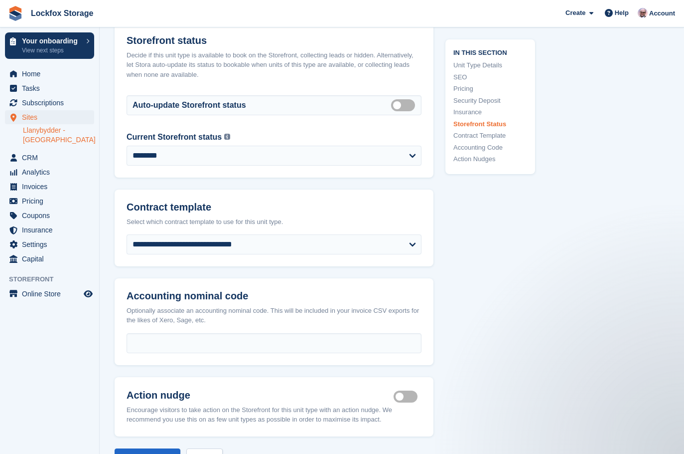
scroll to position [1695, 0]
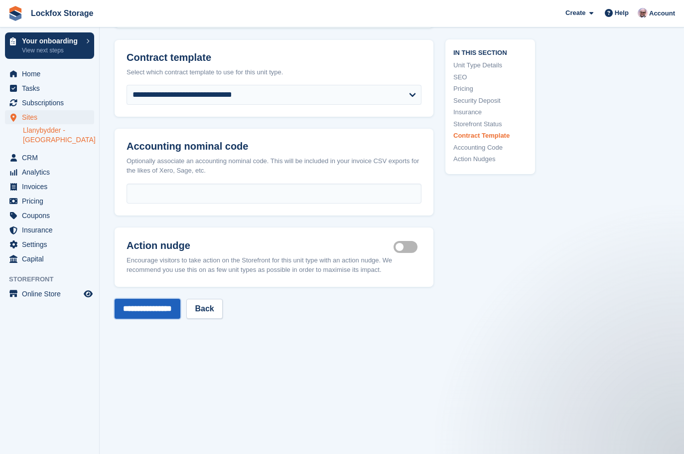
click at [180, 302] on input "**********" at bounding box center [148, 309] width 66 height 20
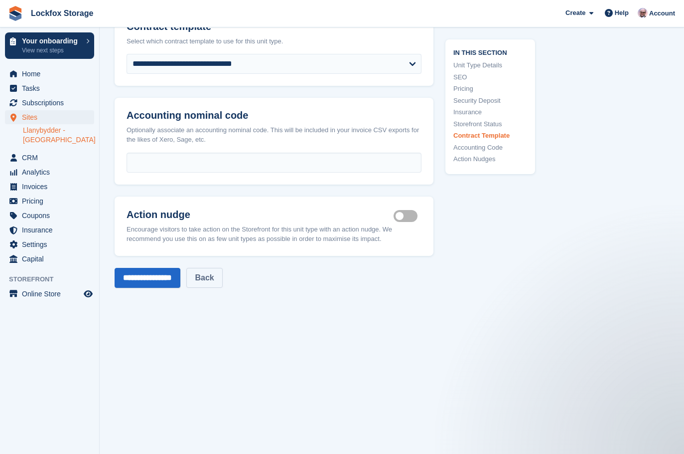
click at [217, 283] on link "Back" at bounding box center [204, 278] width 36 height 20
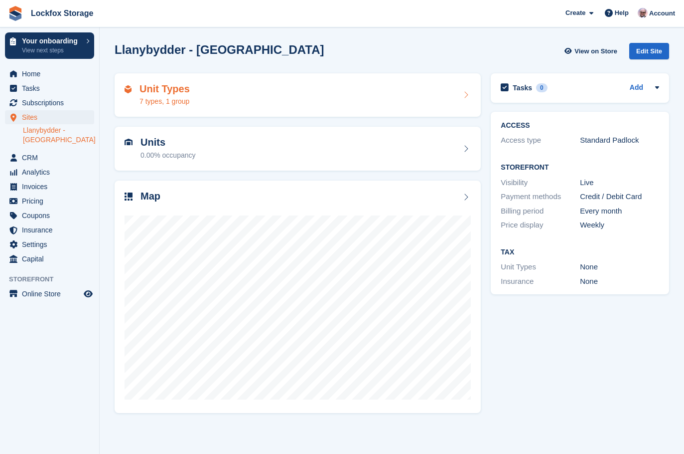
click at [228, 110] on div "Unit Types 7 types, 1 group" at bounding box center [298, 95] width 366 height 44
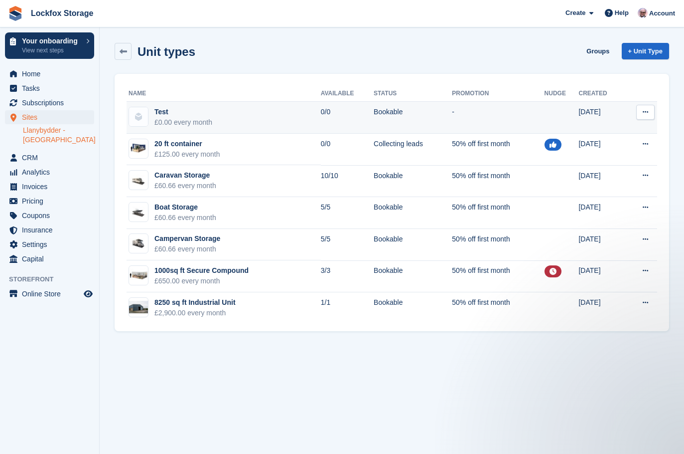
click at [653, 112] on button at bounding box center [646, 112] width 18 height 15
click at [626, 147] on p "View on Store" at bounding box center [607, 144] width 87 height 13
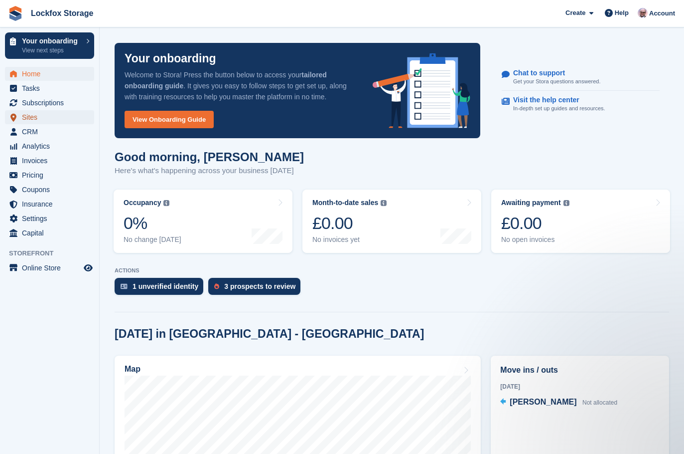
click at [53, 122] on span "Sites" at bounding box center [52, 117] width 60 height 14
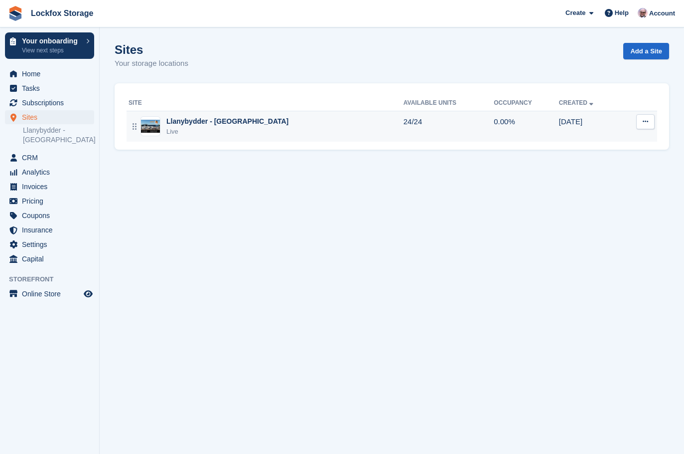
click at [292, 141] on td "Llanybydder - [GEOGRAPHIC_DATA] Live" at bounding box center [265, 126] width 277 height 31
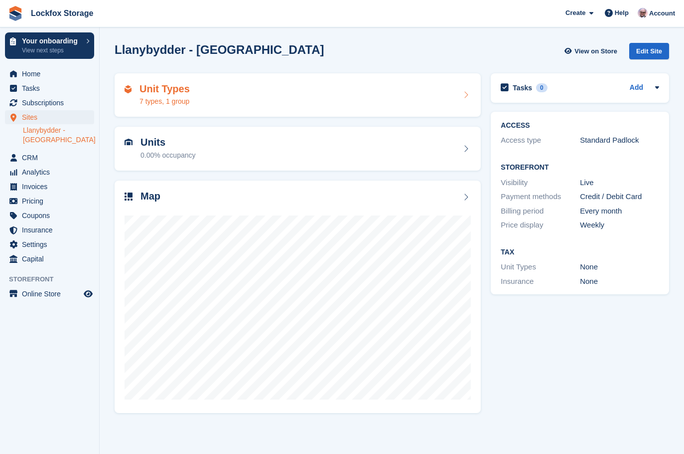
click at [257, 99] on div "Unit Types 7 types, 1 group" at bounding box center [298, 95] width 346 height 24
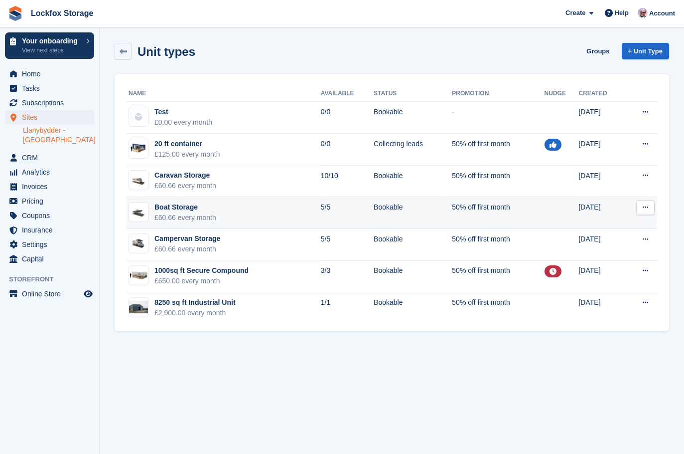
click at [234, 211] on td "Boat Storage £60.66 every month" at bounding box center [224, 213] width 194 height 32
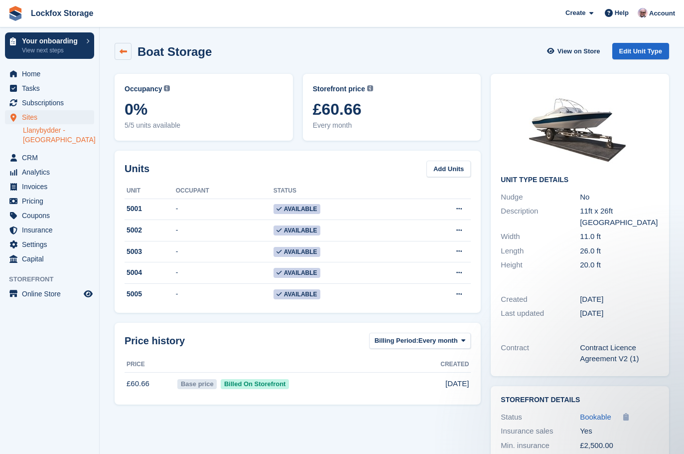
click at [122, 52] on icon at bounding box center [123, 51] width 7 height 7
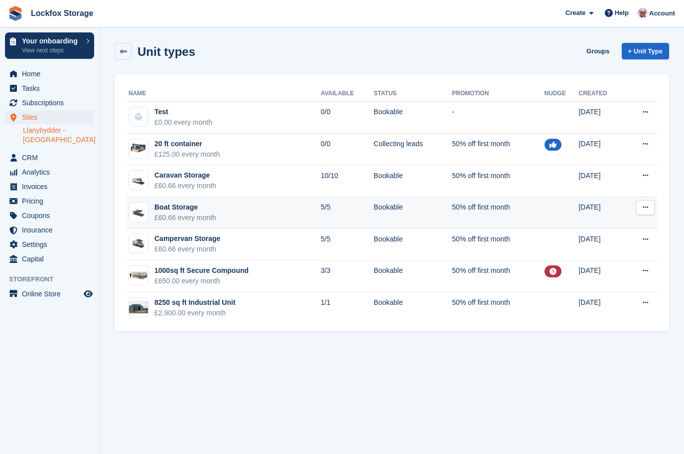
click at [224, 201] on td "Boat Storage £60.66 every month" at bounding box center [224, 213] width 194 height 32
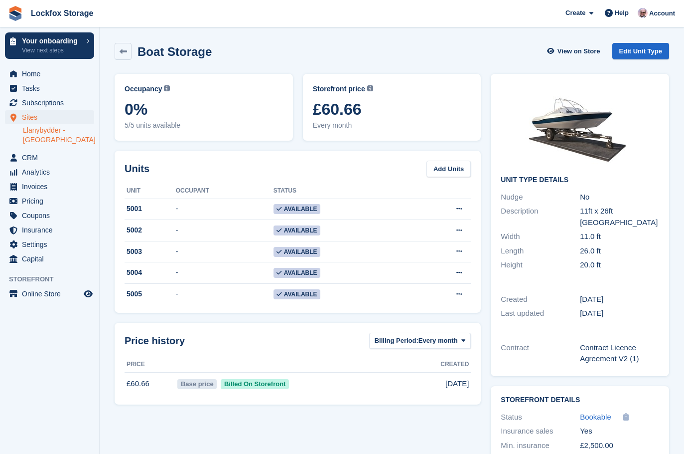
click at [125, 50] on icon at bounding box center [123, 51] width 7 height 7
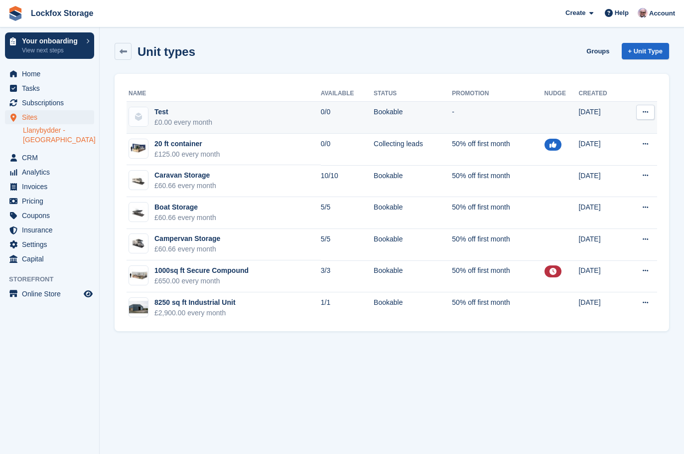
click at [182, 121] on div "£0.00 every month" at bounding box center [184, 122] width 58 height 10
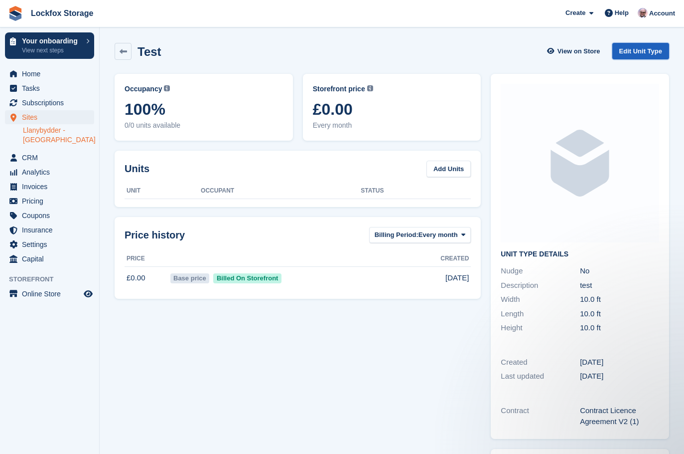
click at [638, 50] on link "Edit Unit Type" at bounding box center [641, 51] width 57 height 16
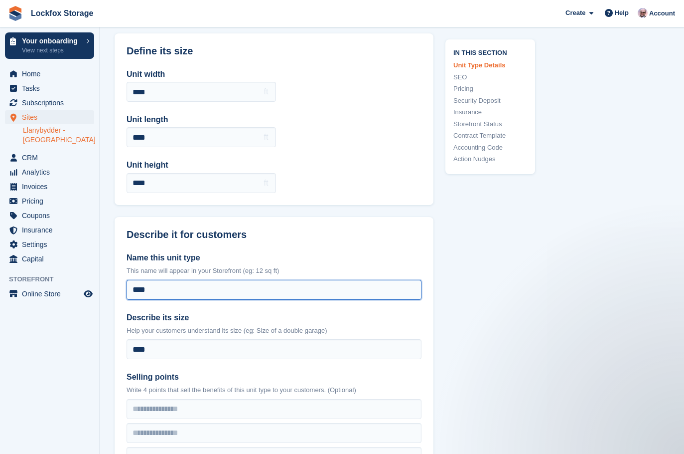
drag, startPoint x: 186, startPoint y: 286, endPoint x: 25, endPoint y: 278, distance: 161.2
paste input "*****"
type input "*********"
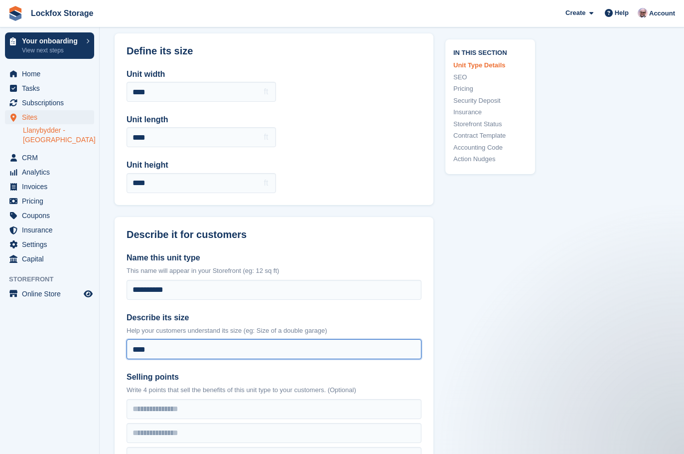
click at [118, 349] on div "Name this unit type This name will appear in your Storefront (eg: 12 sq ft) ***…" at bounding box center [274, 371] width 319 height 263
paste input "*****"
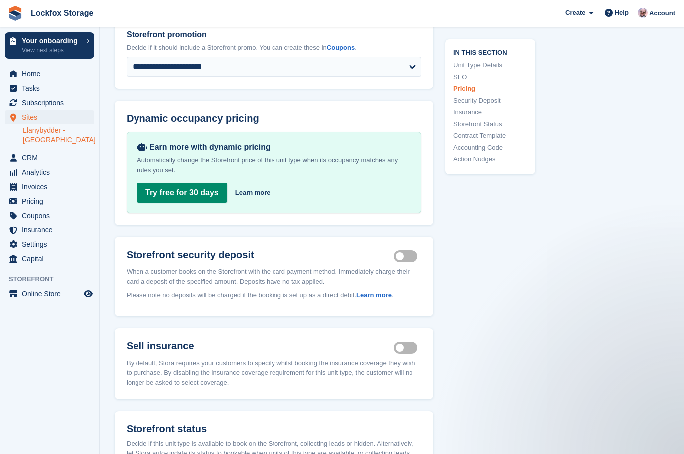
scroll to position [698, 0]
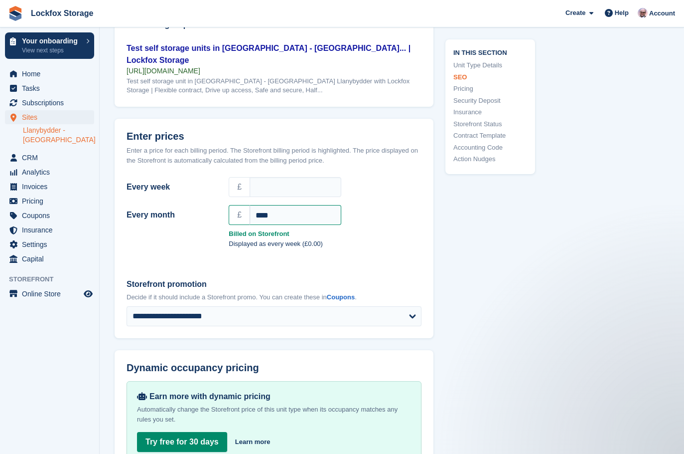
type input "*********"
click at [282, 205] on input "****" at bounding box center [296, 215] width 92 height 20
click at [300, 177] on input "Every week" at bounding box center [296, 187] width 92 height 20
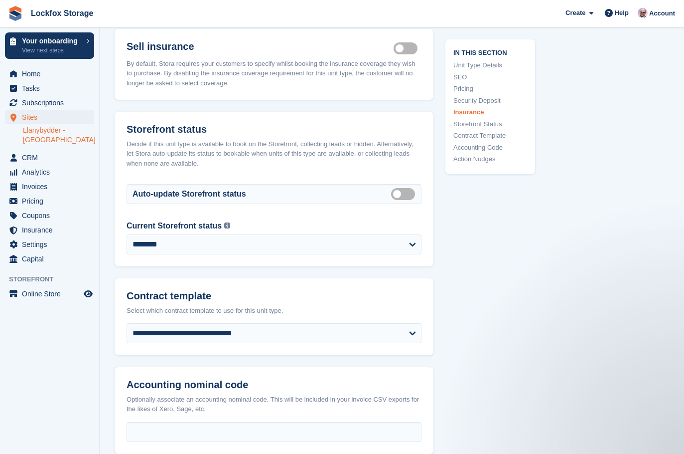
scroll to position [1545, 0]
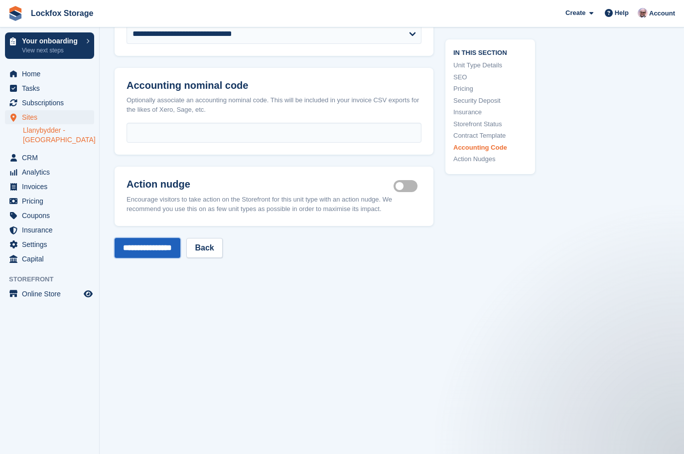
click at [167, 238] on input "**********" at bounding box center [148, 248] width 66 height 20
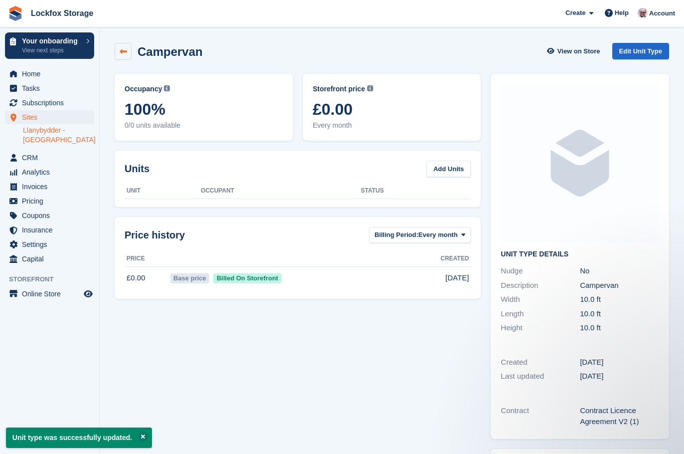
click at [119, 52] on link at bounding box center [123, 51] width 17 height 17
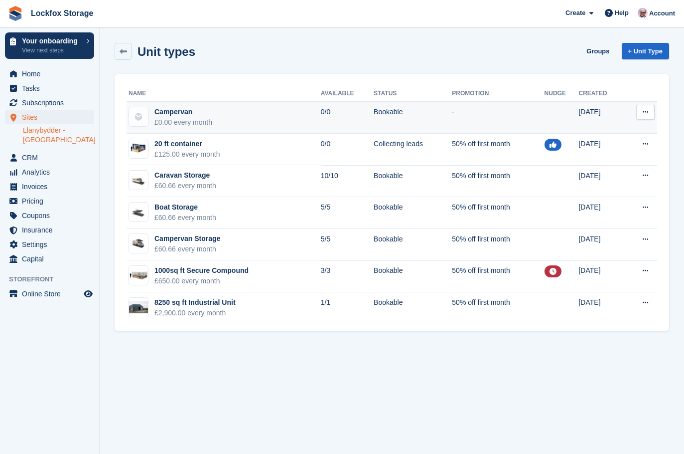
click at [644, 112] on icon at bounding box center [645, 112] width 5 height 6
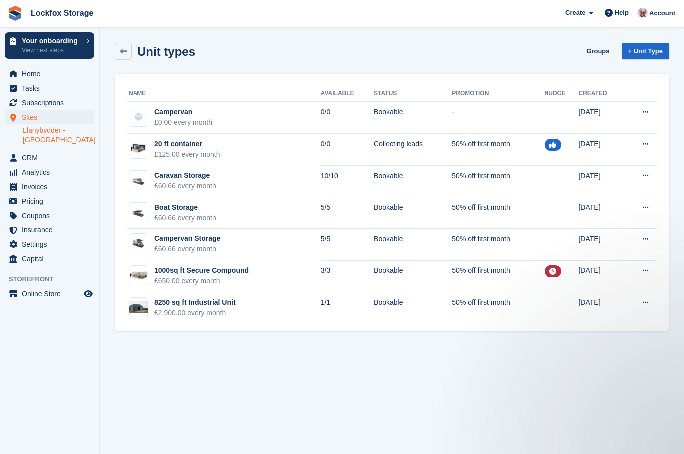
drag, startPoint x: 299, startPoint y: 118, endPoint x: 273, endPoint y: 65, distance: 58.4
click at [275, 66] on div "Unit types Groups + Unit Type" at bounding box center [392, 53] width 565 height 31
click at [49, 170] on span "Analytics" at bounding box center [52, 172] width 60 height 14
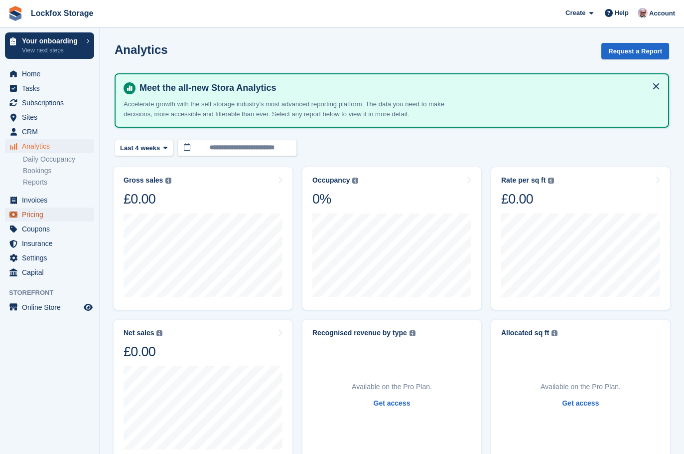
click at [51, 213] on span "Pricing" at bounding box center [52, 214] width 60 height 14
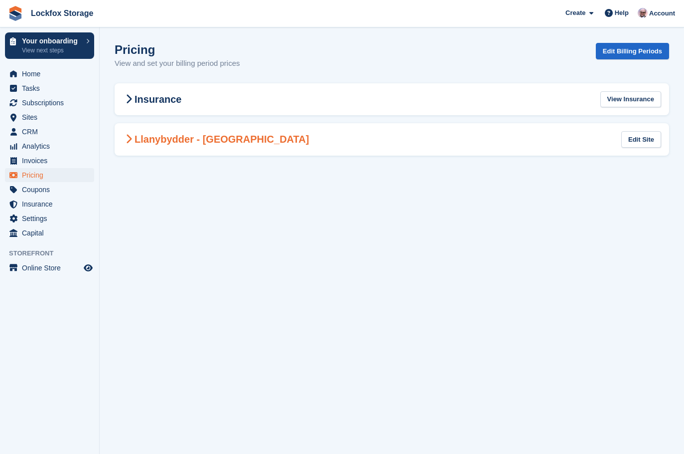
click at [247, 146] on Carmarthenshire-2861 "Llanybydder - [GEOGRAPHIC_DATA] Edit Site" at bounding box center [392, 139] width 555 height 32
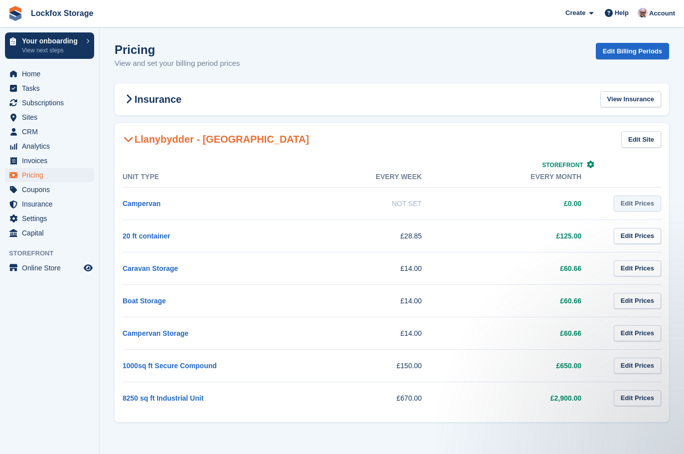
click at [625, 200] on link "Edit Prices" at bounding box center [637, 203] width 47 height 16
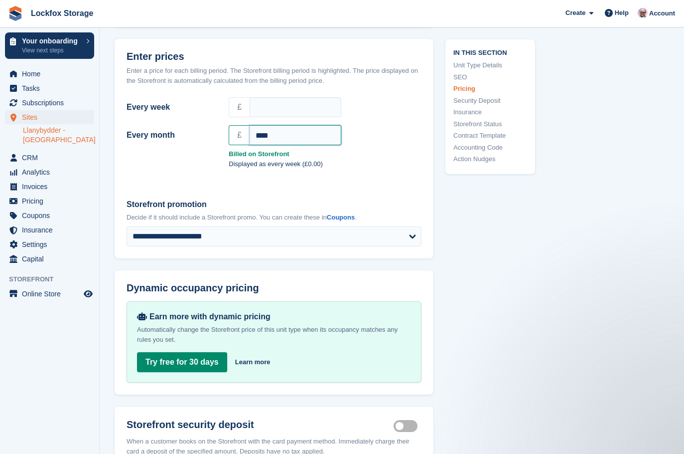
click at [287, 129] on input "****" at bounding box center [296, 135] width 92 height 20
drag, startPoint x: 294, startPoint y: 126, endPoint x: 226, endPoint y: 128, distance: 67.8
click at [226, 128] on div "£ ****" at bounding box center [325, 135] width 205 height 24
click at [295, 100] on input "Every week" at bounding box center [296, 107] width 92 height 20
click at [296, 125] on input "****" at bounding box center [296, 135] width 92 height 20
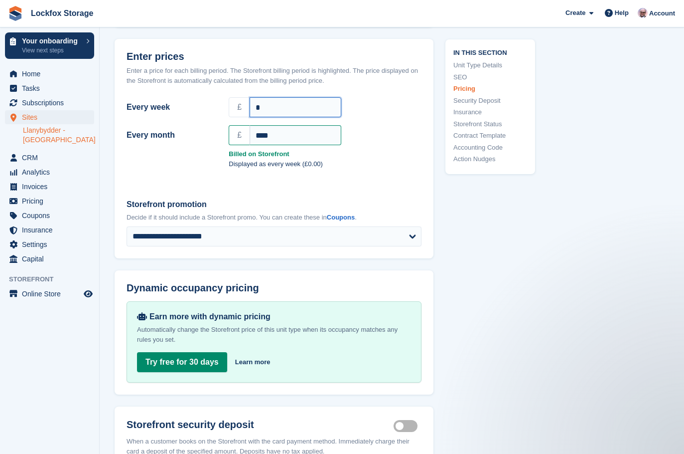
drag, startPoint x: 293, startPoint y: 96, endPoint x: 249, endPoint y: 95, distance: 43.4
click at [250, 97] on input "*" at bounding box center [296, 107] width 92 height 20
type input "**"
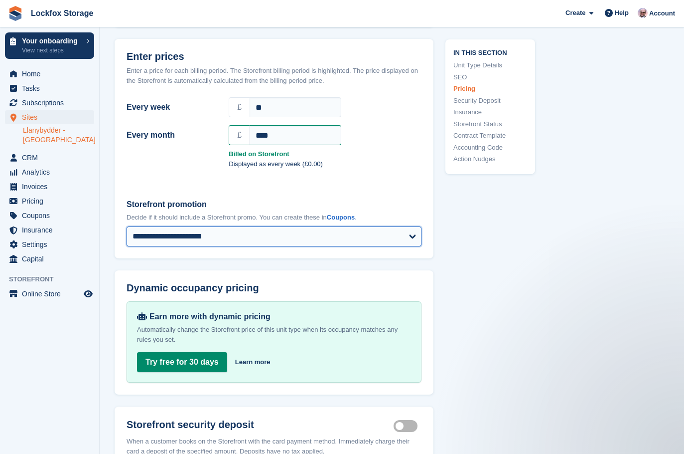
click at [336, 226] on select "**********" at bounding box center [274, 236] width 295 height 20
select select "****"
click at [127, 226] on select "**********" at bounding box center [274, 236] width 295 height 20
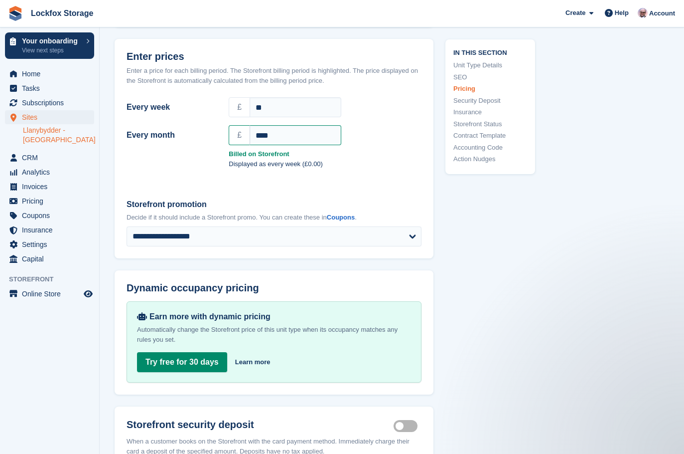
click at [525, 267] on div "In this section Unit Type Details SEO Pricing Security Deposit Insurance Storef…" at bounding box center [485, 283] width 102 height 1954
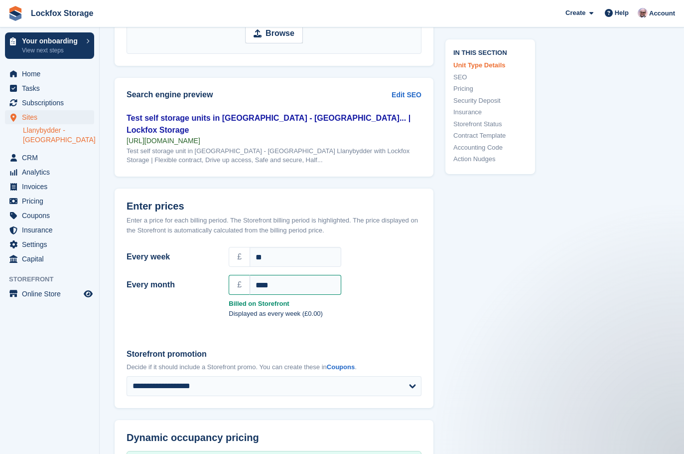
scroll to position [479, 0]
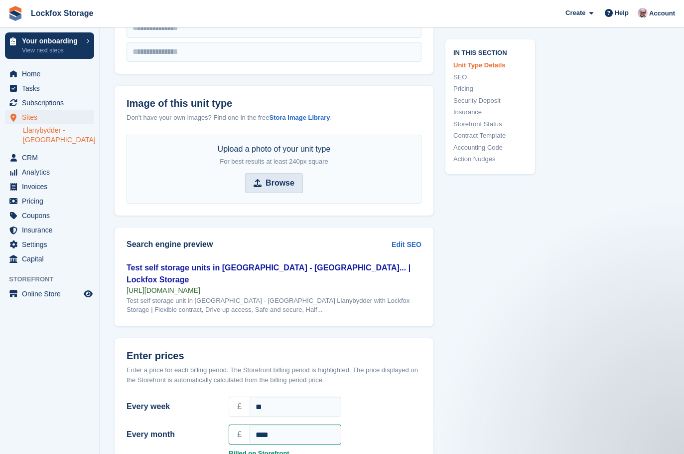
click at [293, 177] on strong "Browse" at bounding box center [280, 183] width 29 height 12
click at [293, 176] on input "Browse" at bounding box center [274, 183] width 58 height 20
click at [299, 155] on div "Upload a photo of your unit type For best results at least 240px square" at bounding box center [274, 155] width 113 height 24
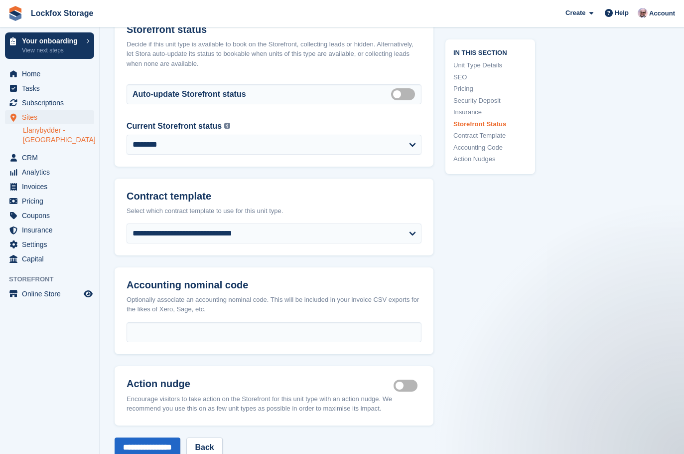
scroll to position [1587, 0]
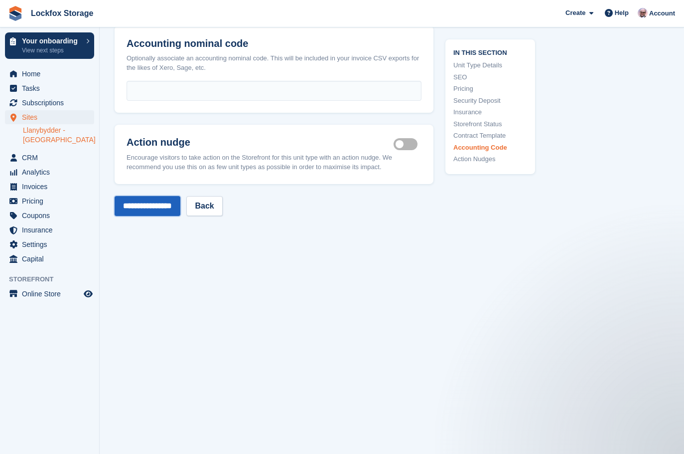
click at [146, 196] on input "**********" at bounding box center [148, 206] width 66 height 20
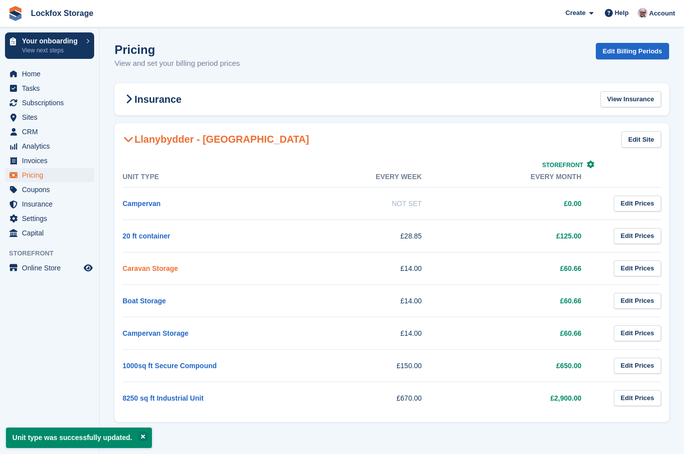
click at [143, 264] on link "Caravan Storage" at bounding box center [150, 268] width 55 height 8
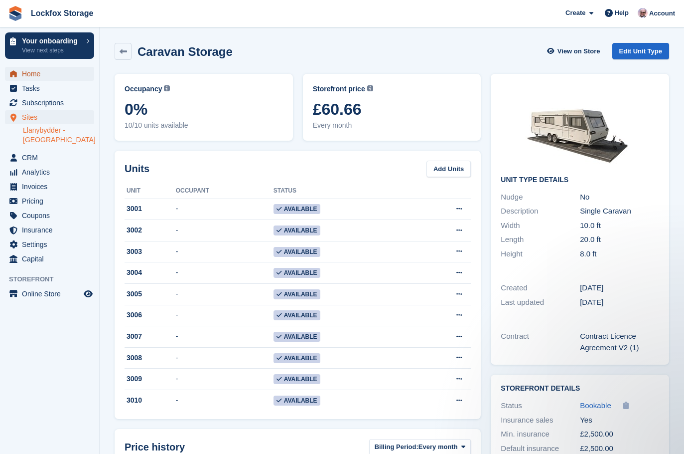
click at [42, 74] on span "Home" at bounding box center [52, 74] width 60 height 14
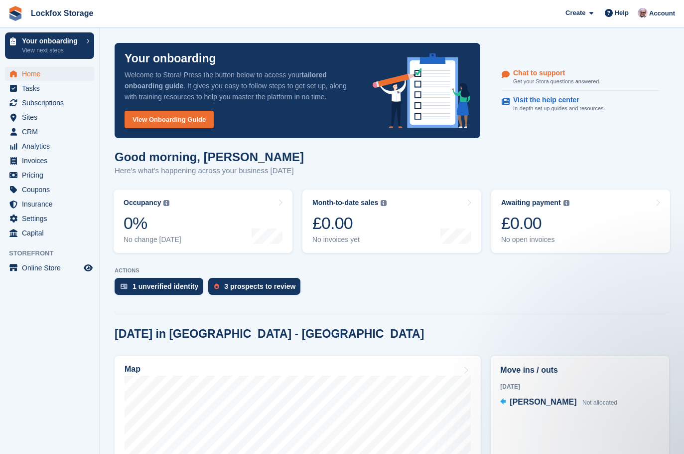
click at [553, 81] on p "Get your Stora questions answered." at bounding box center [556, 81] width 87 height 8
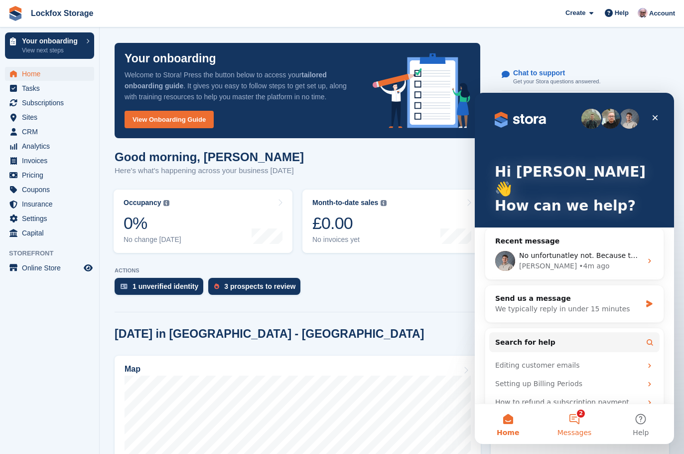
click at [573, 415] on button "2 Messages" at bounding box center [574, 424] width 66 height 40
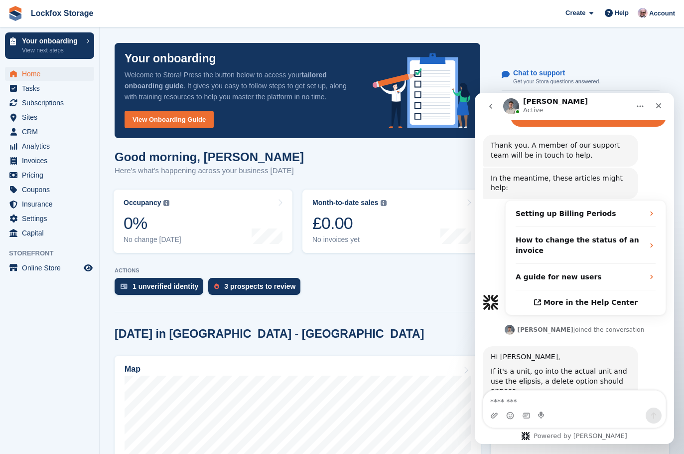
scroll to position [611, 0]
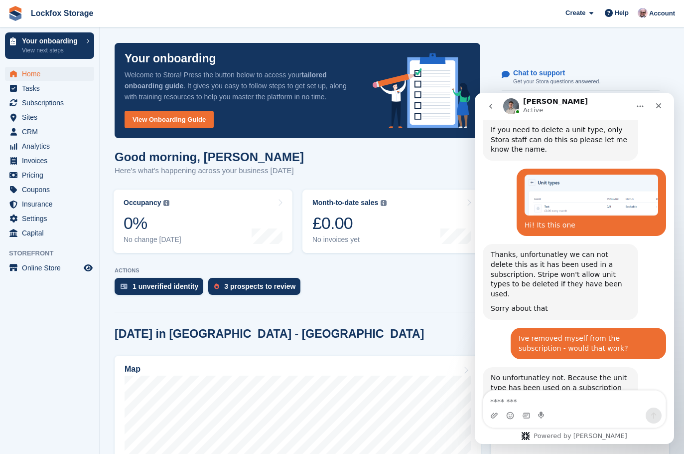
click at [564, 397] on textarea "Message…" at bounding box center [574, 398] width 182 height 17
type textarea "*"
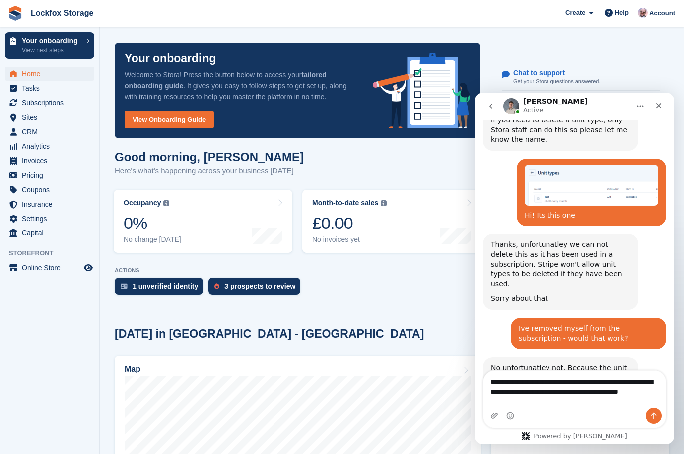
scroll to position [631, 0]
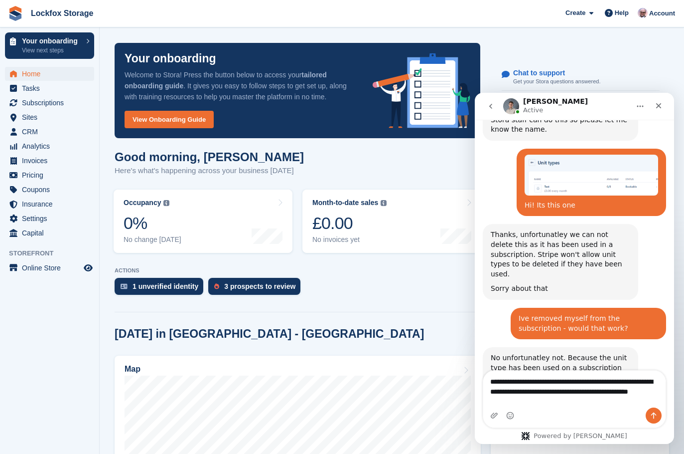
click at [534, 414] on div "Intercom messenger" at bounding box center [574, 415] width 182 height 16
click at [539, 402] on textarea "**********" at bounding box center [574, 388] width 182 height 37
click at [579, 412] on div "Intercom messenger" at bounding box center [574, 415] width 182 height 16
drag, startPoint x: 526, startPoint y: 396, endPoint x: 468, endPoint y: 363, distance: 67.0
click at [475, 363] on html "Bradley Active Ask us anything, or share your feedback. Support will be very li…" at bounding box center [574, 268] width 199 height 351
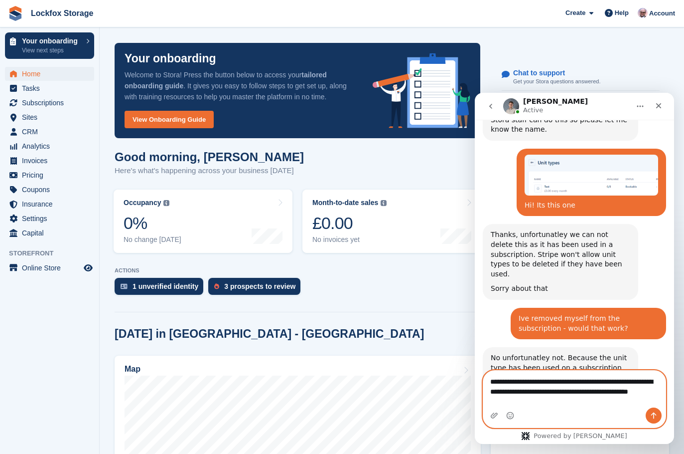
paste textarea "**********"
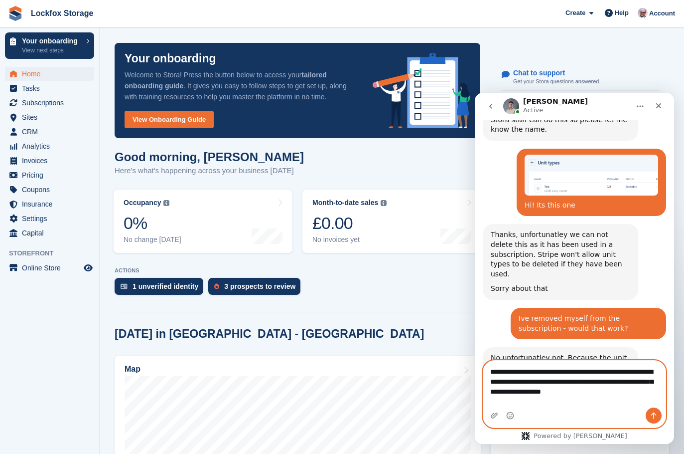
type textarea "**********"
click at [653, 418] on icon "Send a message…" at bounding box center [654, 415] width 8 height 8
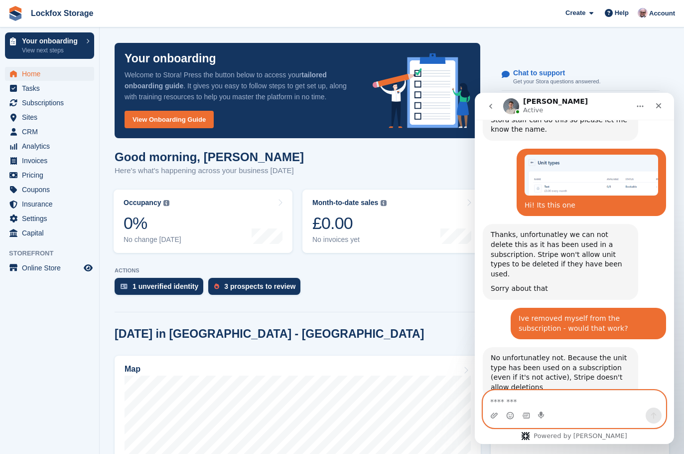
scroll to position [669, 0]
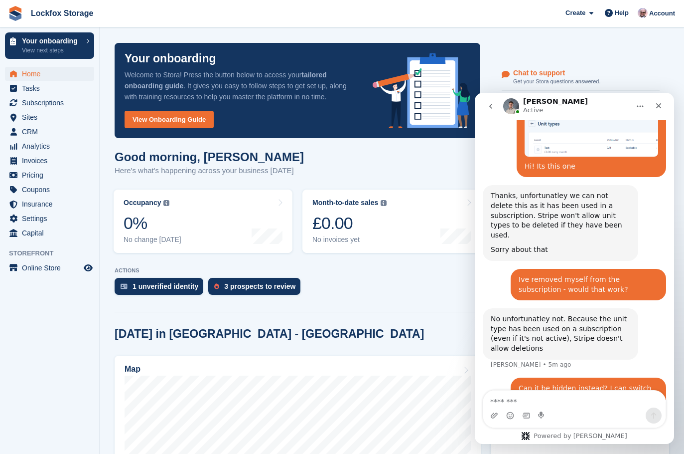
click at [624, 65] on link "Chat to support Get your Stora questions answered." at bounding box center [581, 77] width 158 height 27
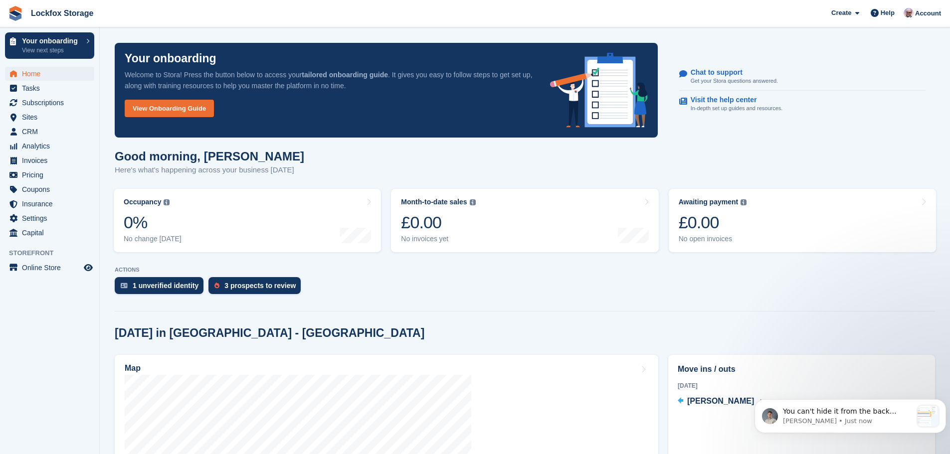
scroll to position [770, 0]
click at [684, 414] on span "You can't hide it from the back office, but you can hide it from the Storefront" at bounding box center [843, 421] width 121 height 28
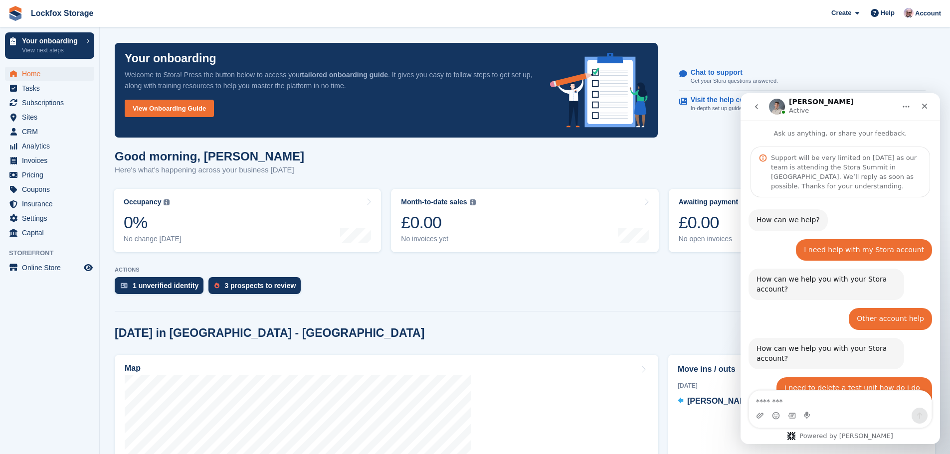
scroll to position [786, 0]
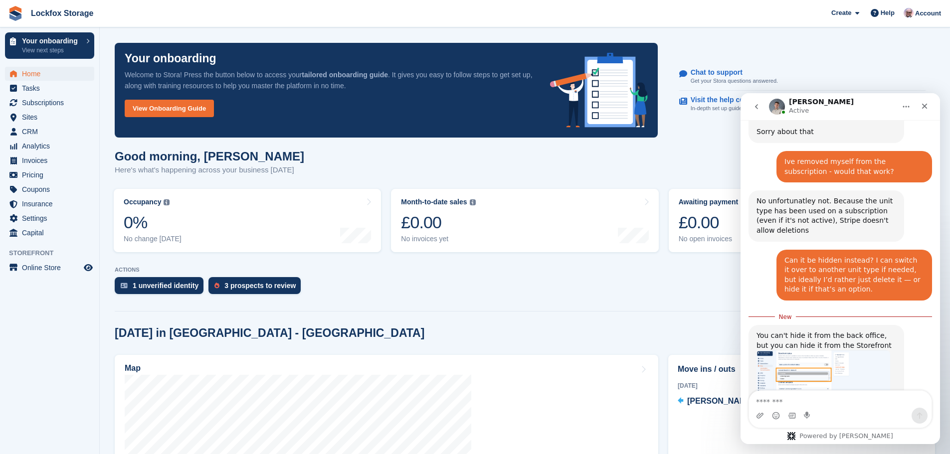
click at [684, 350] on img "Bradley says…" at bounding box center [823, 380] width 134 height 61
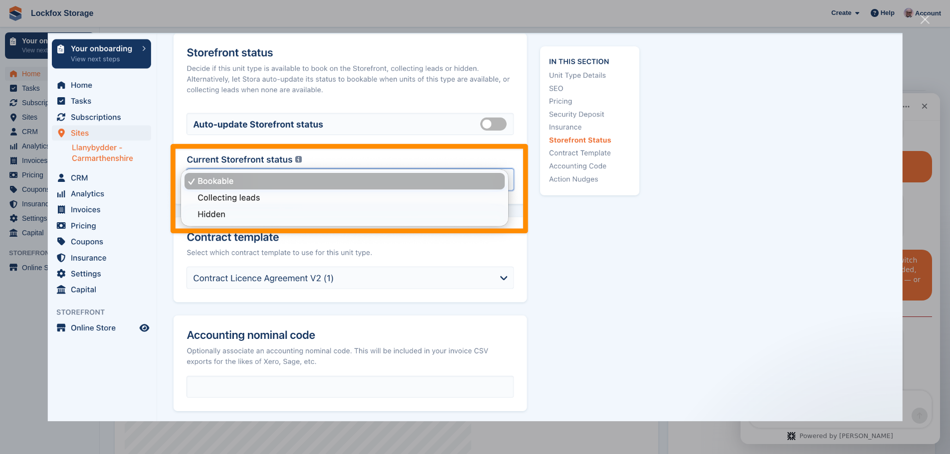
click at [684, 336] on img "Close" at bounding box center [474, 227] width 855 height 389
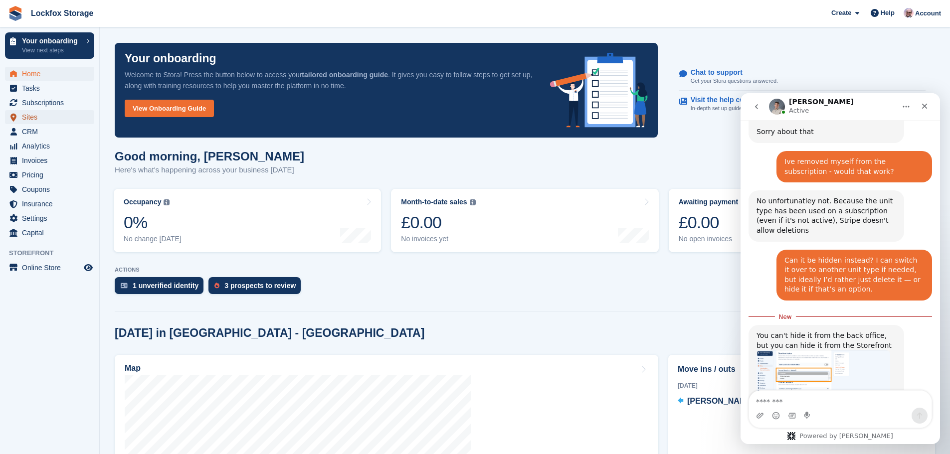
click at [47, 116] on span "Sites" at bounding box center [52, 117] width 60 height 14
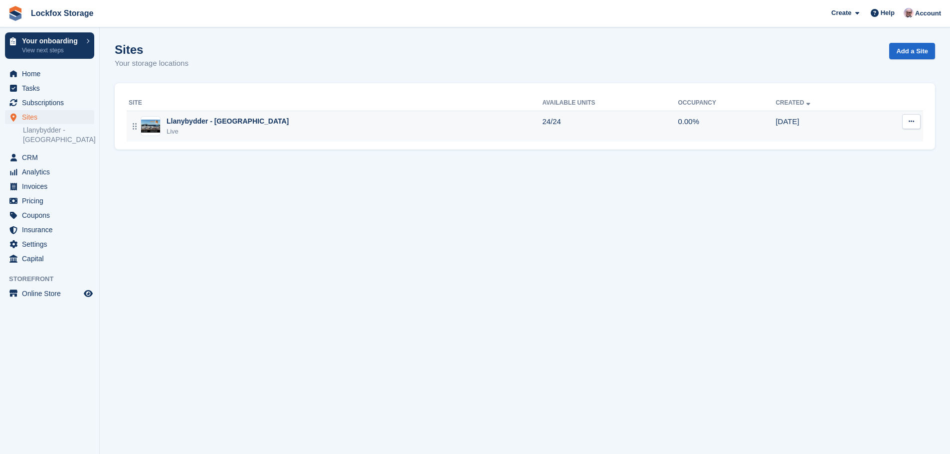
click at [209, 124] on div "Llanybydder - [GEOGRAPHIC_DATA]" at bounding box center [227, 121] width 122 height 10
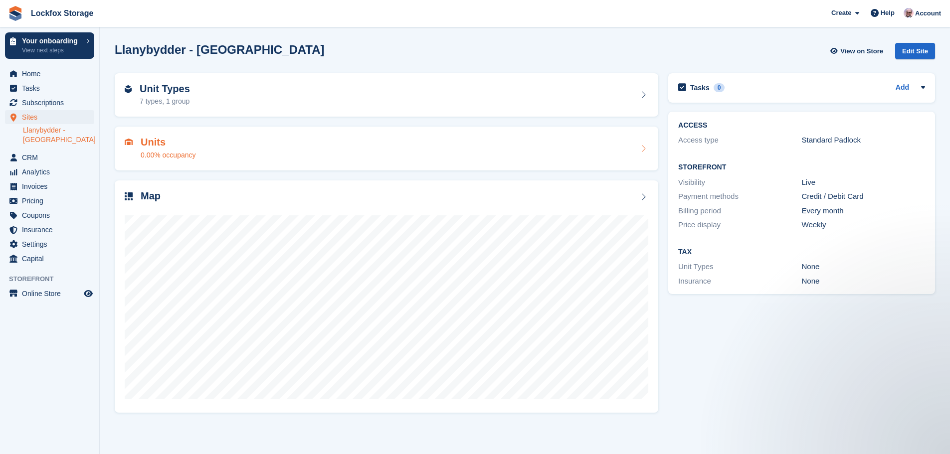
click at [228, 151] on div "Units 0.00% occupancy" at bounding box center [386, 149] width 523 height 24
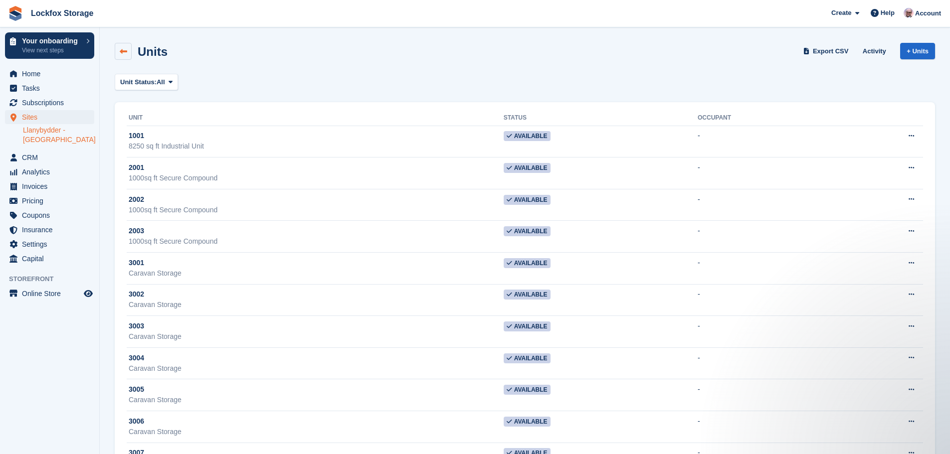
click at [118, 50] on link at bounding box center [123, 51] width 17 height 17
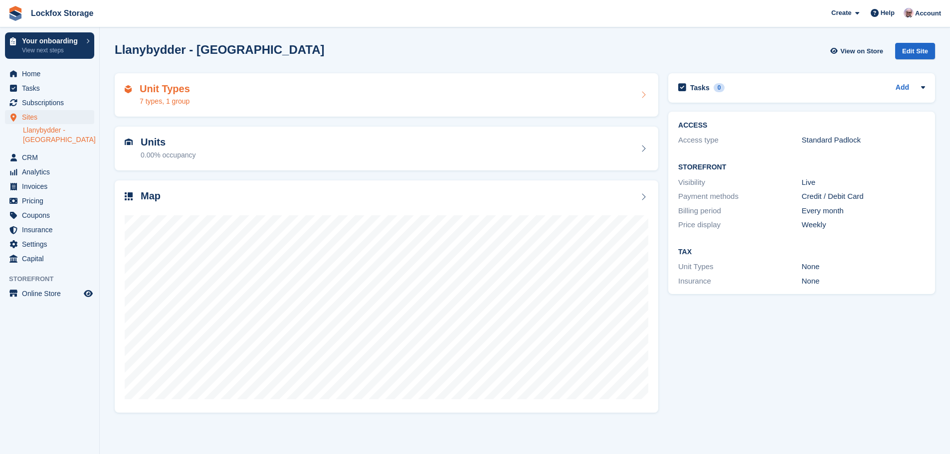
click at [218, 105] on div "Unit Types 7 types, 1 group" at bounding box center [386, 95] width 523 height 24
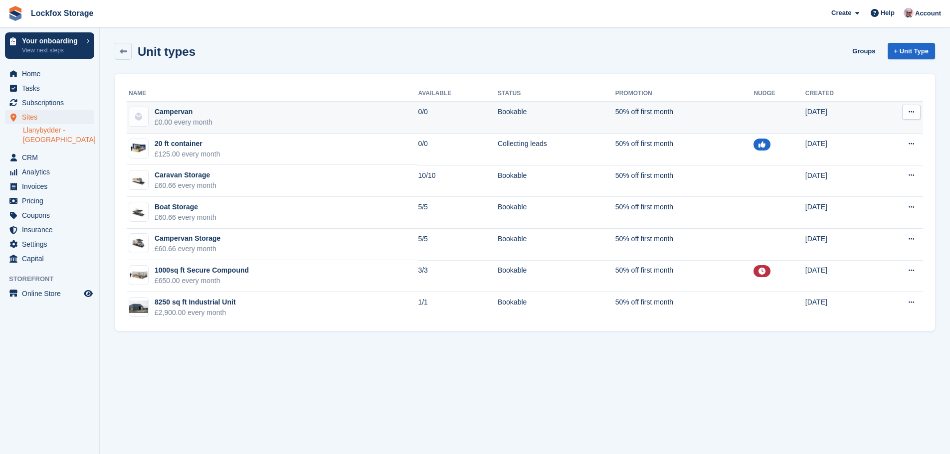
click at [219, 121] on td "Campervan £0.00 every month" at bounding box center [272, 118] width 291 height 32
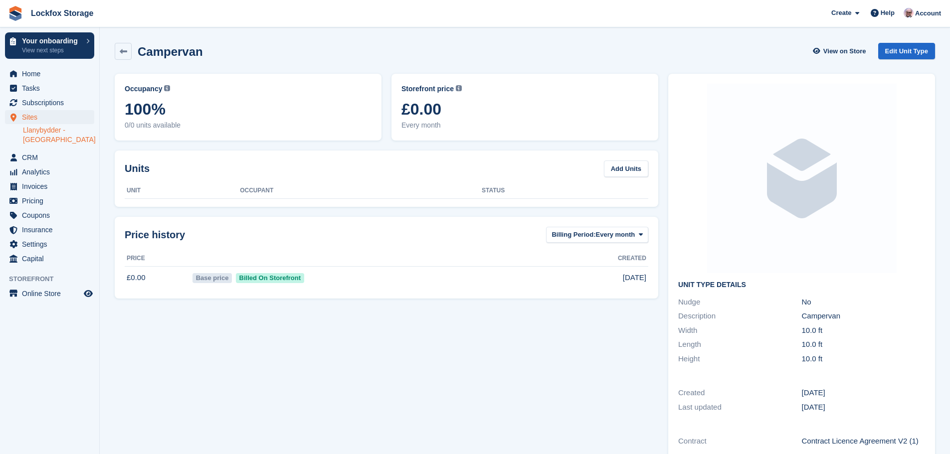
click at [231, 118] on span "100%" at bounding box center [248, 109] width 247 height 18
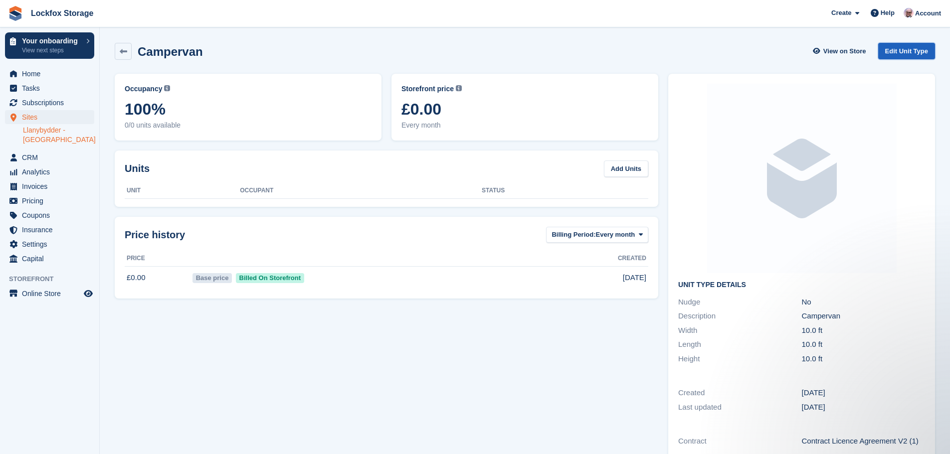
click at [911, 53] on link "Edit Unit Type" at bounding box center [906, 51] width 57 height 16
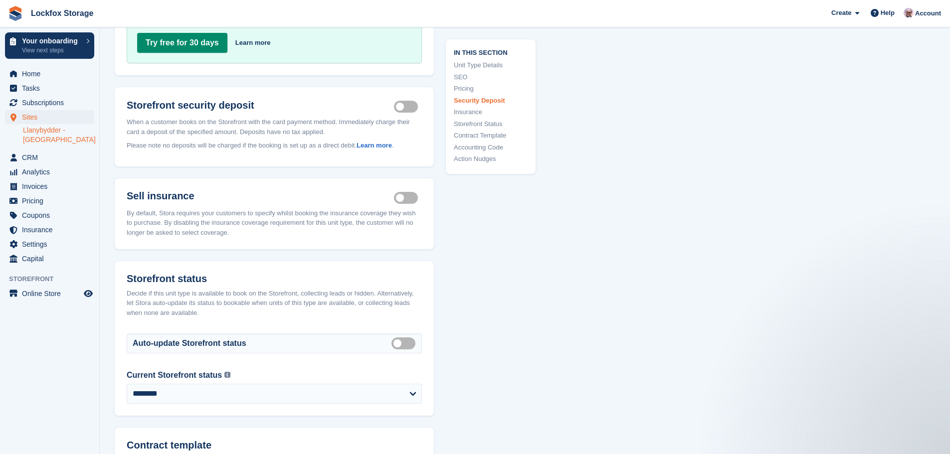
scroll to position [1246, 0]
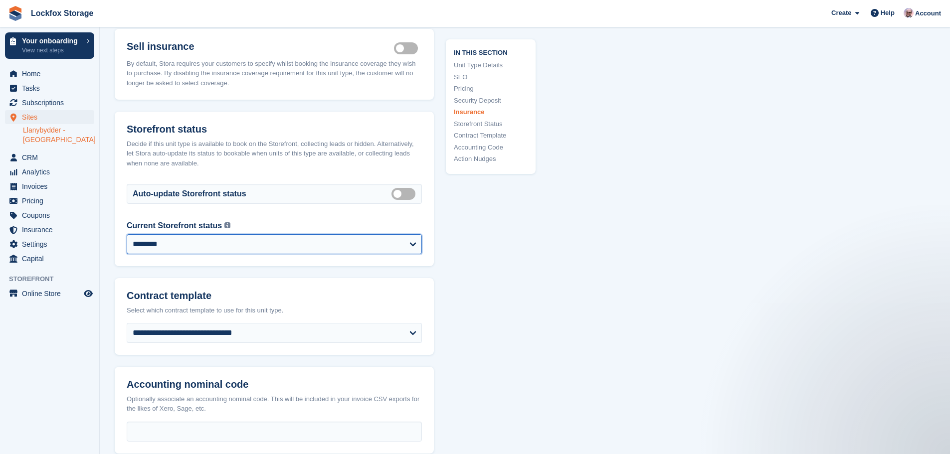
click at [317, 234] on select "**********" at bounding box center [274, 244] width 295 height 20
click at [209, 220] on label "Current Storefront status" at bounding box center [174, 226] width 95 height 12
click at [209, 234] on select "**********" at bounding box center [274, 244] width 295 height 20
click at [204, 234] on select "**********" at bounding box center [274, 244] width 295 height 20
select select "******"
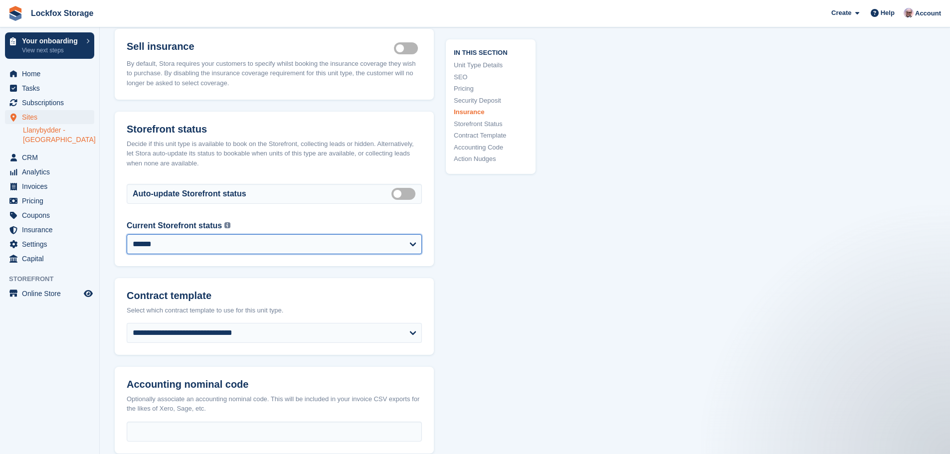
click at [127, 234] on select "**********" at bounding box center [274, 244] width 295 height 20
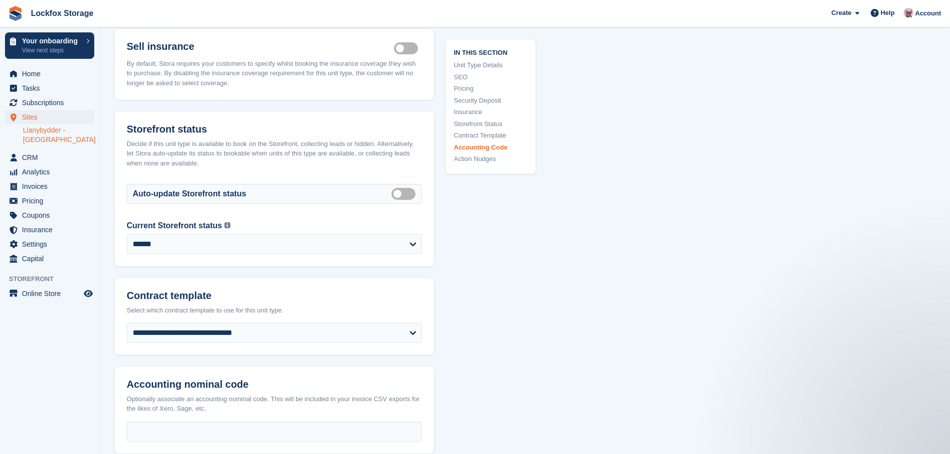
scroll to position [1545, 0]
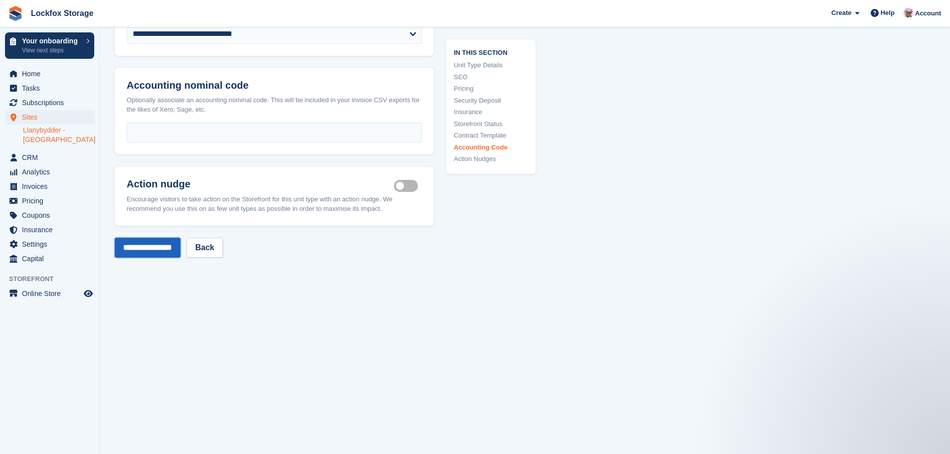
click at [145, 238] on input "**********" at bounding box center [148, 248] width 66 height 20
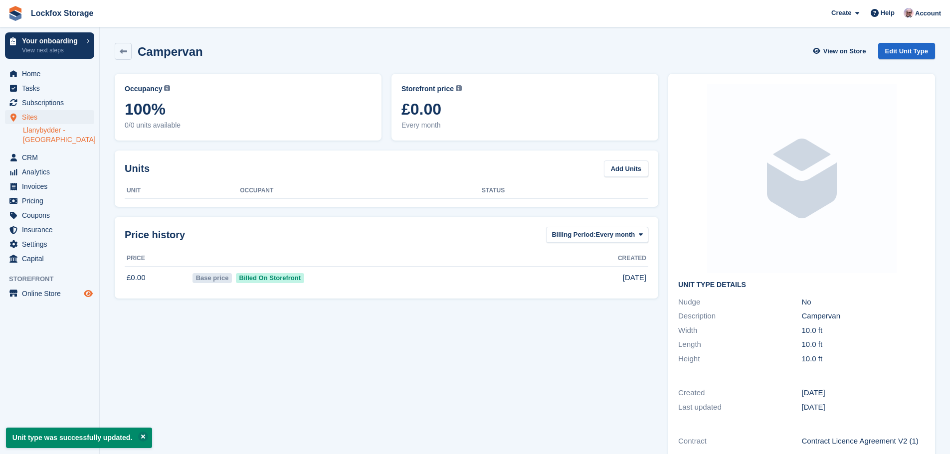
click at [87, 292] on icon "Preview store" at bounding box center [88, 294] width 9 height 8
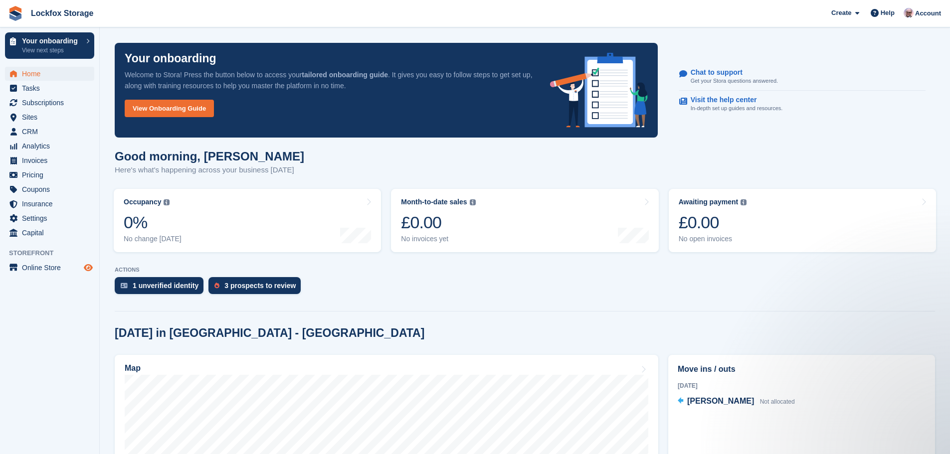
click at [89, 266] on icon "Preview store" at bounding box center [88, 268] width 9 height 8
click at [888, 11] on span "Help" at bounding box center [887, 13] width 14 height 10
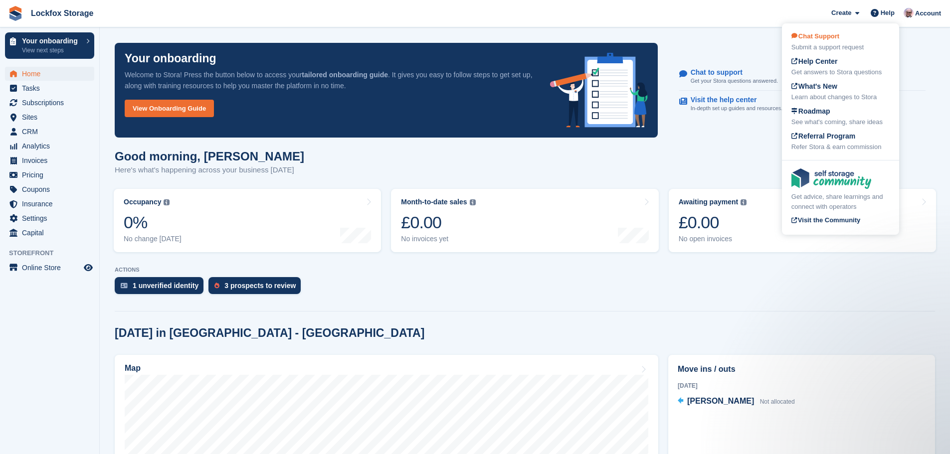
click at [850, 41] on div "Chat Support Submit a support request" at bounding box center [840, 41] width 98 height 21
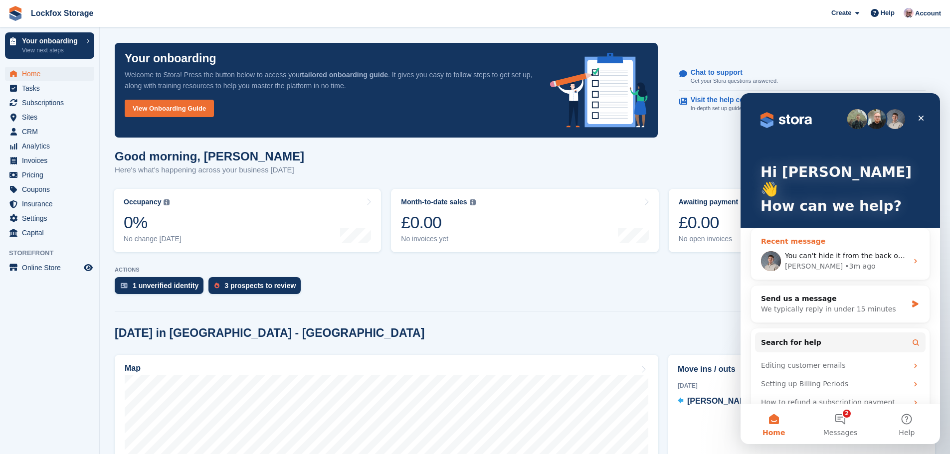
click at [852, 243] on div "You can't hide it from the back office, but you can hide it from the Storefront…" at bounding box center [840, 261] width 178 height 37
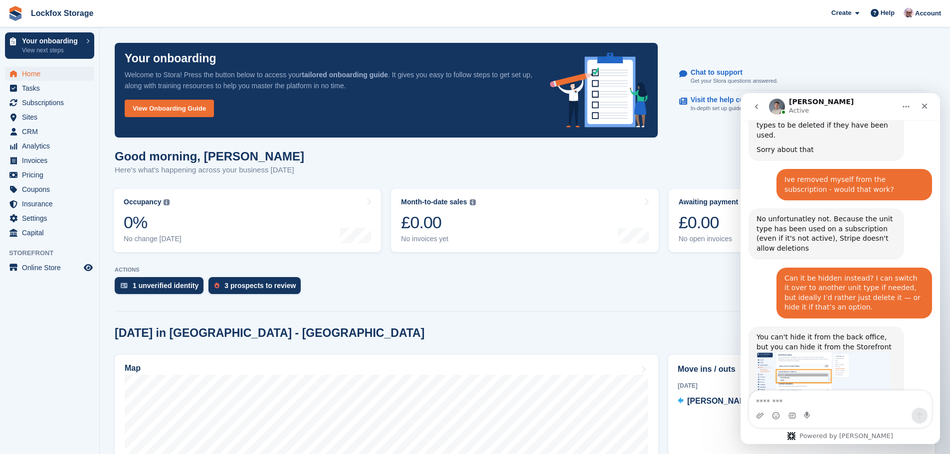
scroll to position [770, 0]
click at [829, 399] on textarea "Message…" at bounding box center [840, 399] width 182 height 17
type textarea "**********"
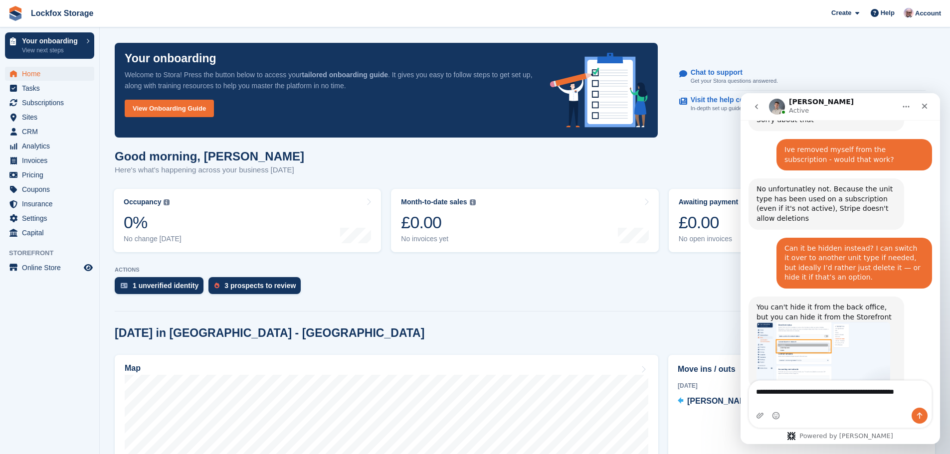
scroll to position [809, 0]
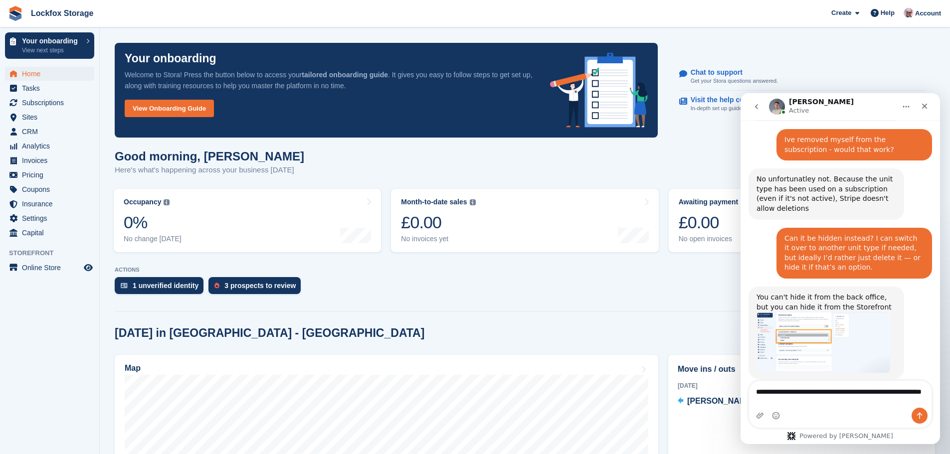
type textarea "**********"
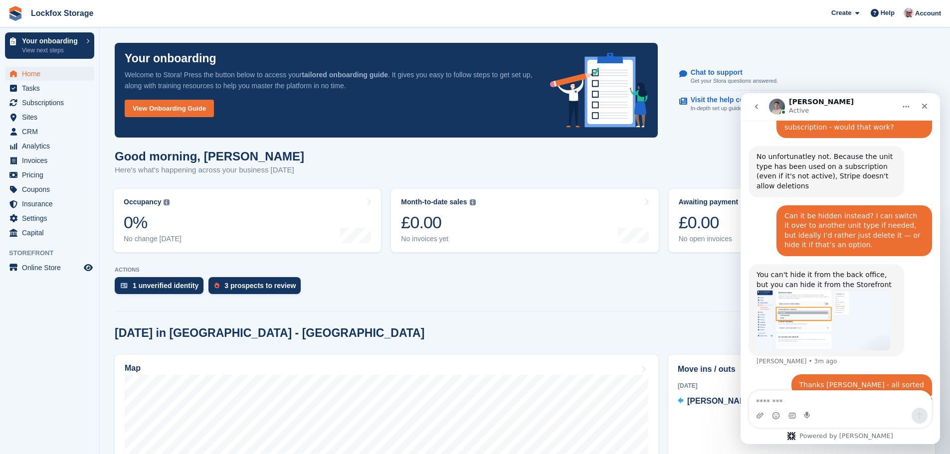
type textarea "**********"
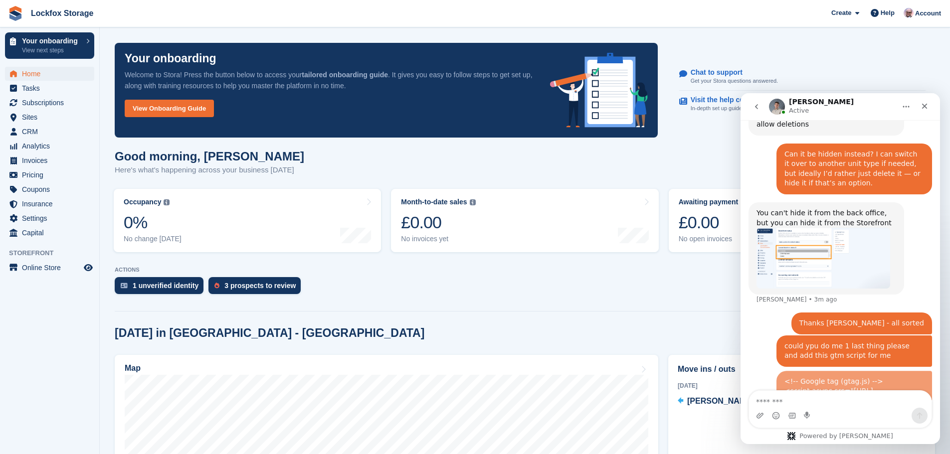
scroll to position [948, 0]
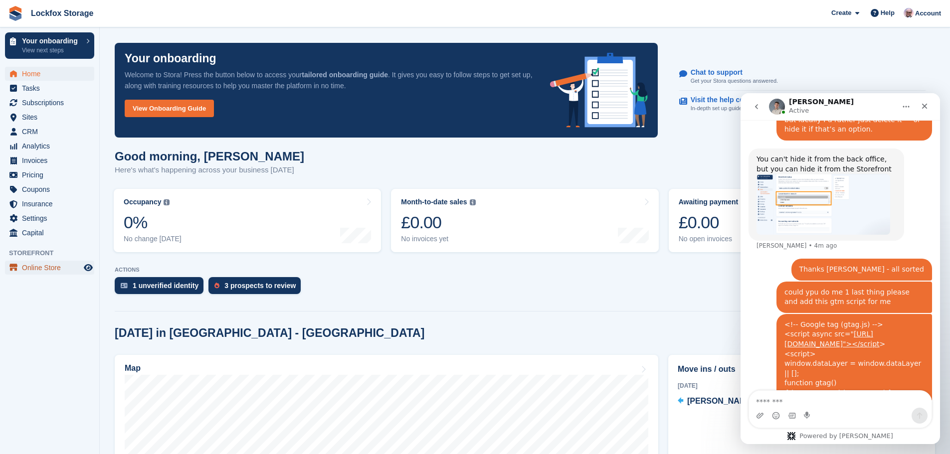
click at [43, 264] on span "Online Store" at bounding box center [52, 268] width 60 height 14
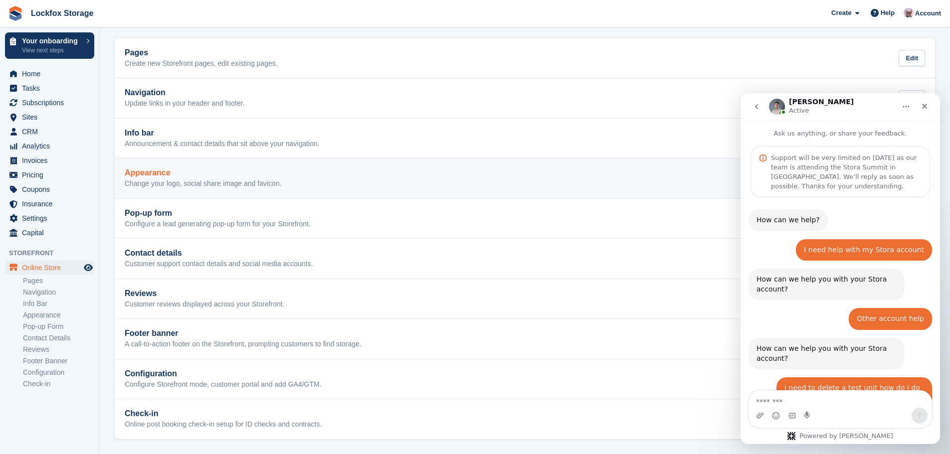
scroll to position [948, 0]
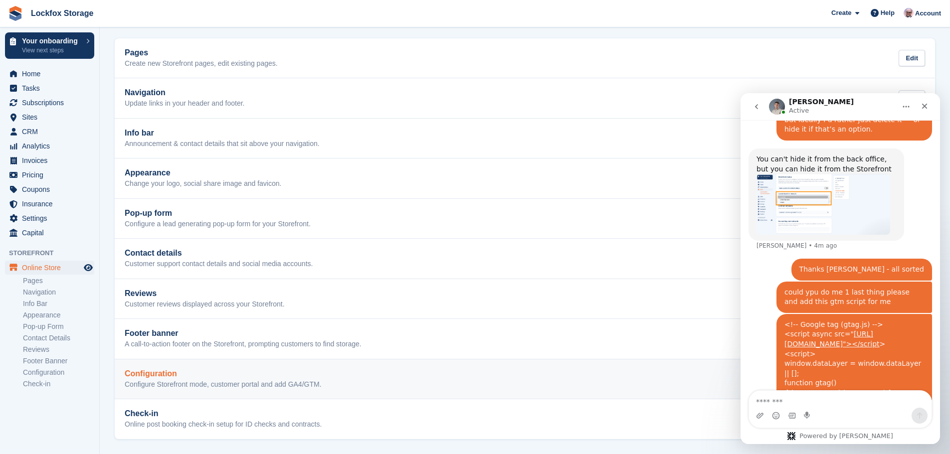
click at [238, 370] on h2 "Configuration" at bounding box center [223, 373] width 197 height 9
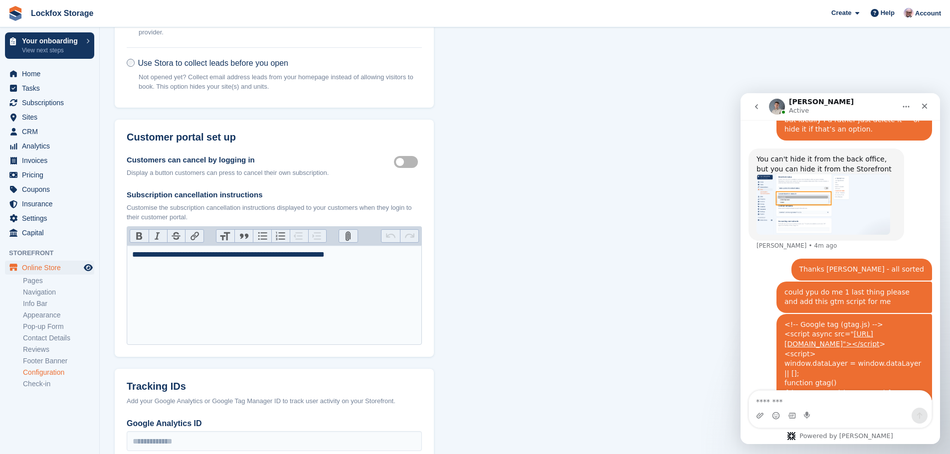
scroll to position [498, 0]
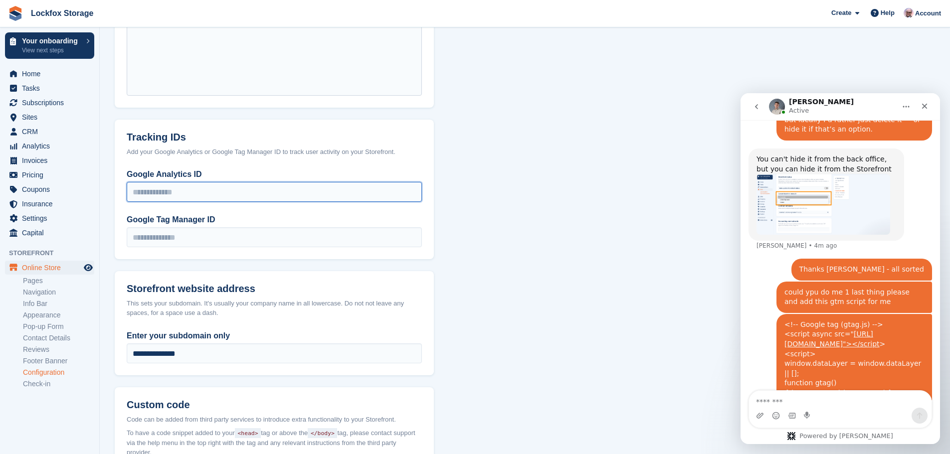
click at [231, 185] on input "Google Analytics ID" at bounding box center [274, 192] width 295 height 20
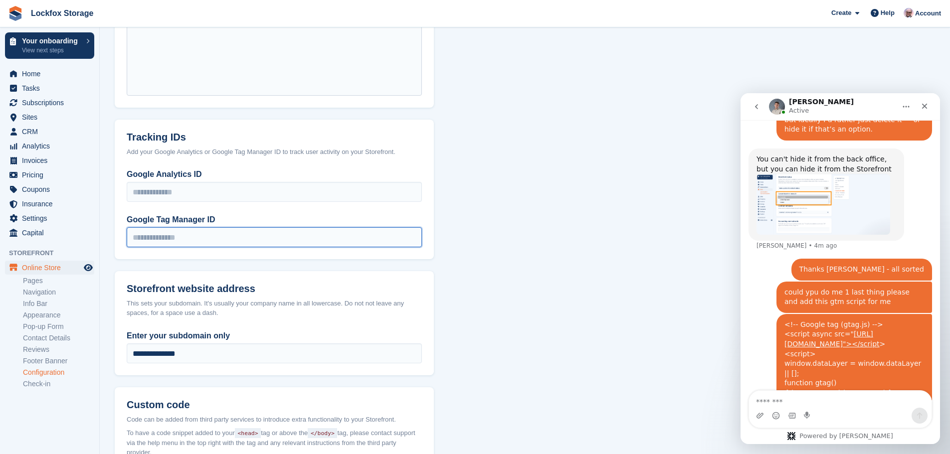
click at [207, 242] on input "Google Tag Manager ID" at bounding box center [274, 237] width 295 height 20
click at [174, 236] on input "Google Tag Manager ID" at bounding box center [274, 237] width 295 height 20
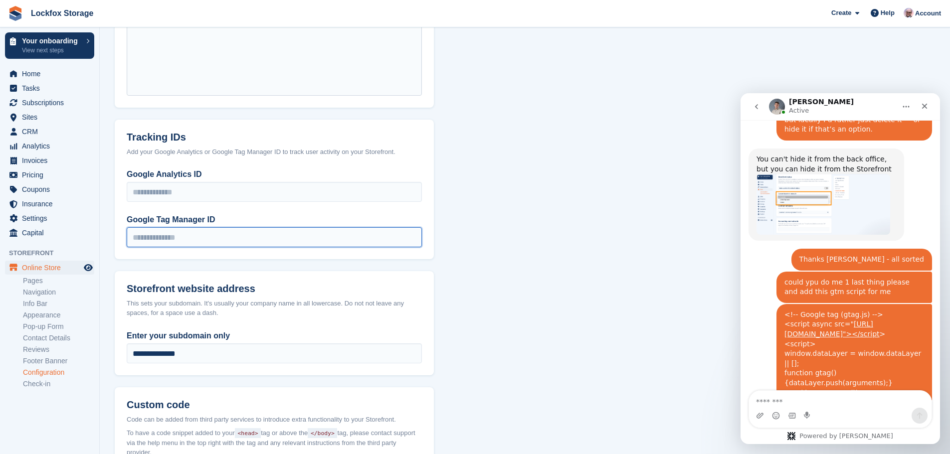
scroll to position [977, 0]
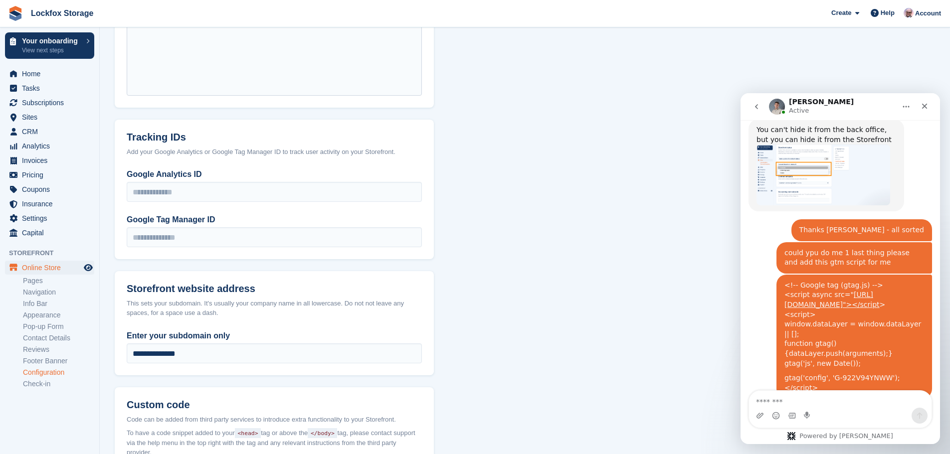
drag, startPoint x: 797, startPoint y: 359, endPoint x: 819, endPoint y: 369, distance: 24.3
click at [819, 407] on div "Ill sort this now for you Bradley • Just now" at bounding box center [796, 418] width 96 height 22
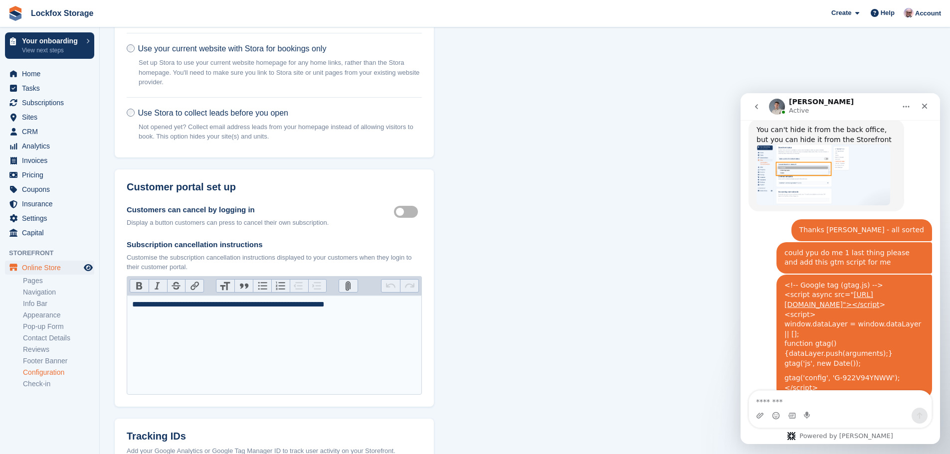
scroll to position [1077, 0]
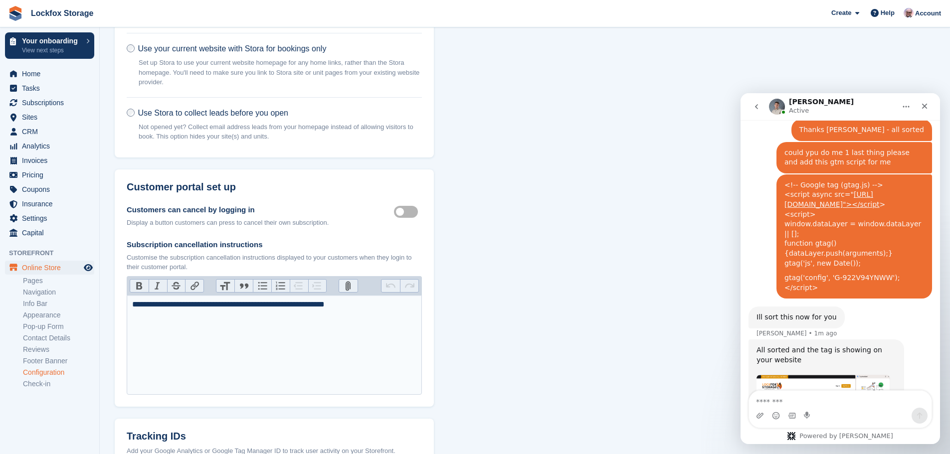
click at [842, 375] on img "Bradley says…" at bounding box center [823, 399] width 134 height 48
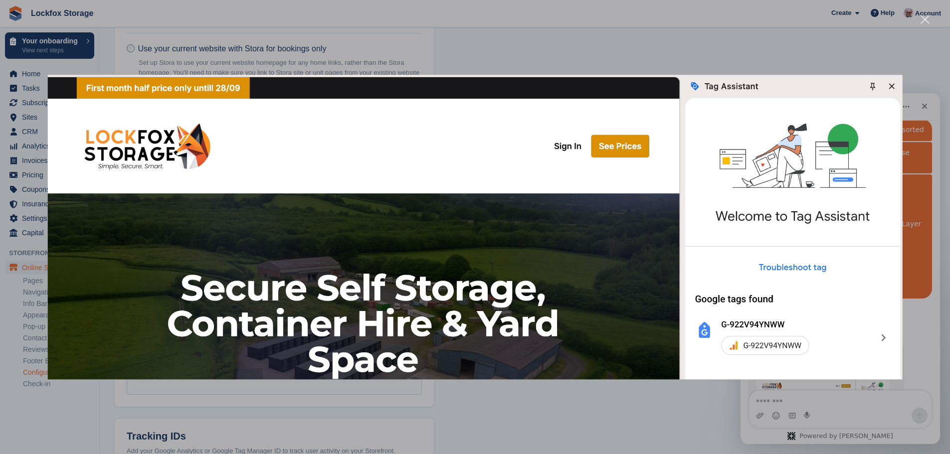
click at [824, 393] on div "Intercom messenger" at bounding box center [475, 227] width 950 height 454
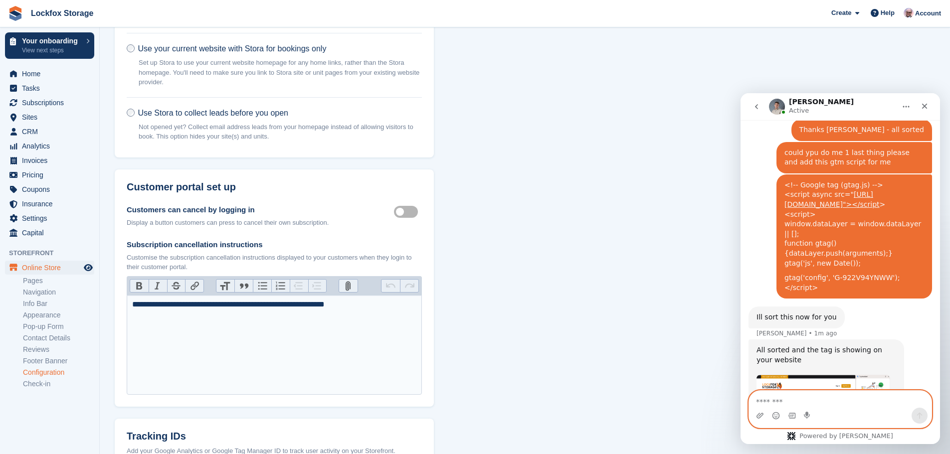
click at [824, 395] on textarea "Message…" at bounding box center [840, 399] width 182 height 17
type textarea "**********"
